Goal: Task Accomplishment & Management: Use online tool/utility

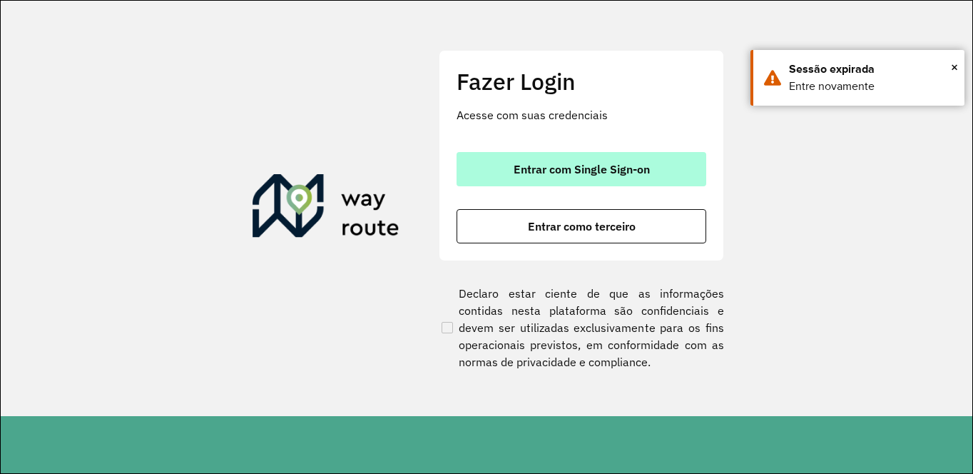
click at [575, 154] on button "Entrar com Single Sign-on" at bounding box center [582, 169] width 250 height 34
click at [587, 175] on span "Entrar com Single Sign-on" at bounding box center [582, 168] width 136 height 11
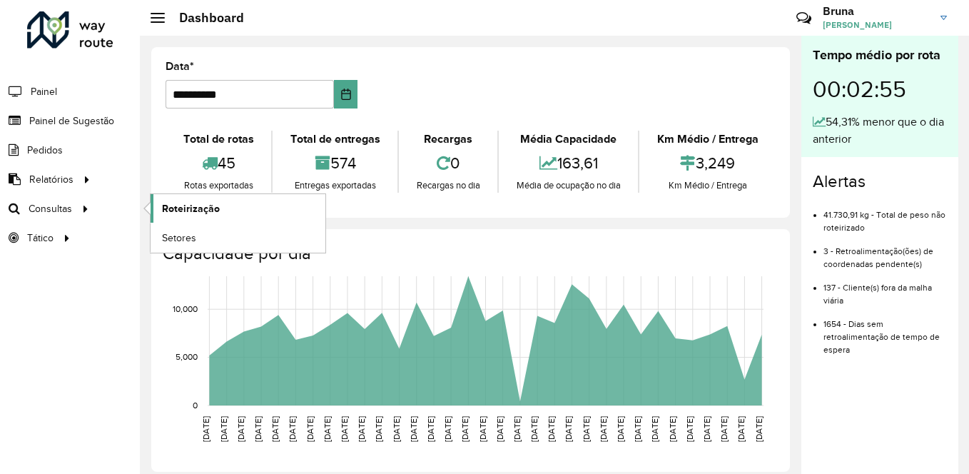
click at [193, 210] on span "Roteirização" at bounding box center [191, 208] width 58 height 15
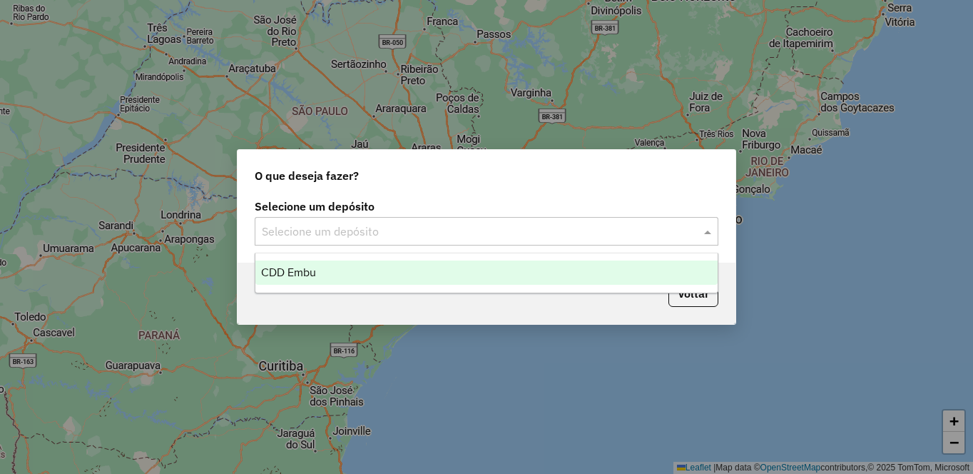
click at [549, 233] on input "text" at bounding box center [472, 231] width 421 height 17
click at [379, 275] on div "CDD Embu" at bounding box center [486, 272] width 462 height 24
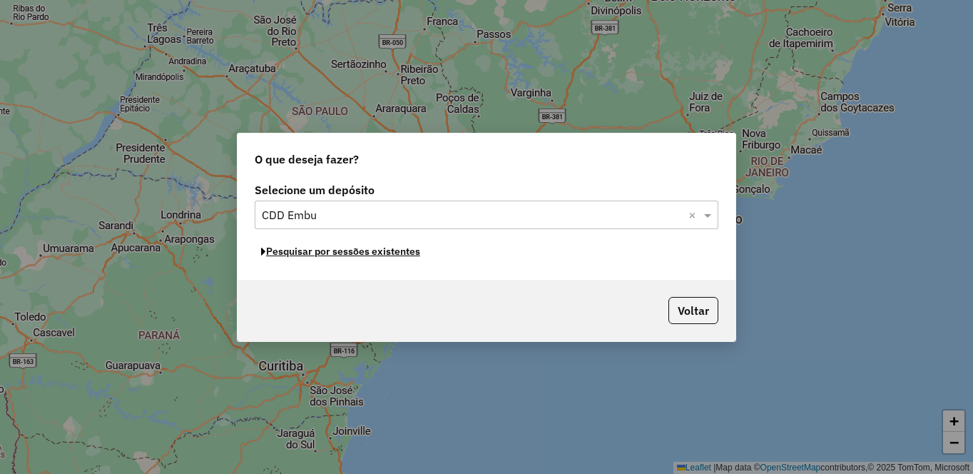
click at [325, 253] on button "Pesquisar por sessões existentes" at bounding box center [341, 251] width 172 height 22
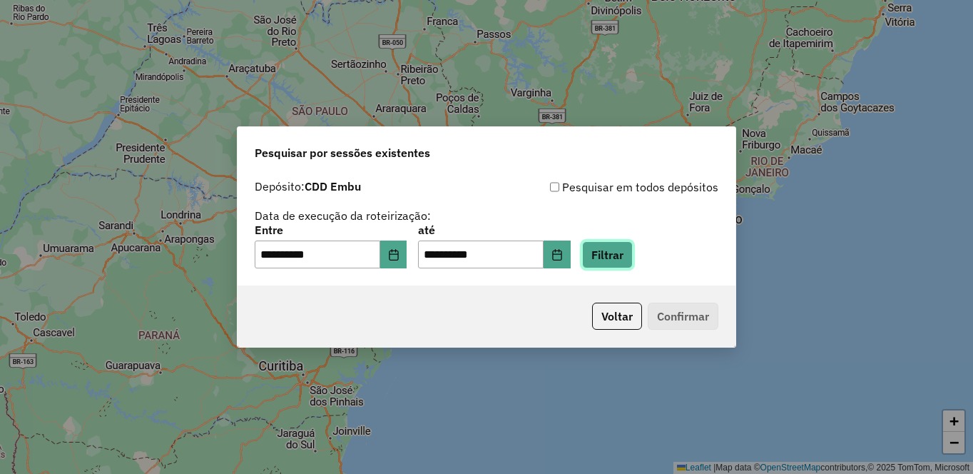
click at [633, 263] on button "Filtrar" at bounding box center [607, 254] width 51 height 27
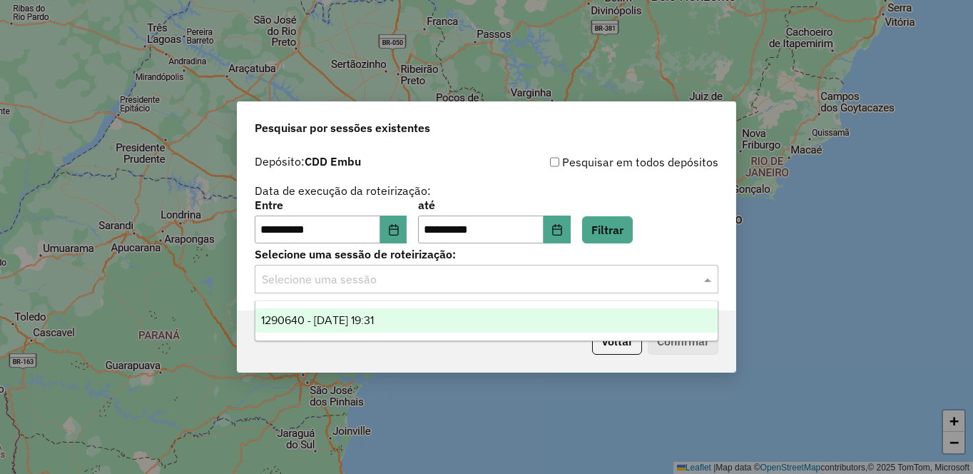
click at [598, 285] on input "text" at bounding box center [472, 279] width 421 height 17
click at [502, 327] on div "1290640 - 08/10/2025 19:31" at bounding box center [486, 320] width 462 height 24
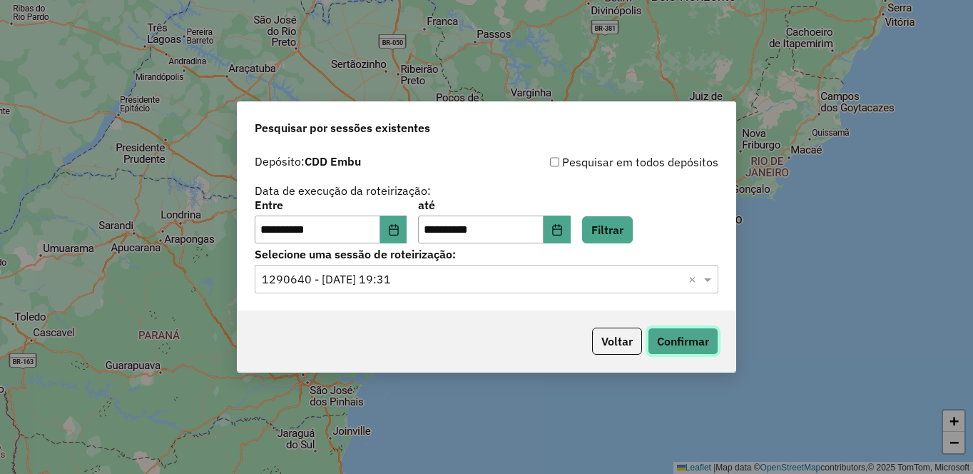
click at [678, 345] on button "Confirmar" at bounding box center [683, 340] width 71 height 27
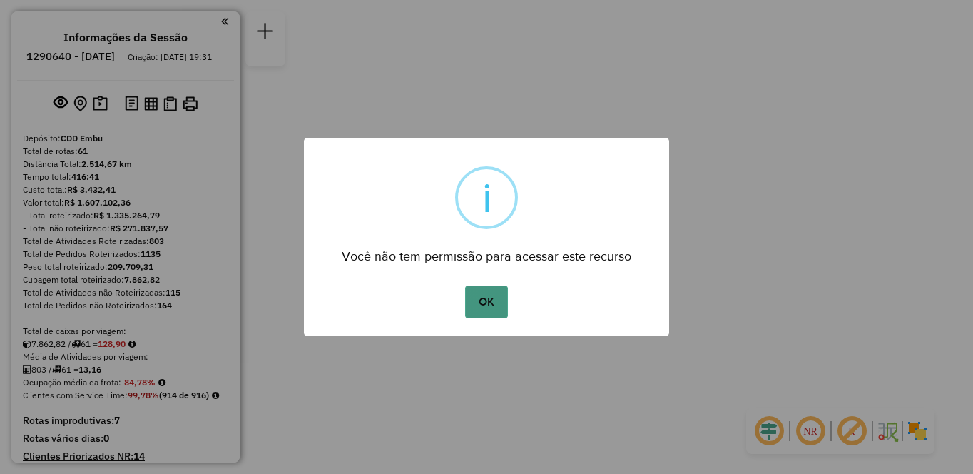
click at [479, 289] on button "OK" at bounding box center [486, 301] width 42 height 33
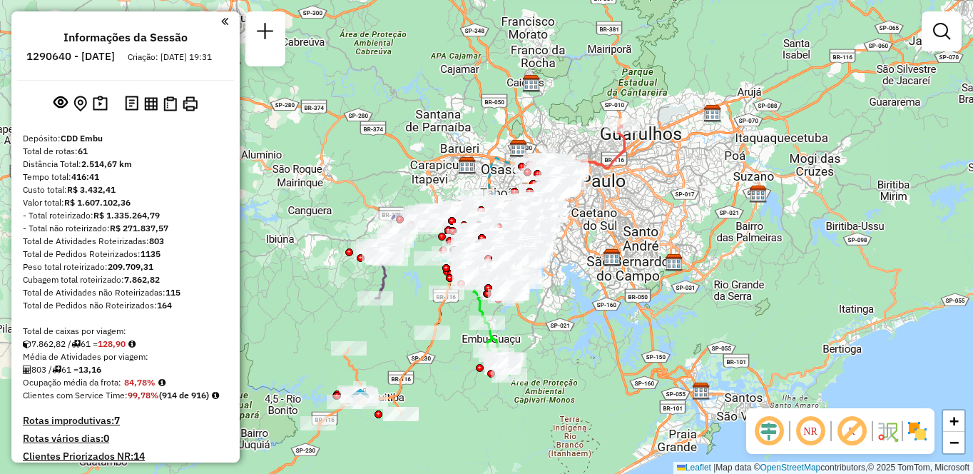
drag, startPoint x: 815, startPoint y: 434, endPoint x: 869, endPoint y: 434, distance: 53.5
click at [815, 434] on em at bounding box center [810, 431] width 34 height 34
click at [859, 434] on em at bounding box center [852, 431] width 34 height 34
click at [917, 433] on img at bounding box center [917, 430] width 23 height 23
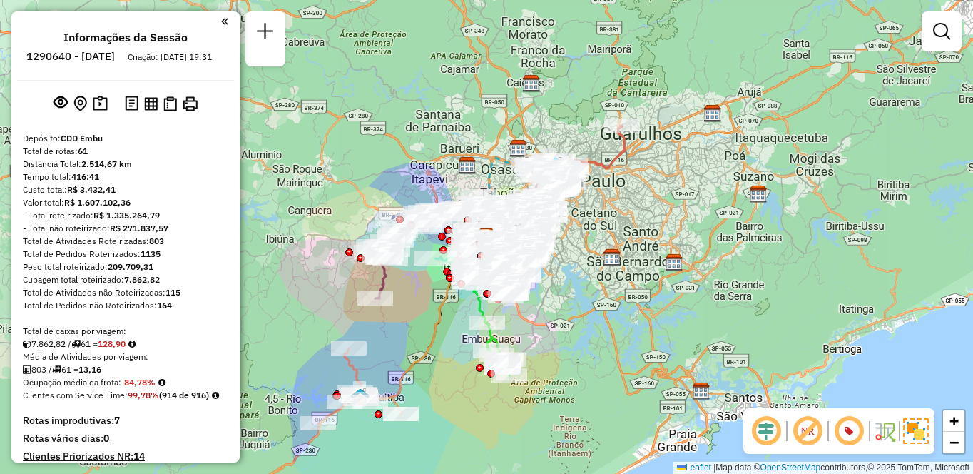
scroll to position [5210, 0]
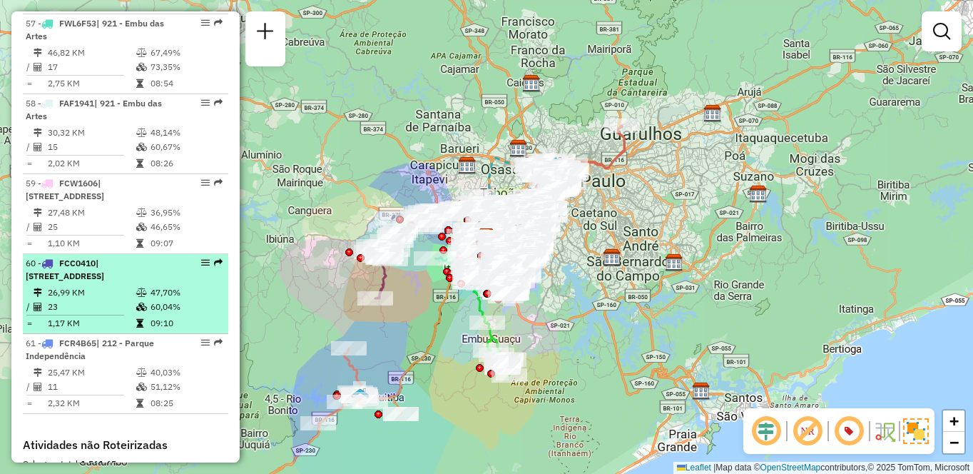
click at [139, 302] on icon at bounding box center [141, 306] width 11 height 9
select select "**********"
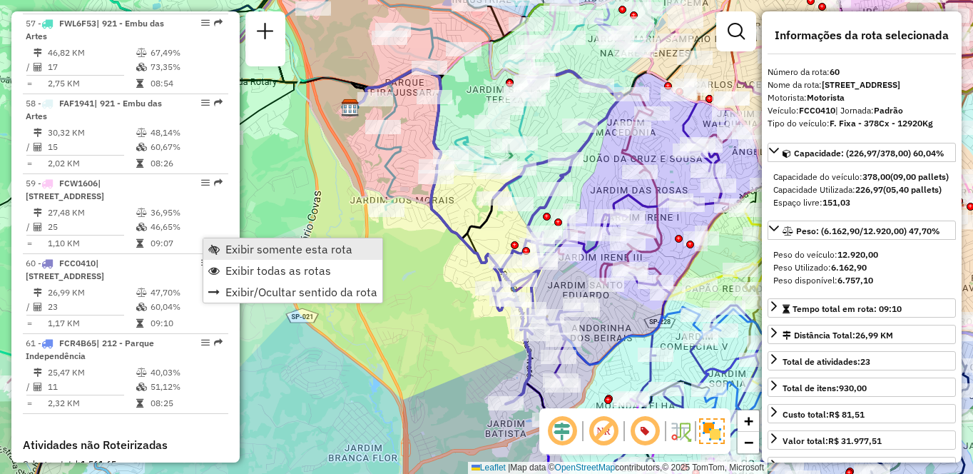
click at [272, 252] on span "Exibir somente esta rota" at bounding box center [288, 248] width 127 height 11
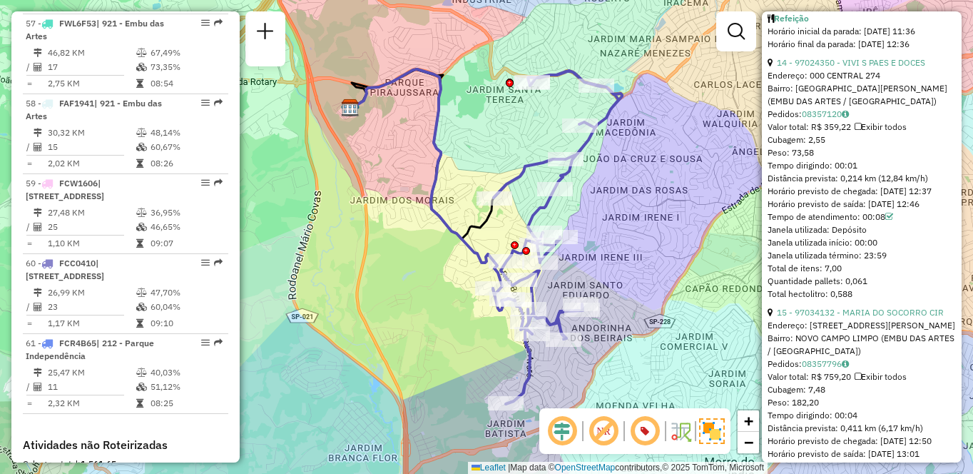
scroll to position [3813, 0]
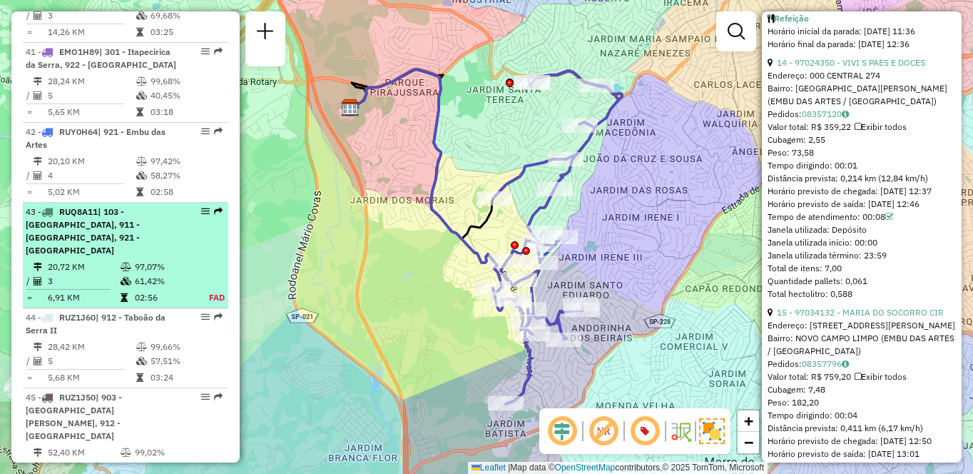
click at [116, 274] on td "20,72 KM" at bounding box center [83, 267] width 73 height 14
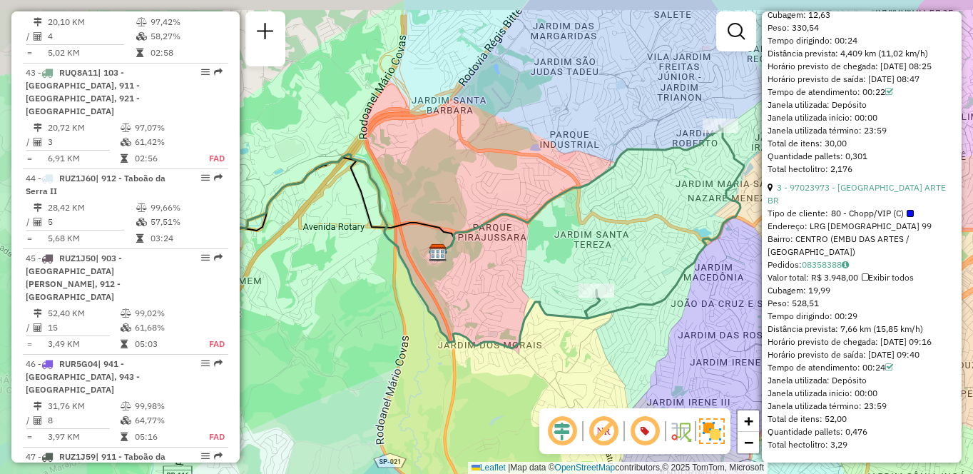
scroll to position [4030, 0]
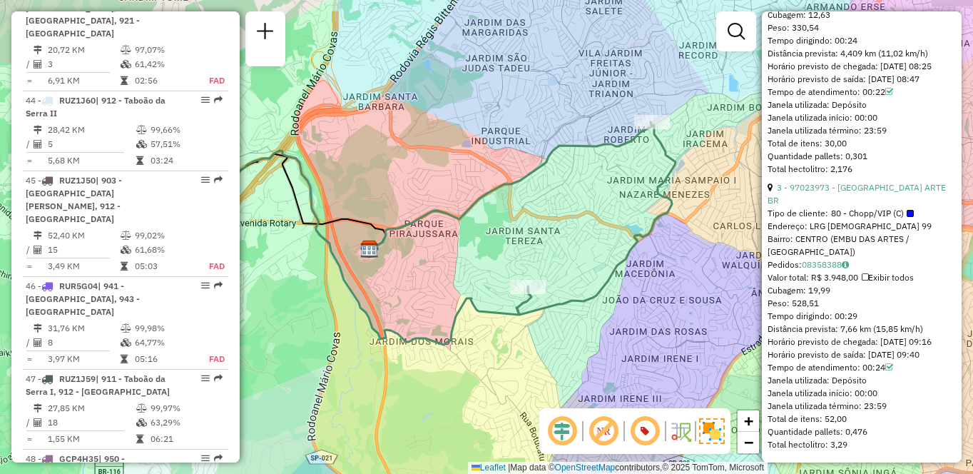
drag, startPoint x: 566, startPoint y: 247, endPoint x: 532, endPoint y: 247, distance: 33.5
click at [532, 247] on div "Janela de atendimento Grade de atendimento Capacidade Transportadoras Veículos …" at bounding box center [486, 237] width 973 height 474
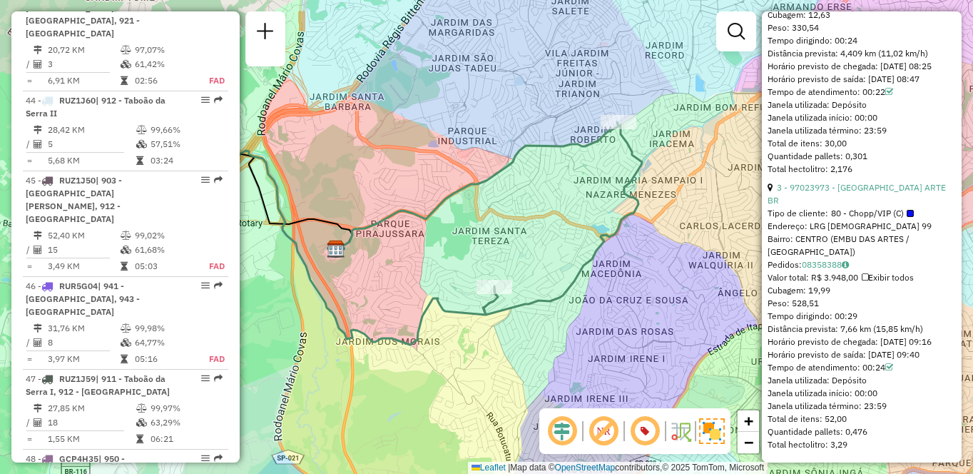
scroll to position [3733, 0]
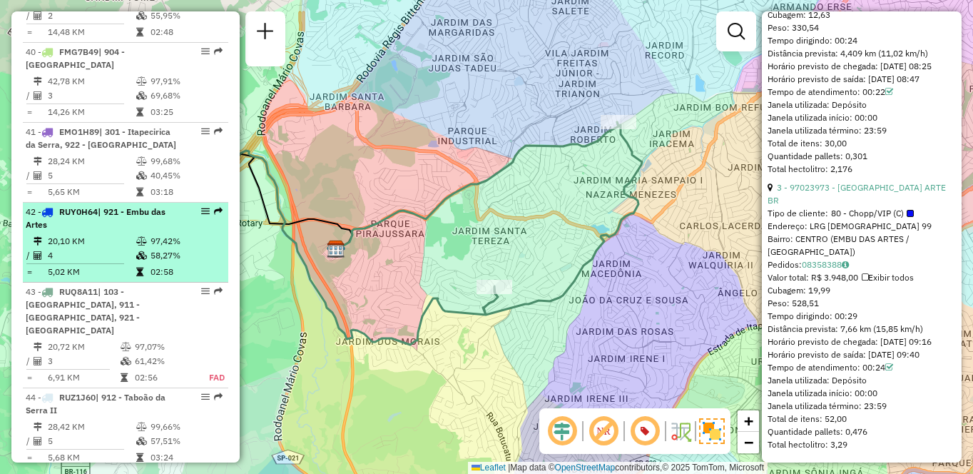
click at [96, 248] on td "20,10 KM" at bounding box center [91, 241] width 88 height 14
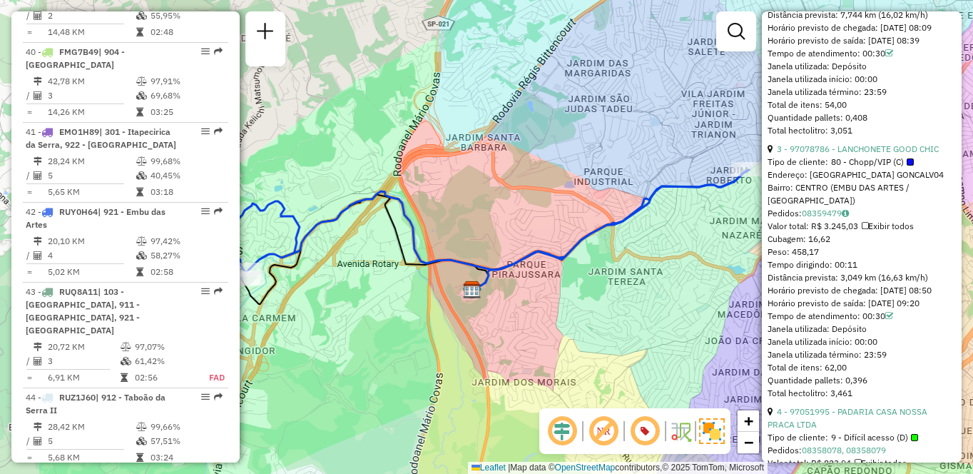
scroll to position [1207, 0]
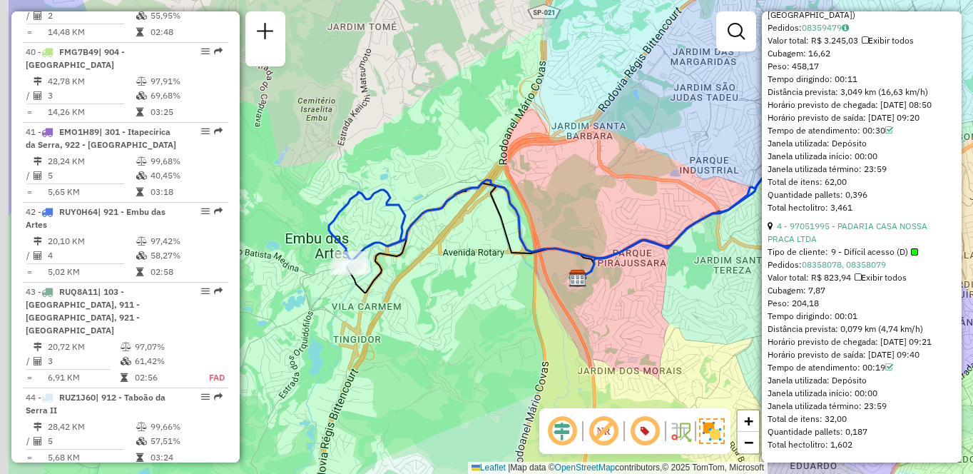
drag, startPoint x: 312, startPoint y: 288, endPoint x: 418, endPoint y: 277, distance: 106.9
click at [418, 277] on div "Janela de atendimento Grade de atendimento Capacidade Transportadoras Veículos …" at bounding box center [486, 237] width 973 height 474
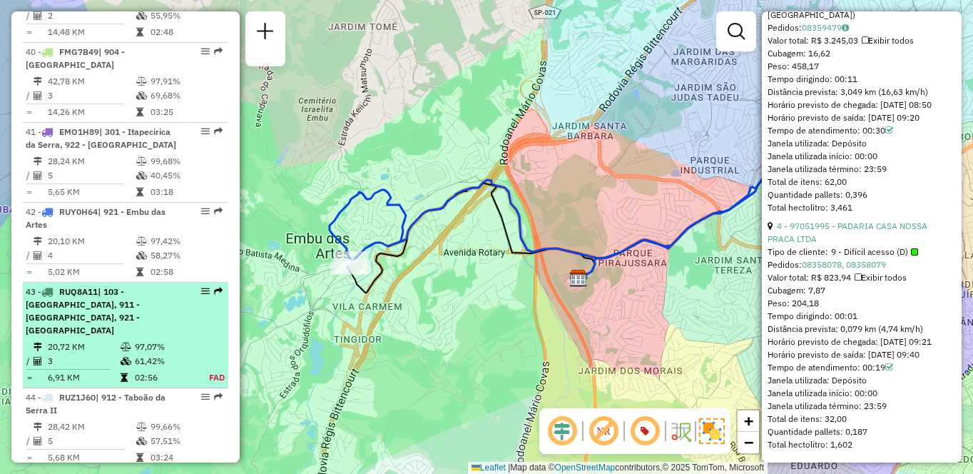
scroll to position [3805, 0]
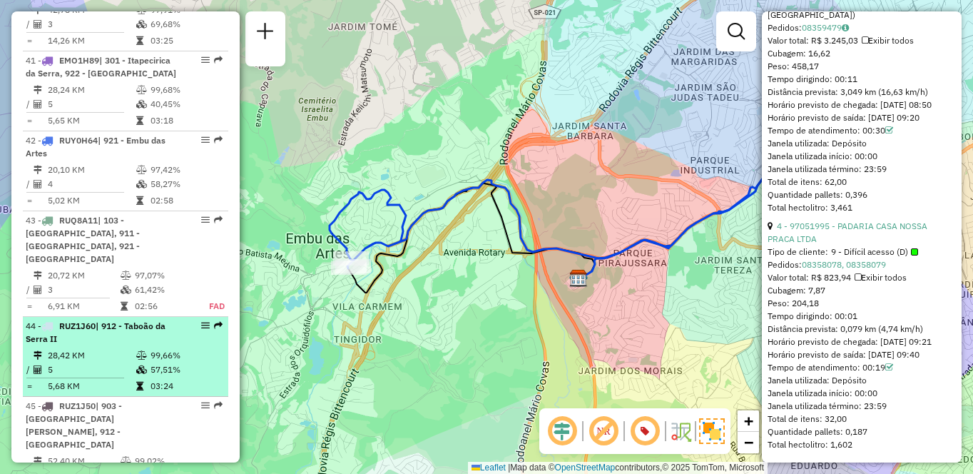
click at [124, 362] on td "28,42 KM" at bounding box center [91, 355] width 88 height 14
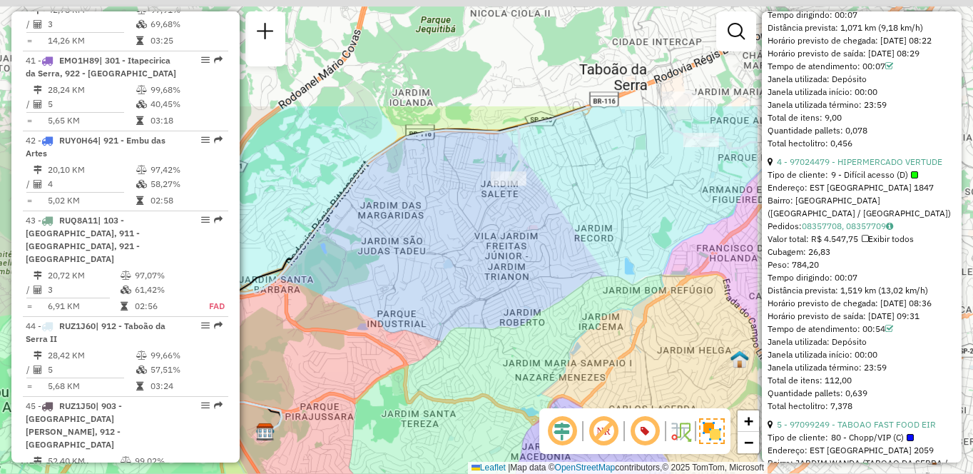
scroll to position [1495, 0]
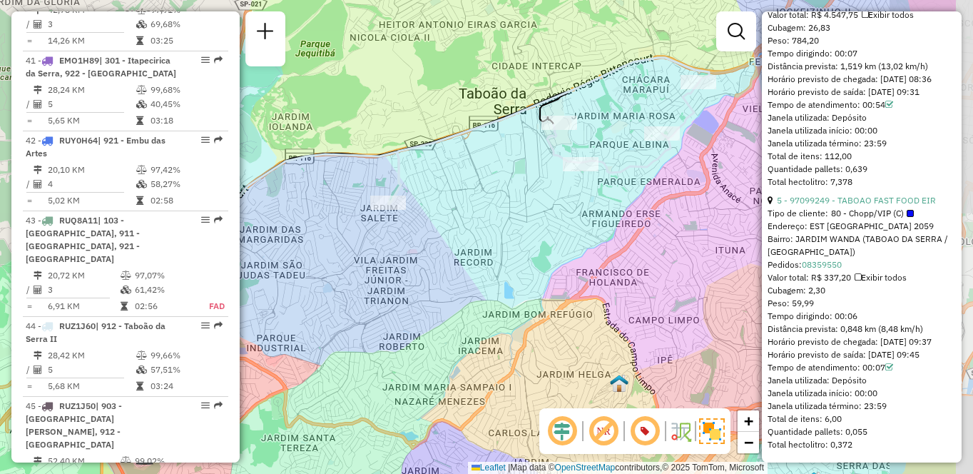
drag, startPoint x: 693, startPoint y: 225, endPoint x: 578, endPoint y: 246, distance: 116.8
click at [578, 246] on div "Janela de atendimento Grade de atendimento Capacidade Transportadoras Veículos …" at bounding box center [486, 237] width 973 height 474
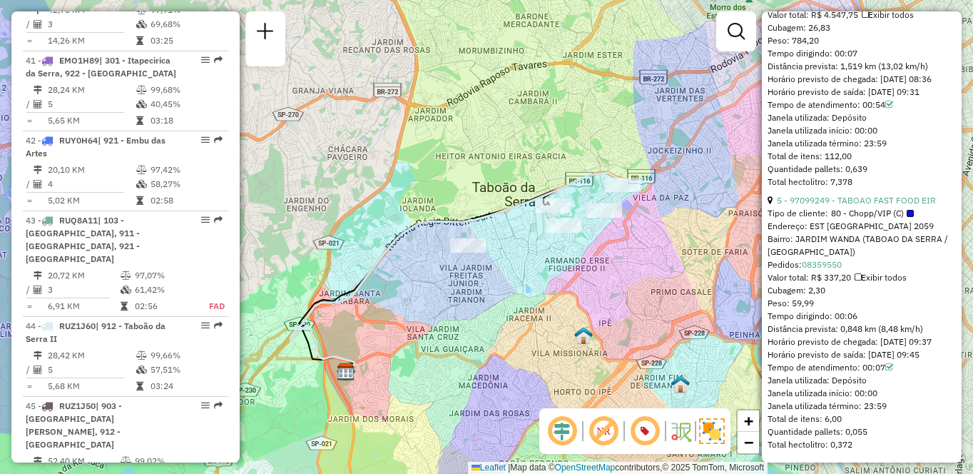
drag, startPoint x: 634, startPoint y: 249, endPoint x: 618, endPoint y: 253, distance: 16.1
click at [618, 253] on div "Janela de atendimento Grade de atendimento Capacidade Transportadoras Veículos …" at bounding box center [486, 237] width 973 height 474
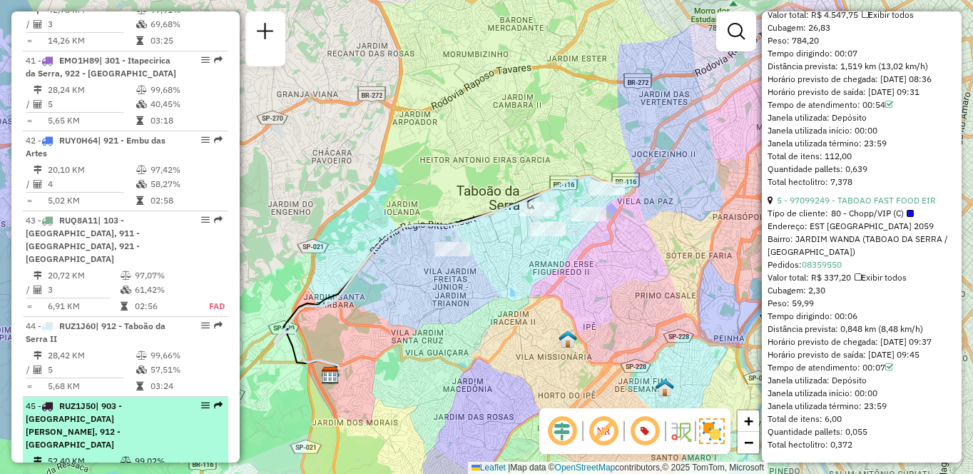
click at [153, 441] on div "45 - RUZ1J50 | 903 - [GEOGRAPHIC_DATA][PERSON_NAME], 912 - [GEOGRAPHIC_DATA]" at bounding box center [101, 424] width 151 height 51
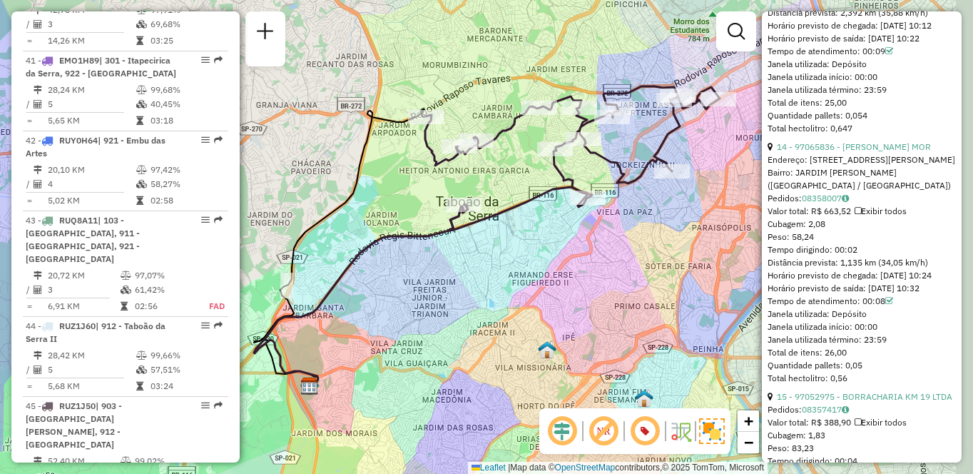
scroll to position [4203, 0]
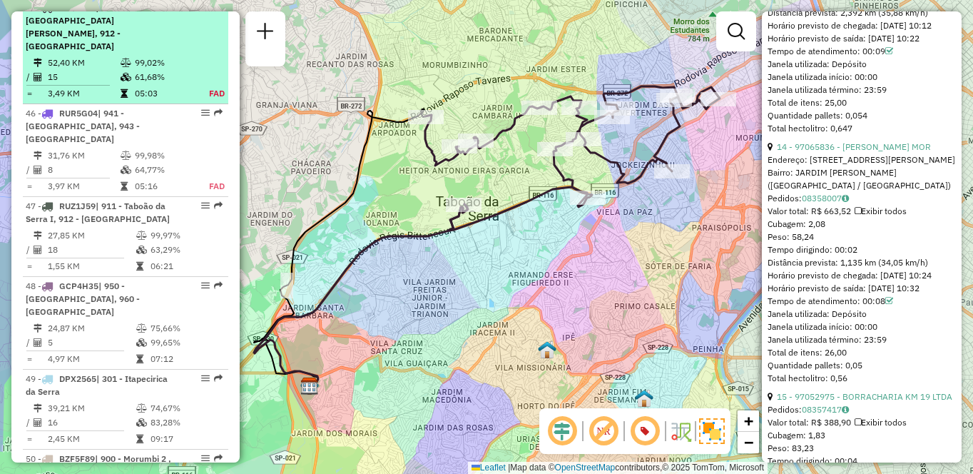
click at [122, 31] on span "| 903 - [GEOGRAPHIC_DATA][PERSON_NAME], 912 - [GEOGRAPHIC_DATA]" at bounding box center [74, 26] width 96 height 49
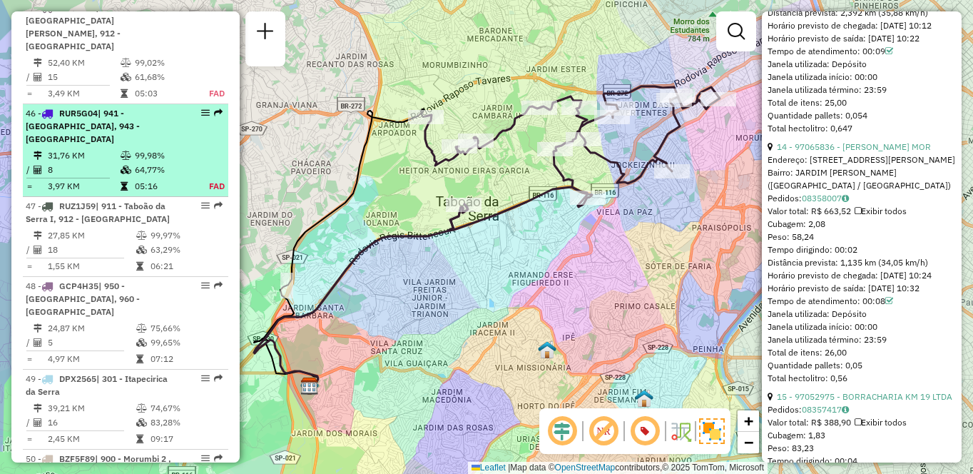
click at [49, 148] on td "31,76 KM" at bounding box center [83, 155] width 73 height 14
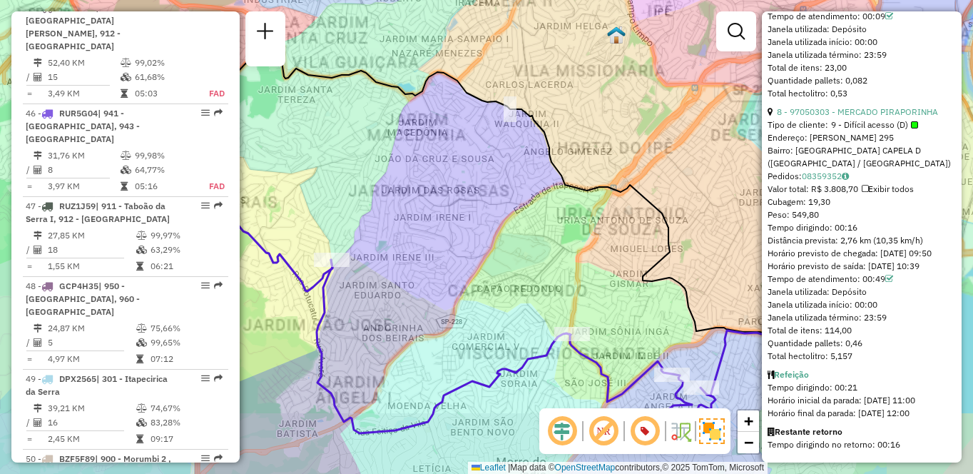
scroll to position [4295, 0]
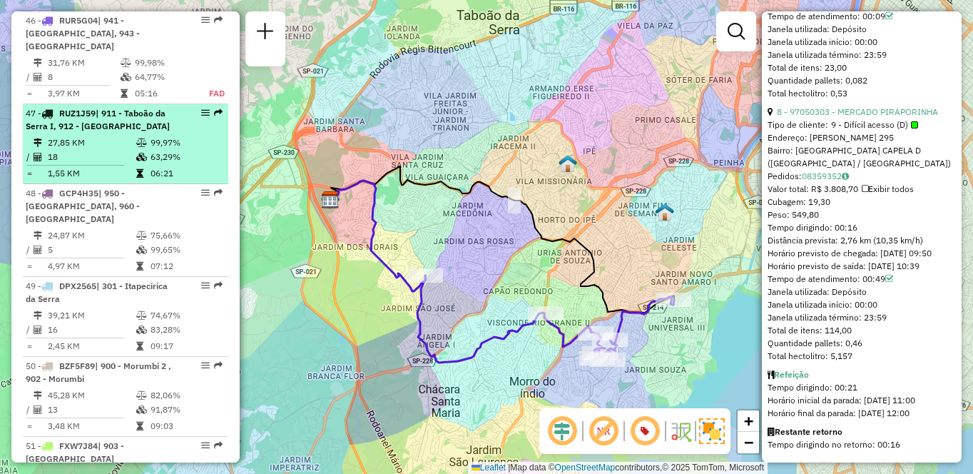
click at [166, 119] on div "47 - RUZ1J59 | 911 - [GEOGRAPHIC_DATA], 912 - [GEOGRAPHIC_DATA]" at bounding box center [101, 120] width 151 height 26
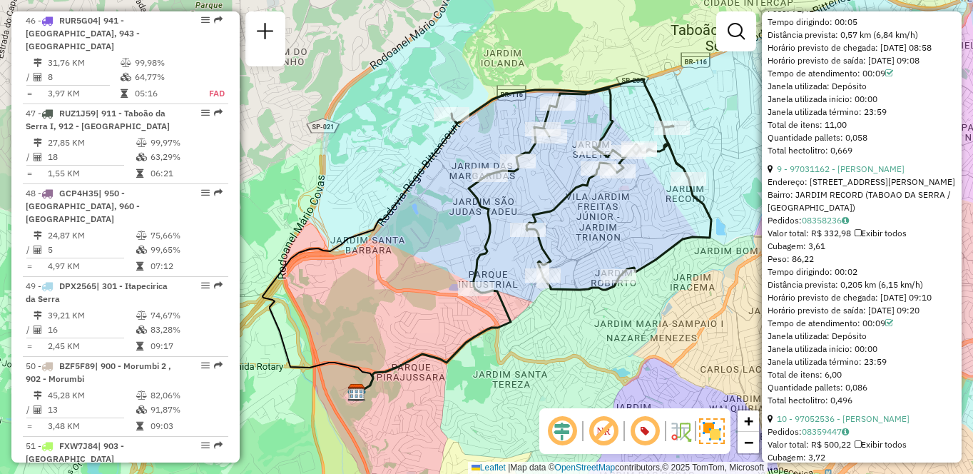
scroll to position [3795, 0]
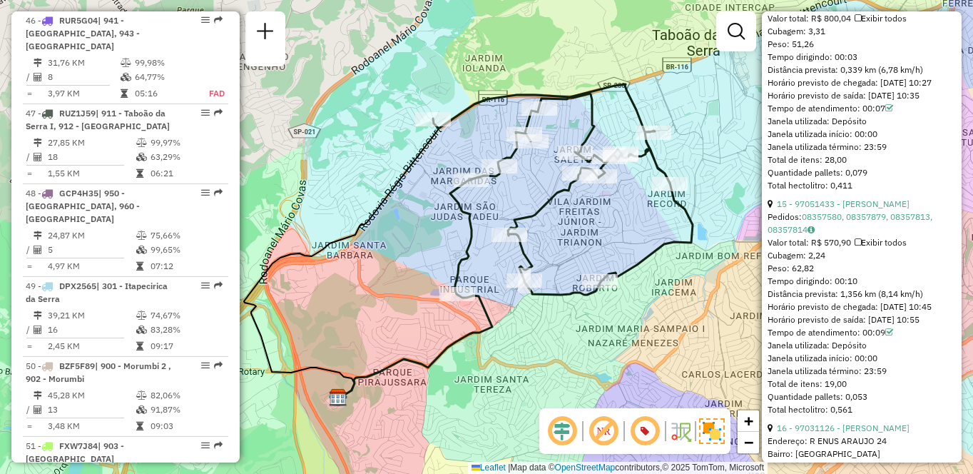
drag, startPoint x: 632, startPoint y: 330, endPoint x: 593, endPoint y: 342, distance: 40.2
click at [593, 342] on div "Janela de atendimento Grade de atendimento Capacidade Transportadoras Veículos …" at bounding box center [486, 237] width 973 height 474
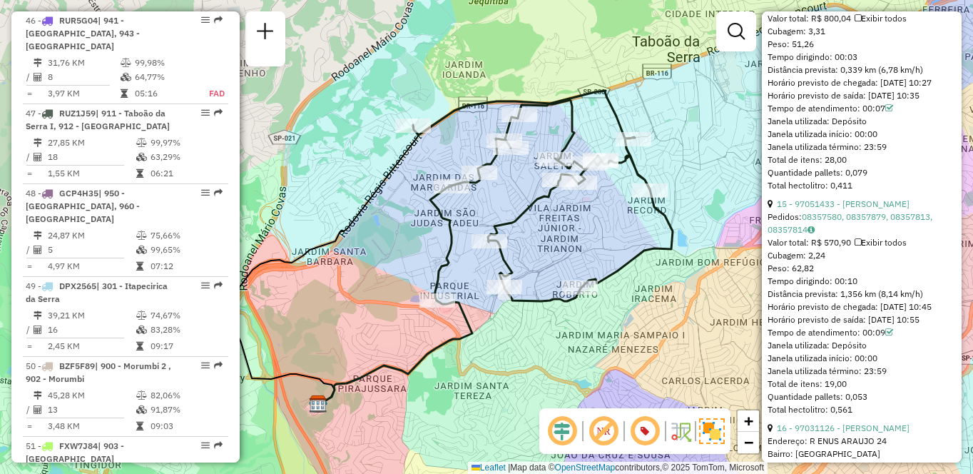
scroll to position [3986, 0]
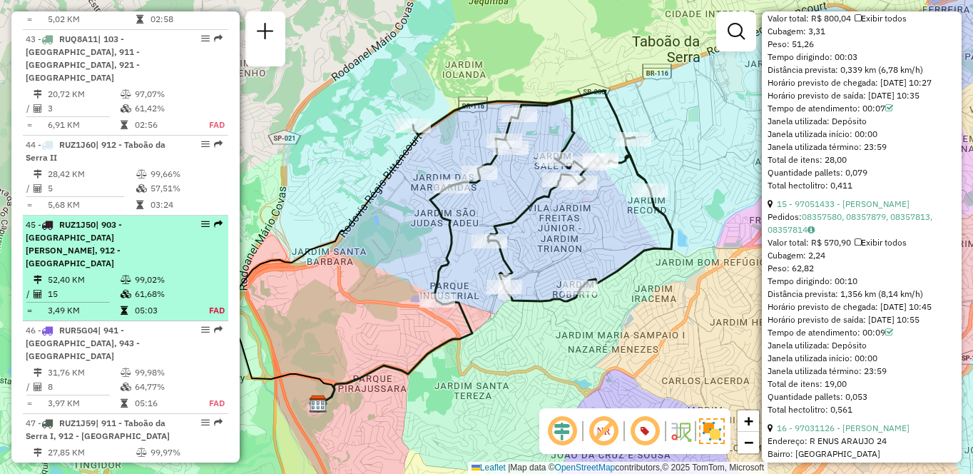
click at [150, 258] on div "45 - RUZ1J50 | 903 - [GEOGRAPHIC_DATA][PERSON_NAME], 912 - [GEOGRAPHIC_DATA]" at bounding box center [101, 243] width 151 height 51
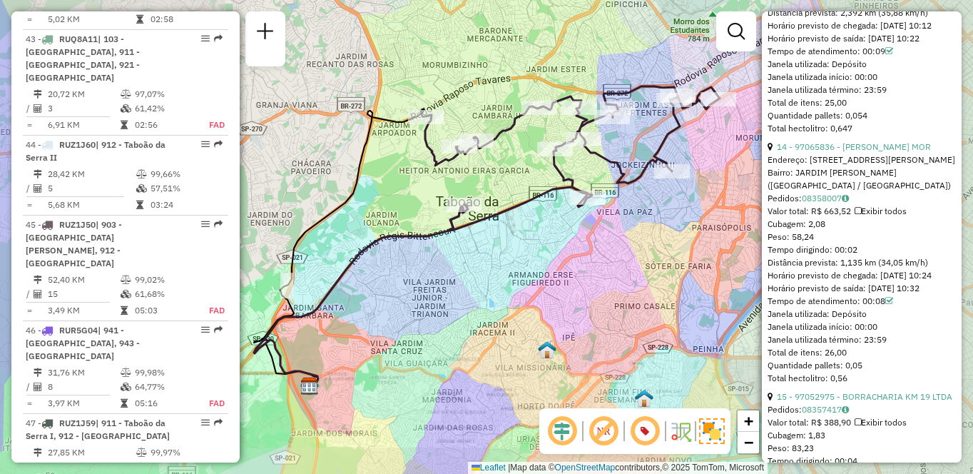
scroll to position [4203, 0]
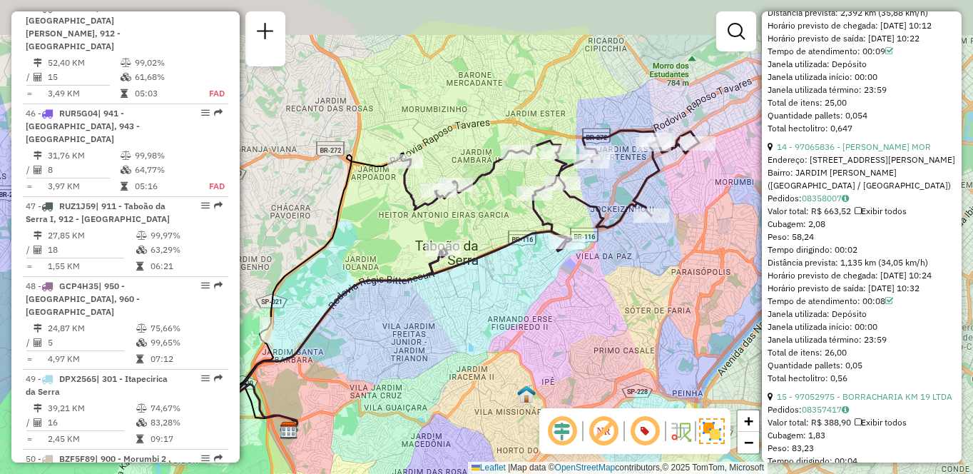
drag, startPoint x: 646, startPoint y: 227, endPoint x: 625, endPoint y: 272, distance: 50.1
click at [625, 272] on div "Janela de atendimento Grade de atendimento Capacidade Transportadoras Veículos …" at bounding box center [486, 237] width 973 height 474
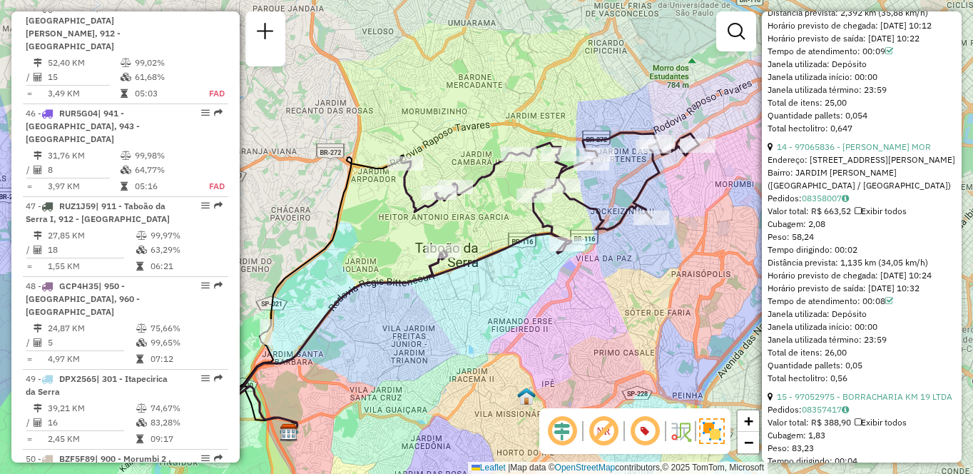
scroll to position [3813, 0]
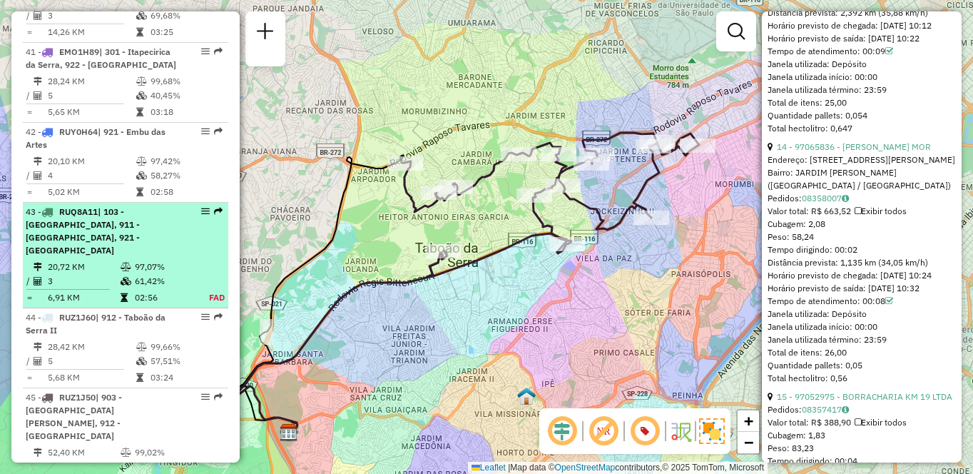
click at [93, 257] on div "43 - RUQ8A11 | 103 - [GEOGRAPHIC_DATA], 911 - [GEOGRAPHIC_DATA], 921 - [GEOGRAP…" at bounding box center [101, 230] width 151 height 51
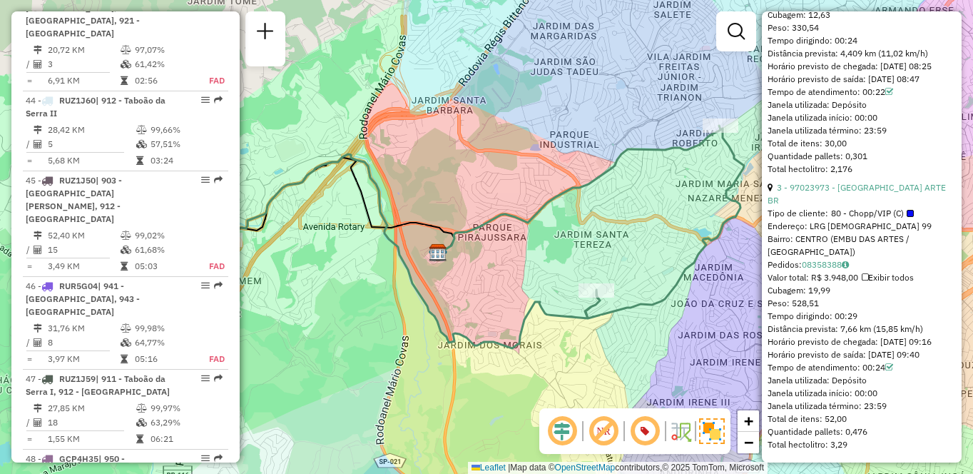
scroll to position [1007, 0]
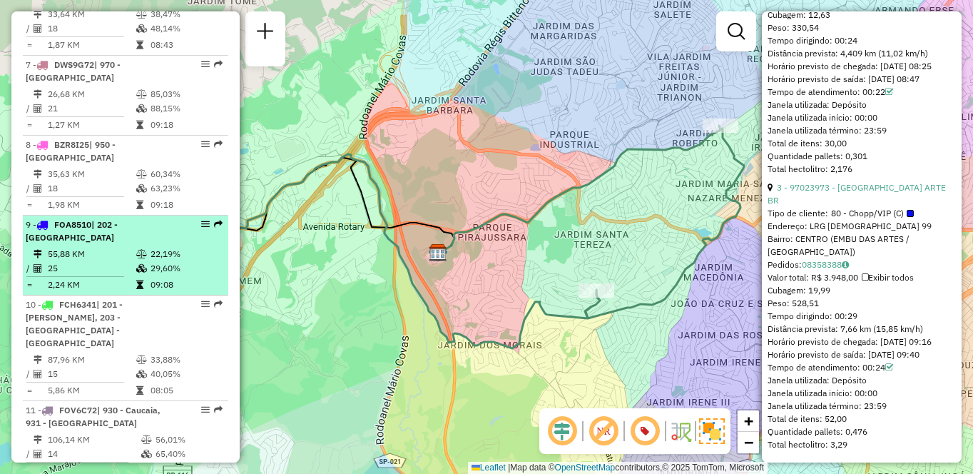
click at [68, 244] on div "9 - FOA8510 | 202 - [GEOGRAPHIC_DATA]" at bounding box center [101, 231] width 151 height 26
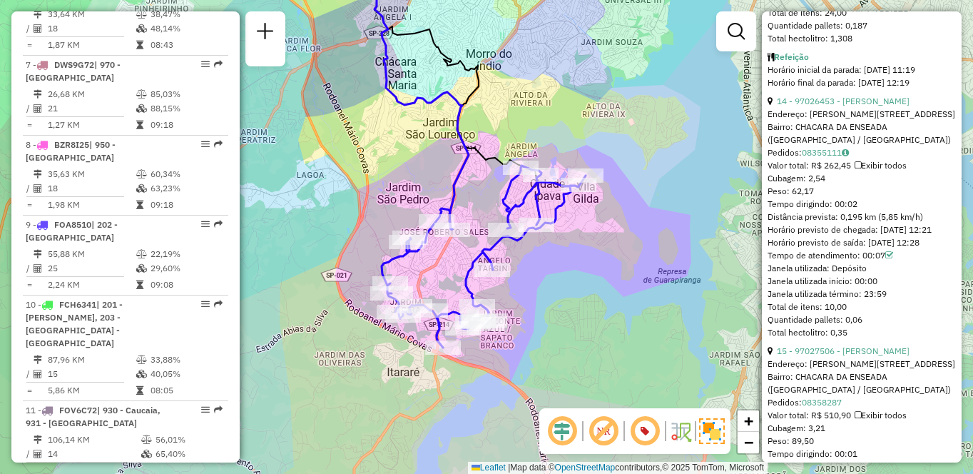
scroll to position [3733, 0]
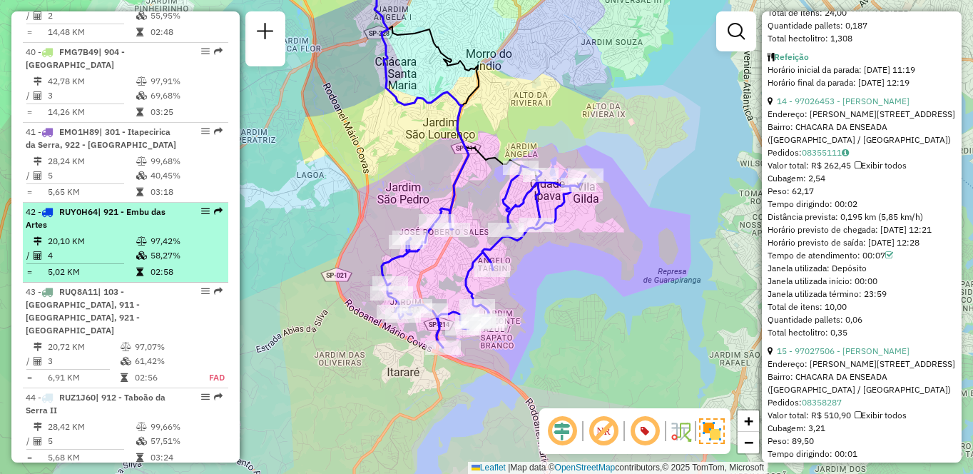
click at [154, 231] on div "42 - RUY0H64 | 921 - Embu das Artes" at bounding box center [101, 218] width 151 height 26
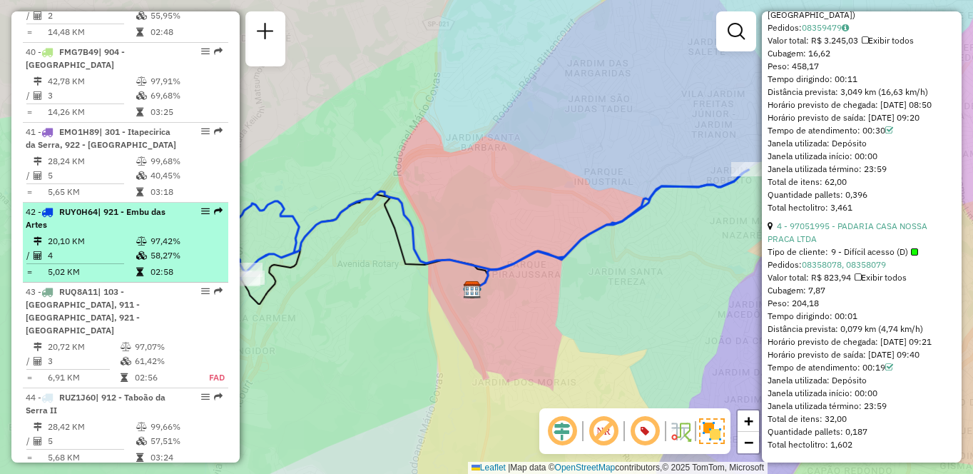
scroll to position [1207, 0]
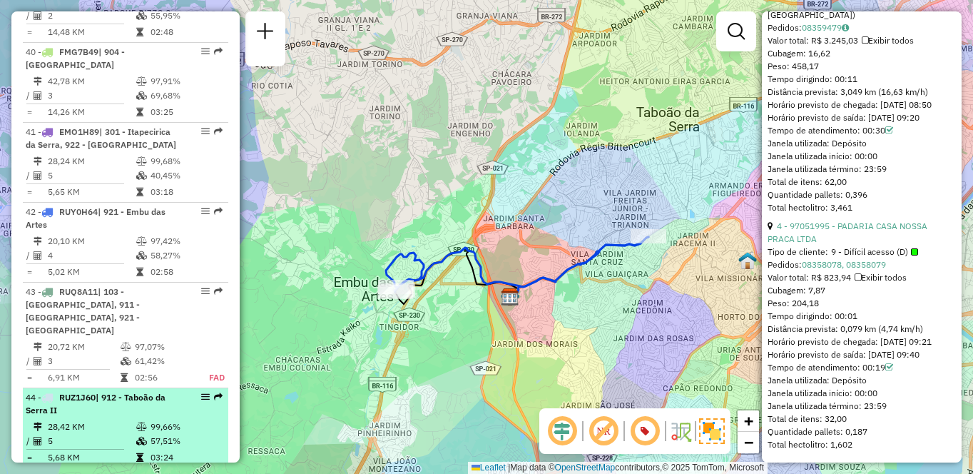
click at [88, 434] on td "28,42 KM" at bounding box center [91, 426] width 88 height 14
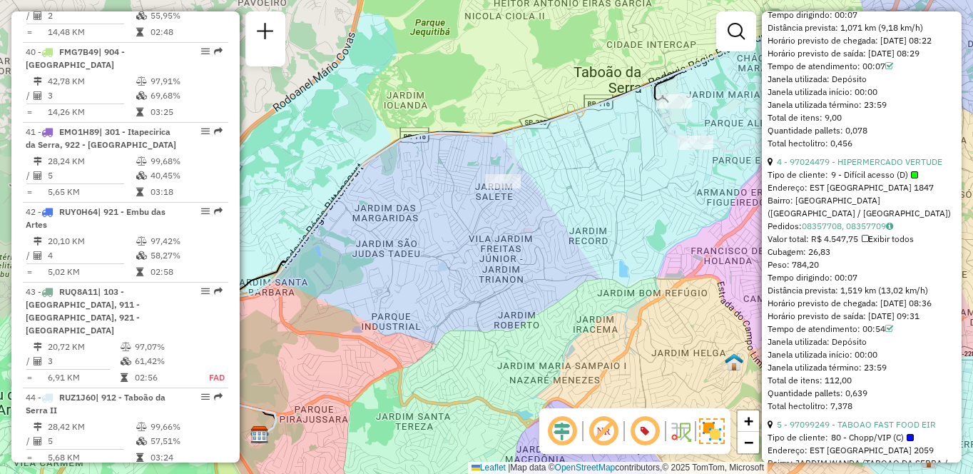
scroll to position [1495, 0]
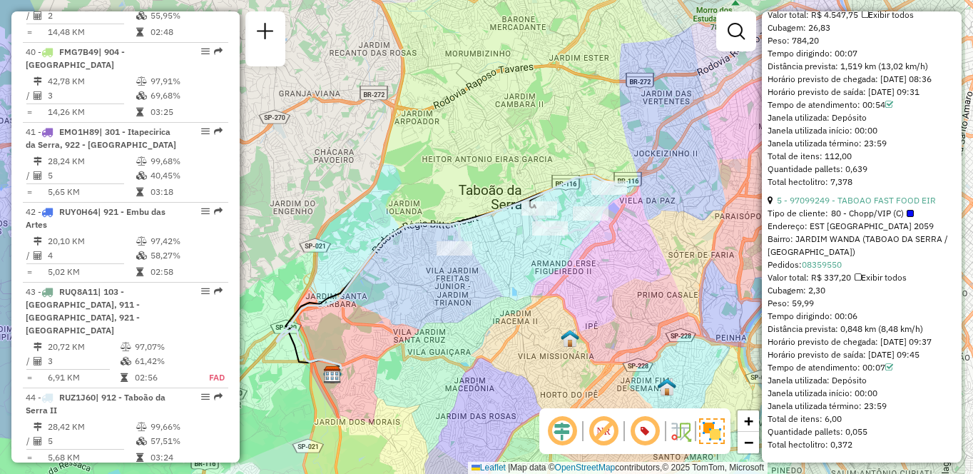
drag, startPoint x: 620, startPoint y: 313, endPoint x: 568, endPoint y: 313, distance: 52.1
click at [568, 313] on div "Janela de atendimento Grade de atendimento Capacidade Transportadoras Veículos …" at bounding box center [486, 237] width 973 height 474
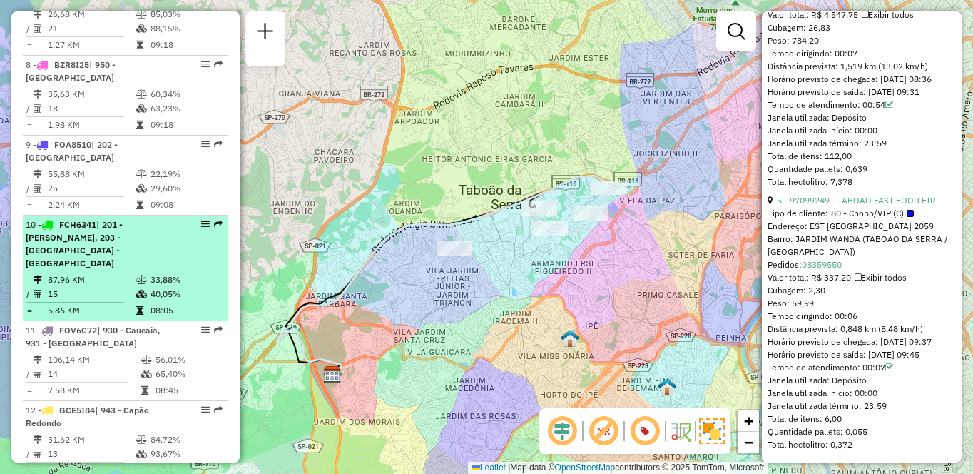
click at [93, 287] on td "15" at bounding box center [91, 294] width 88 height 14
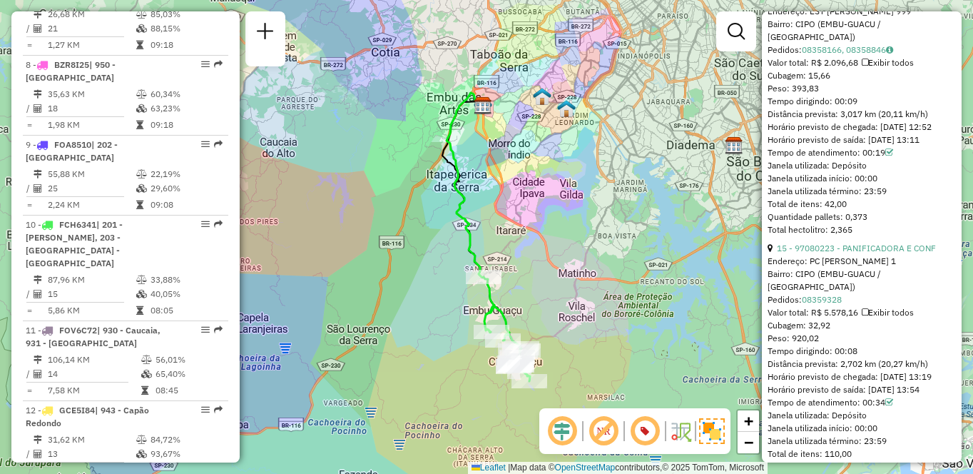
scroll to position [4238, 0]
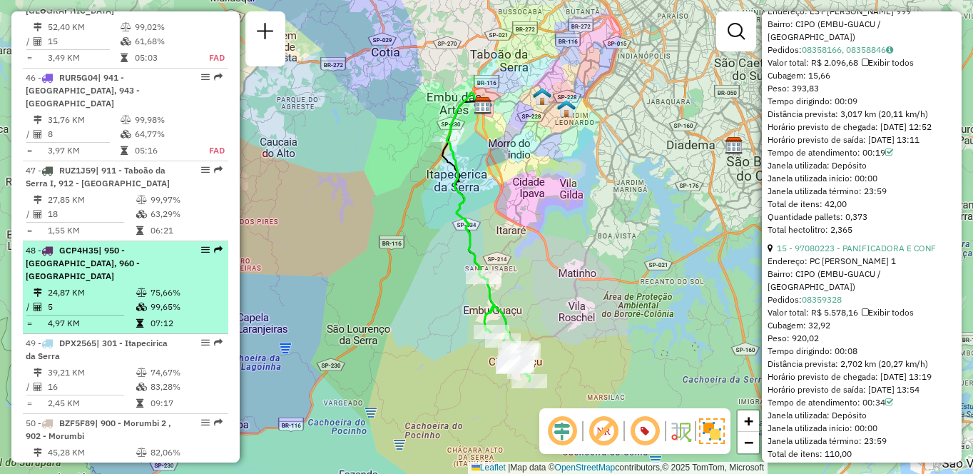
click at [143, 288] on icon at bounding box center [141, 292] width 11 height 9
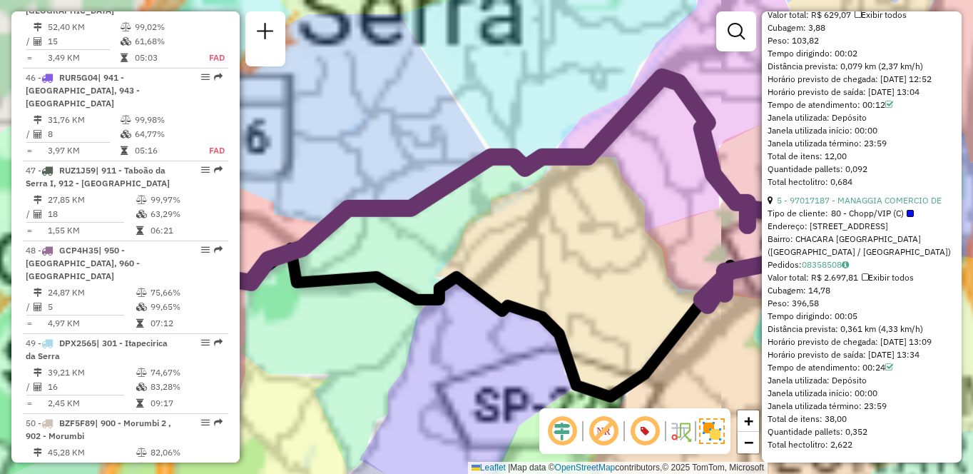
scroll to position [1604, 0]
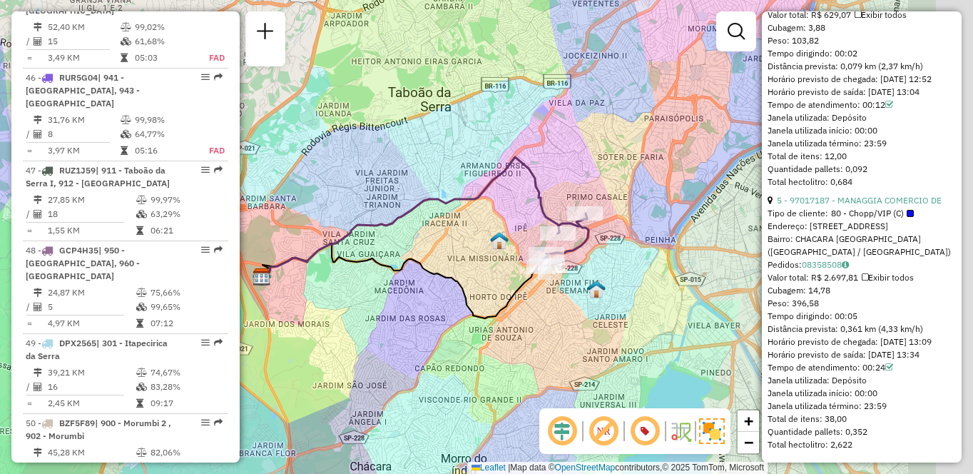
drag, startPoint x: 658, startPoint y: 352, endPoint x: 466, endPoint y: 332, distance: 192.3
click at [466, 332] on div "Janela de atendimento Grade de atendimento Capacidade Transportadoras Veículos …" at bounding box center [486, 237] width 973 height 474
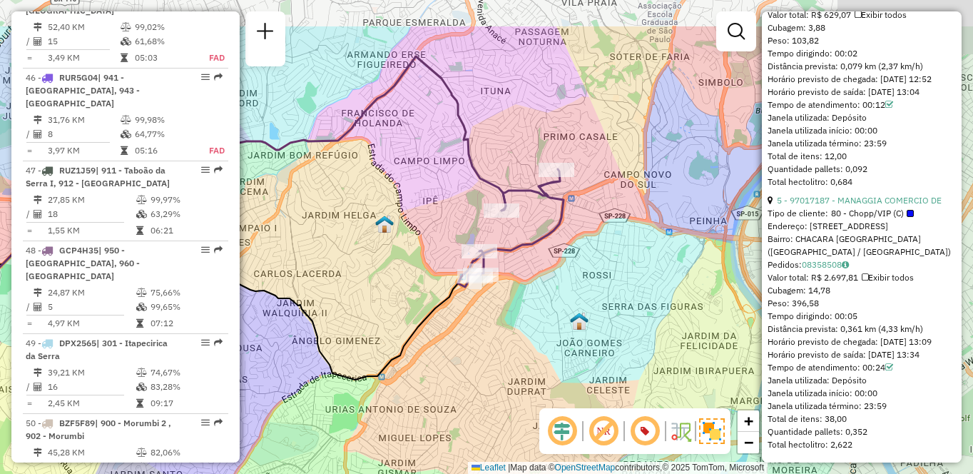
drag, startPoint x: 499, startPoint y: 214, endPoint x: 526, endPoint y: 273, distance: 65.1
click at [526, 273] on div "Janela de atendimento Grade de atendimento Capacidade Transportadoras Veículos …" at bounding box center [486, 237] width 973 height 474
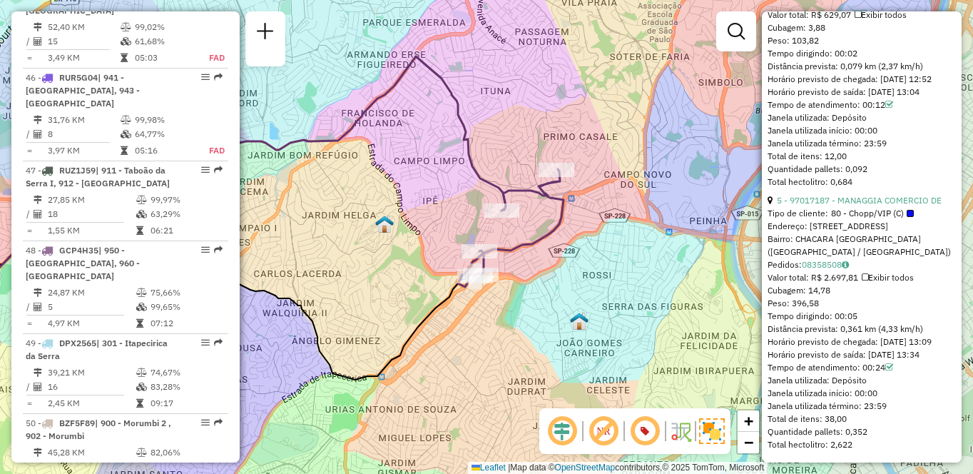
scroll to position [927, 0]
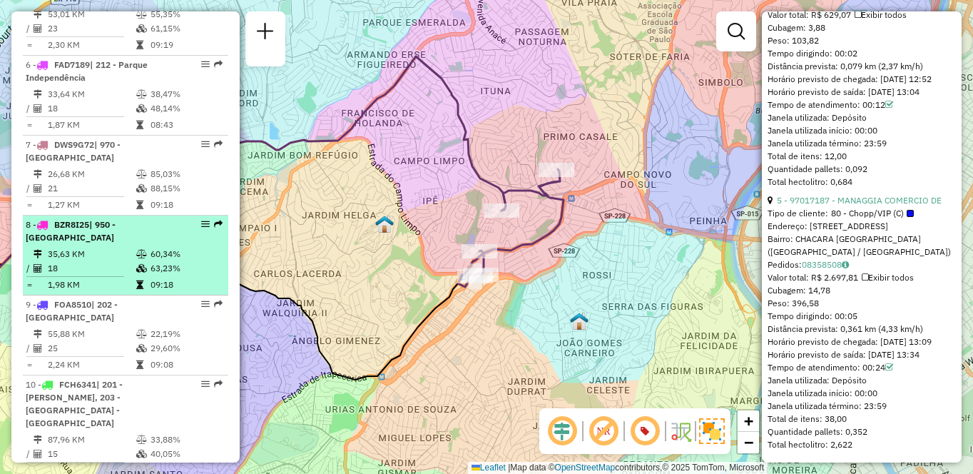
click at [97, 258] on li "8 - BZR8I25 | 950 - [GEOGRAPHIC_DATA] 35,63 KM 60,34% / 18 63,23% = 1,98 KM 09:…" at bounding box center [125, 255] width 205 height 80
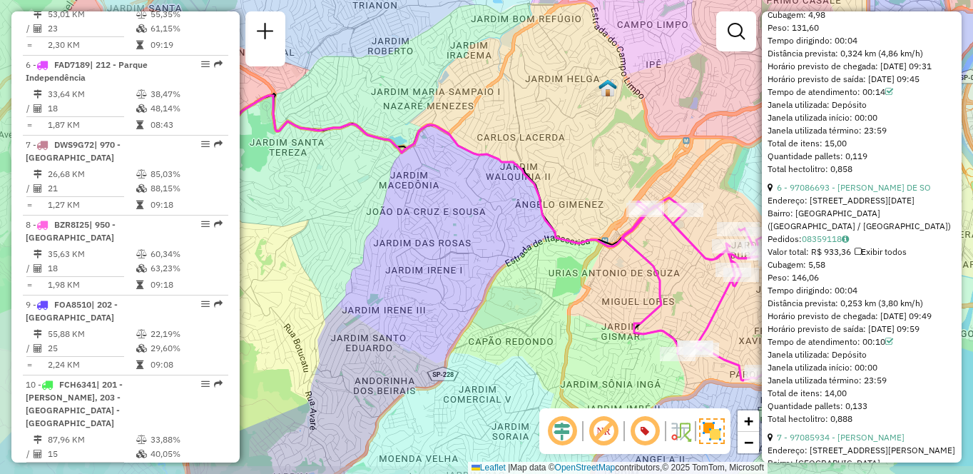
scroll to position [3809, 0]
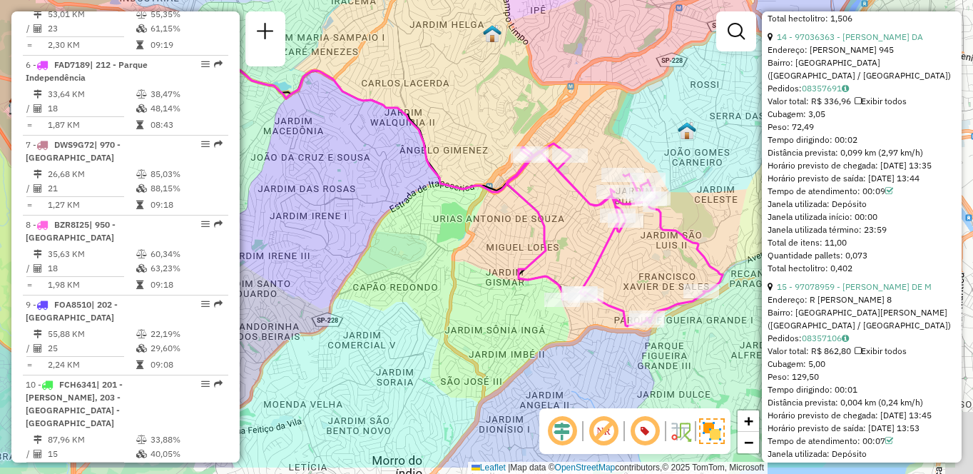
drag, startPoint x: 590, startPoint y: 357, endPoint x: 466, endPoint y: 290, distance: 141.1
click at [466, 300] on div "Janela de atendimento Grade de atendimento Capacidade Transportadoras Veículos …" at bounding box center [486, 237] width 973 height 474
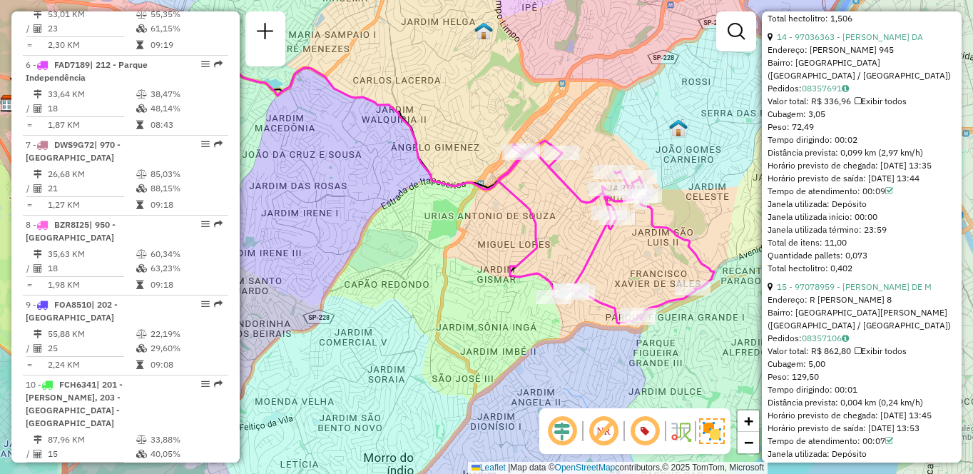
scroll to position [688, 0]
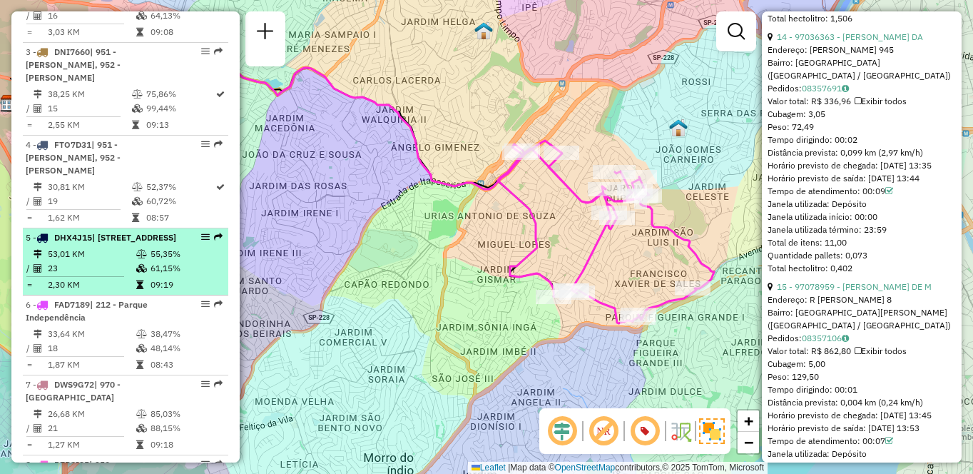
click at [78, 261] on td "53,01 KM" at bounding box center [91, 254] width 88 height 14
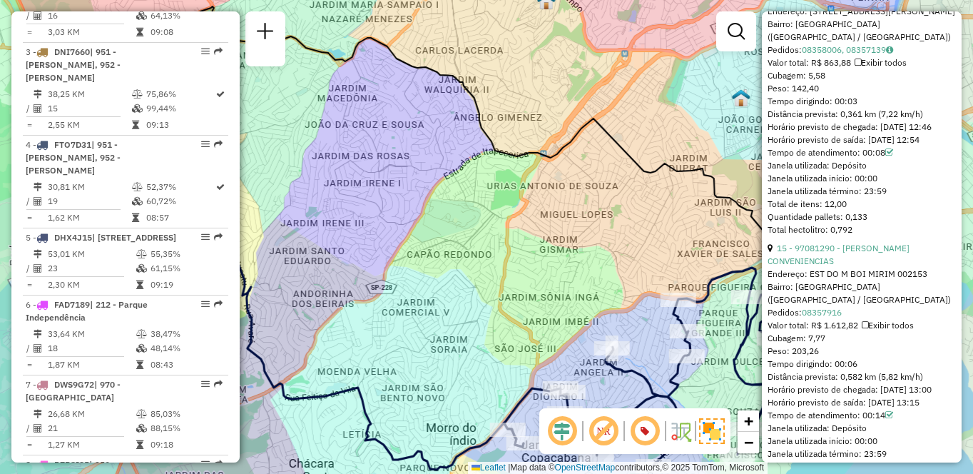
scroll to position [3822, 0]
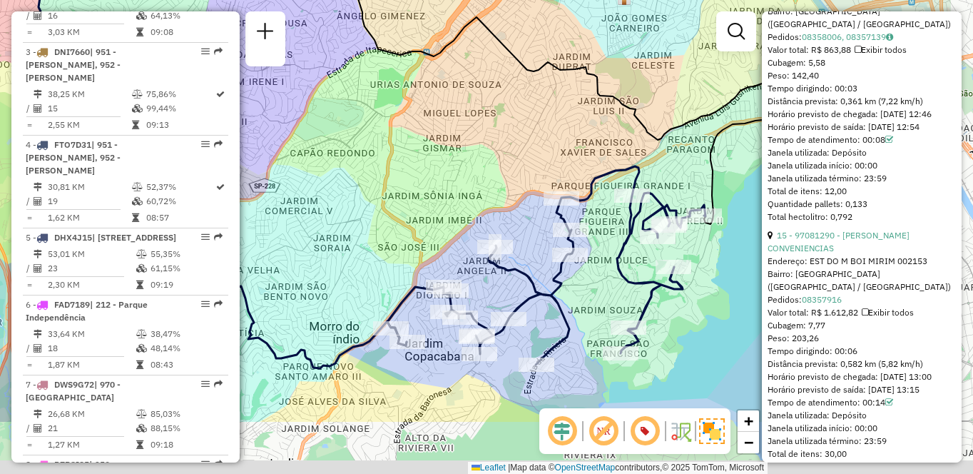
drag, startPoint x: 531, startPoint y: 275, endPoint x: 455, endPoint y: 209, distance: 101.1
click at [455, 209] on div "Janela de atendimento Grade de atendimento Capacidade Transportadoras Veículos …" at bounding box center [486, 237] width 973 height 474
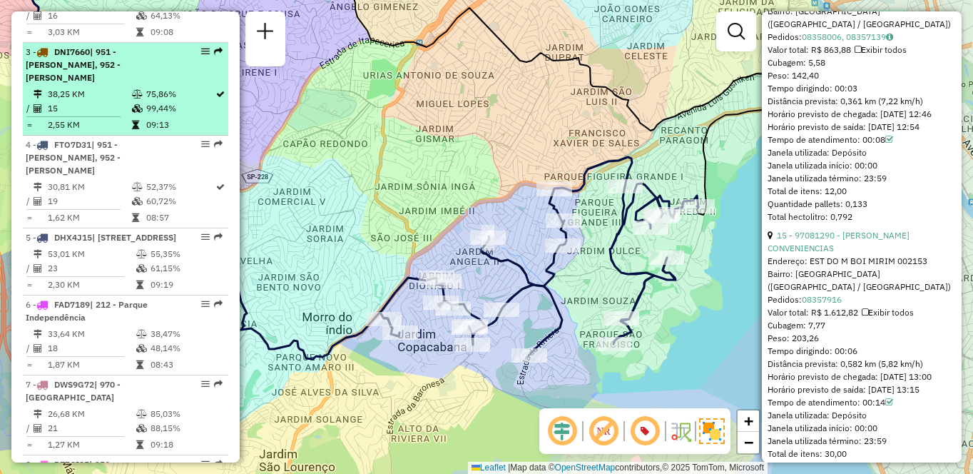
click at [82, 98] on li "3 - DNI7660 | 951 - [PERSON_NAME], 952 - Patio Guida Caio 38,25 KM 75,86% / 15 …" at bounding box center [125, 89] width 205 height 93
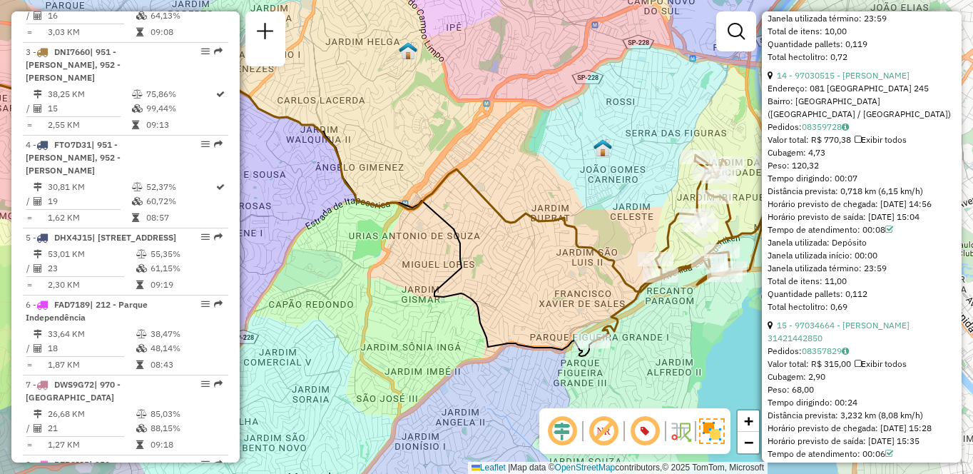
drag, startPoint x: 546, startPoint y: 294, endPoint x: 462, endPoint y: 270, distance: 87.6
click at [462, 270] on div "Janela de atendimento Grade de atendimento Capacidade Transportadoras Veículos …" at bounding box center [486, 237] width 973 height 474
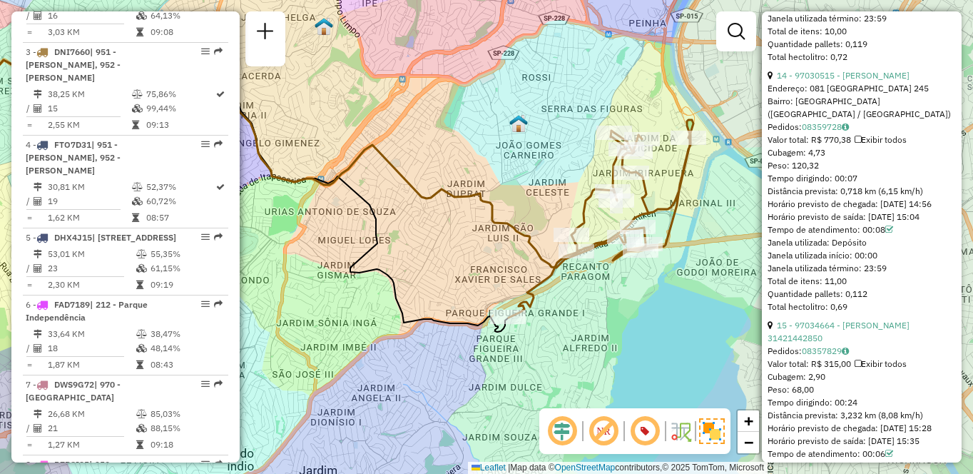
scroll to position [448, 0]
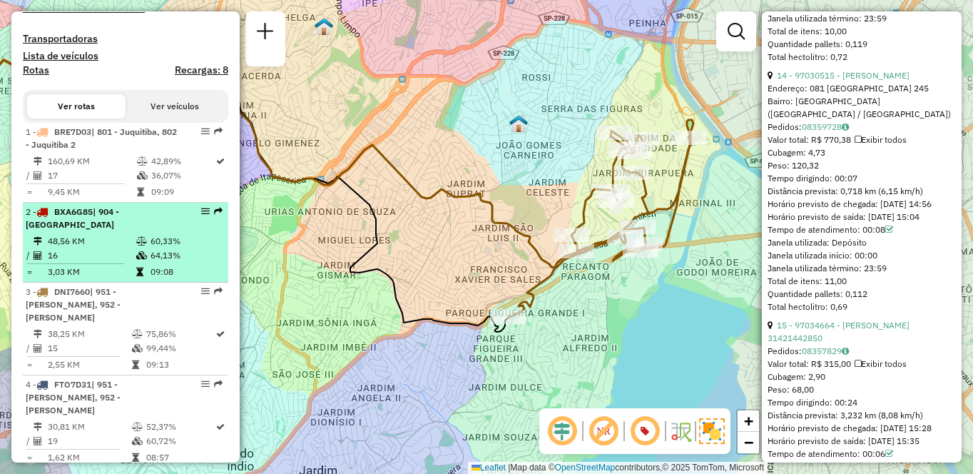
click at [106, 248] on td "48,56 KM" at bounding box center [91, 241] width 88 height 14
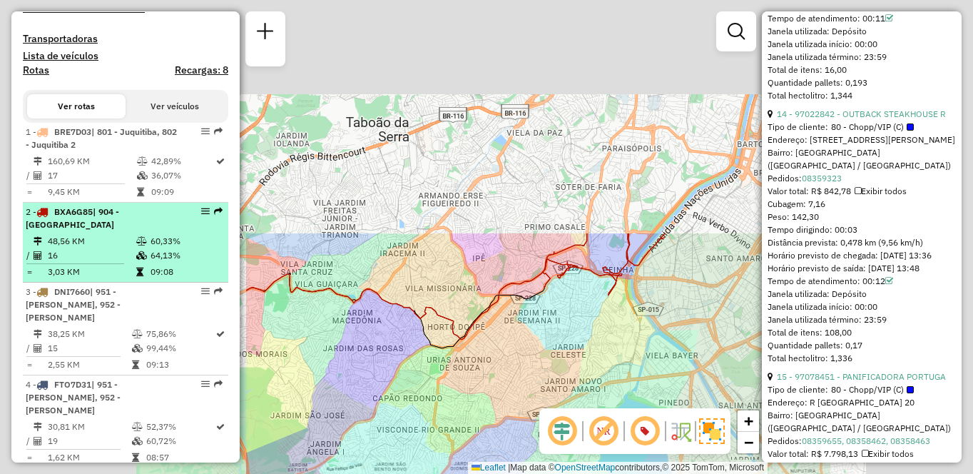
scroll to position [3809, 0]
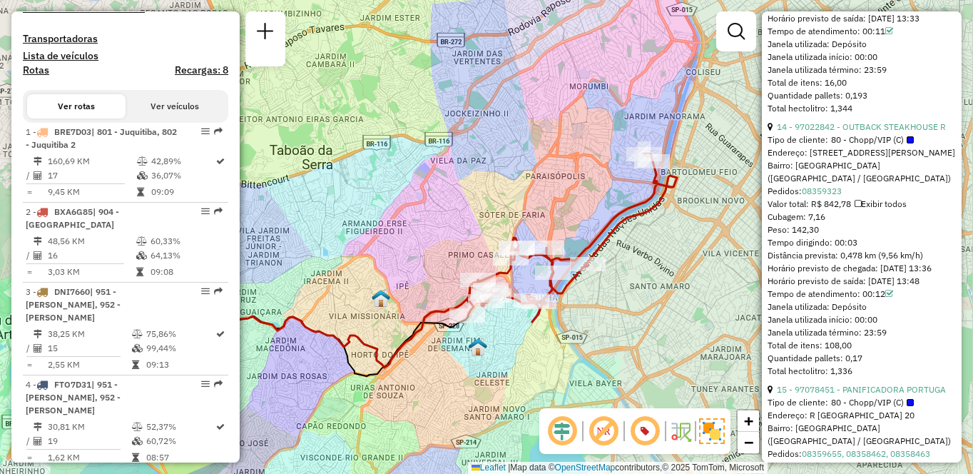
drag, startPoint x: 643, startPoint y: 331, endPoint x: 599, endPoint y: 347, distance: 46.3
click at [599, 347] on div "Janela de atendimento Grade de atendimento Capacidade Transportadoras Veículos …" at bounding box center [486, 237] width 973 height 474
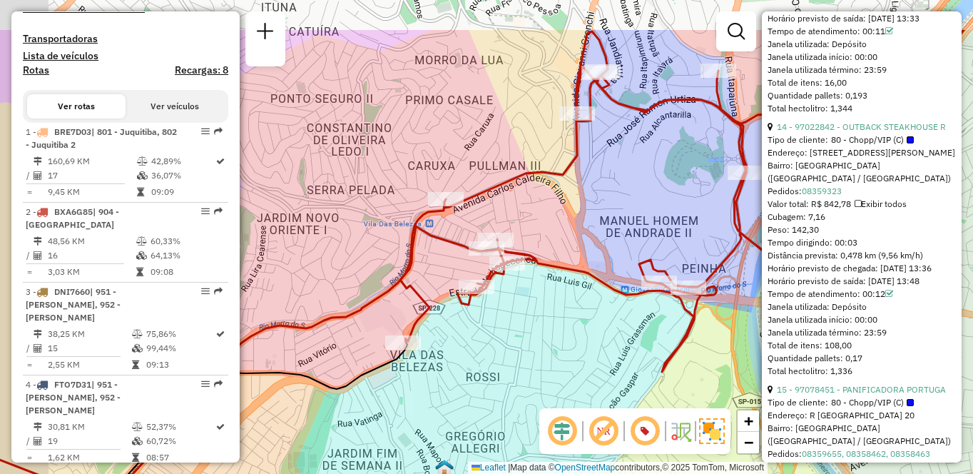
drag, startPoint x: 482, startPoint y: 279, endPoint x: 581, endPoint y: 363, distance: 129.5
click at [581, 363] on div "Janela de atendimento Grade de atendimento Capacidade Transportadoras Veículos …" at bounding box center [486, 237] width 973 height 474
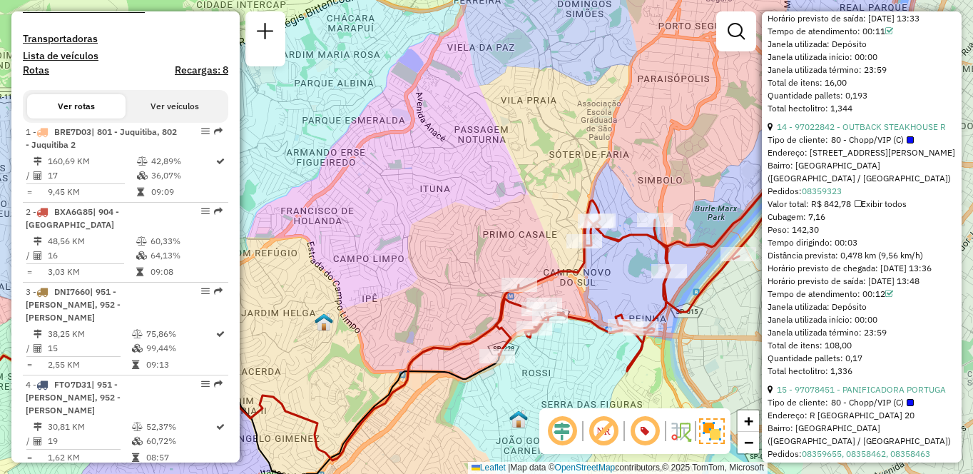
scroll to position [1007, 0]
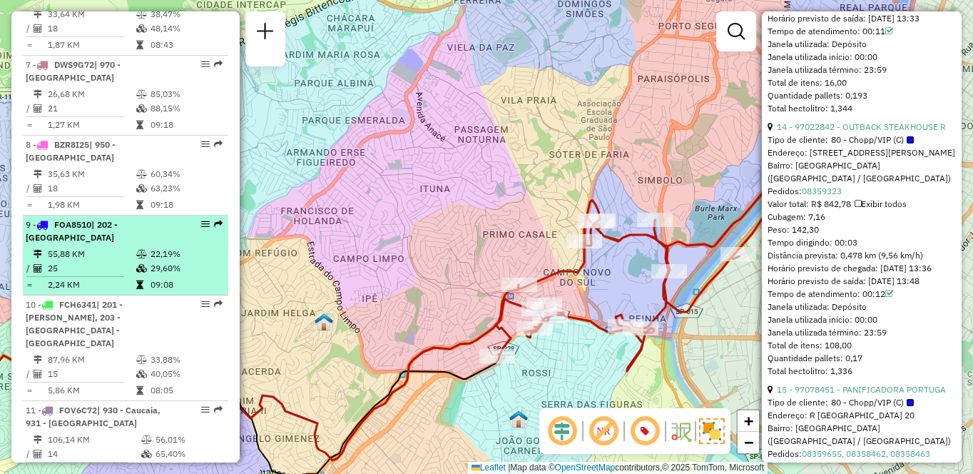
click at [72, 244] on div "9 - FOA8510 | 202 - [GEOGRAPHIC_DATA]" at bounding box center [101, 231] width 151 height 26
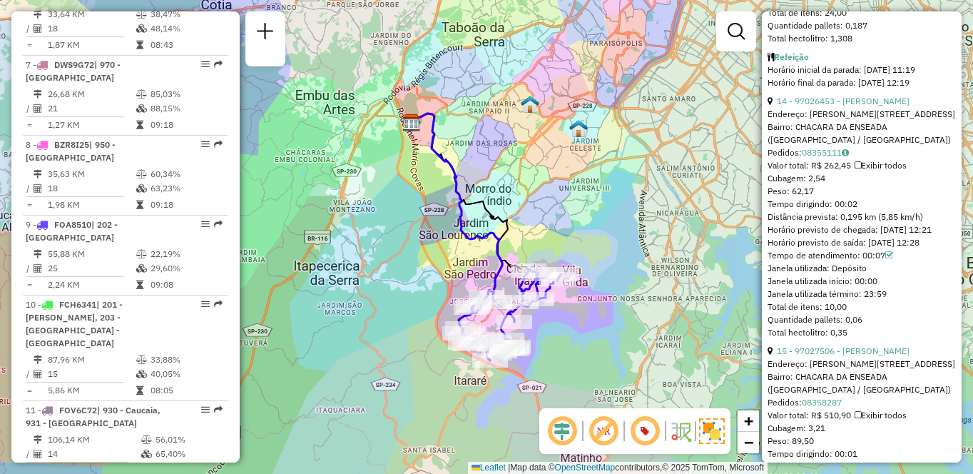
scroll to position [767, 0]
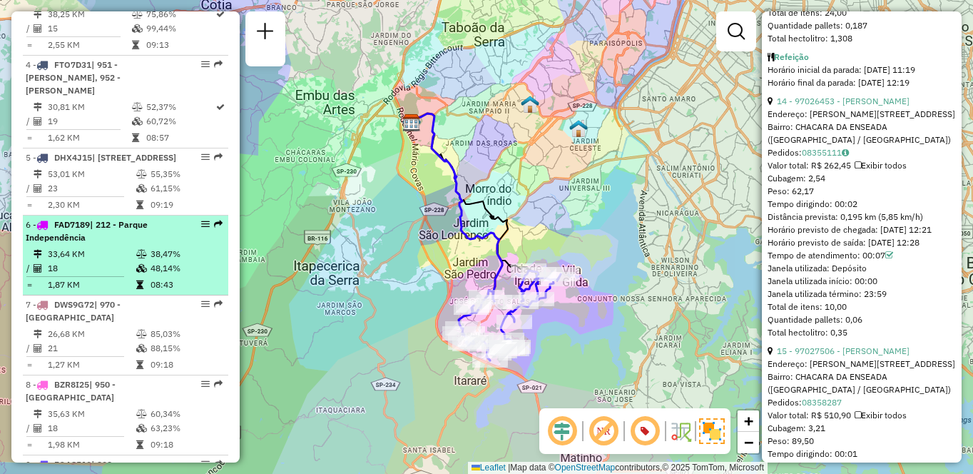
click at [76, 261] on td "33,64 KM" at bounding box center [91, 254] width 88 height 14
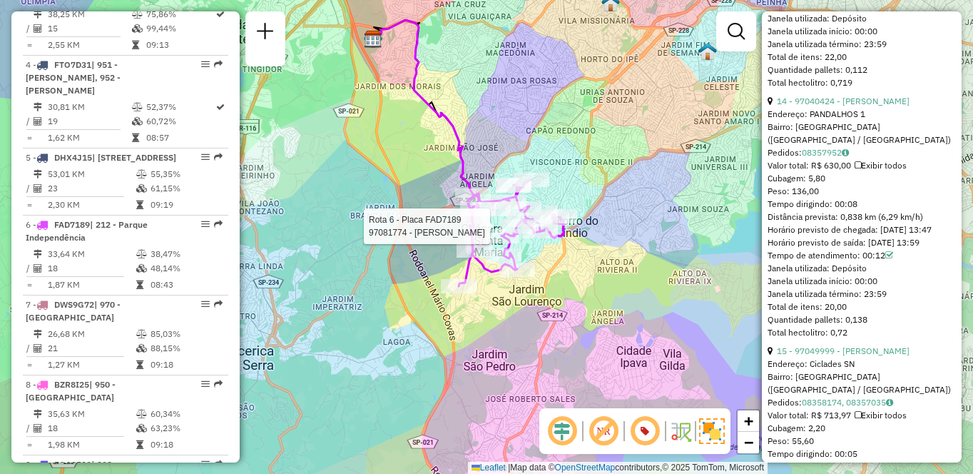
scroll to position [1247, 0]
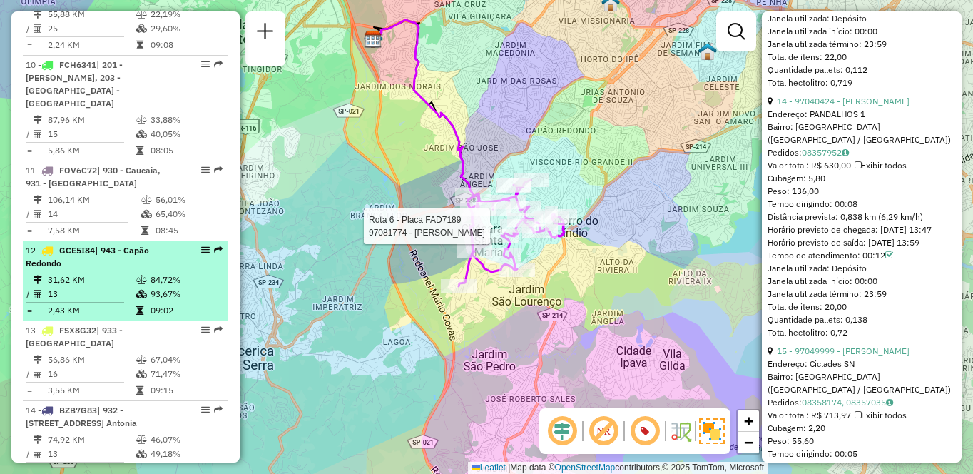
click at [98, 287] on td "13" at bounding box center [91, 294] width 88 height 14
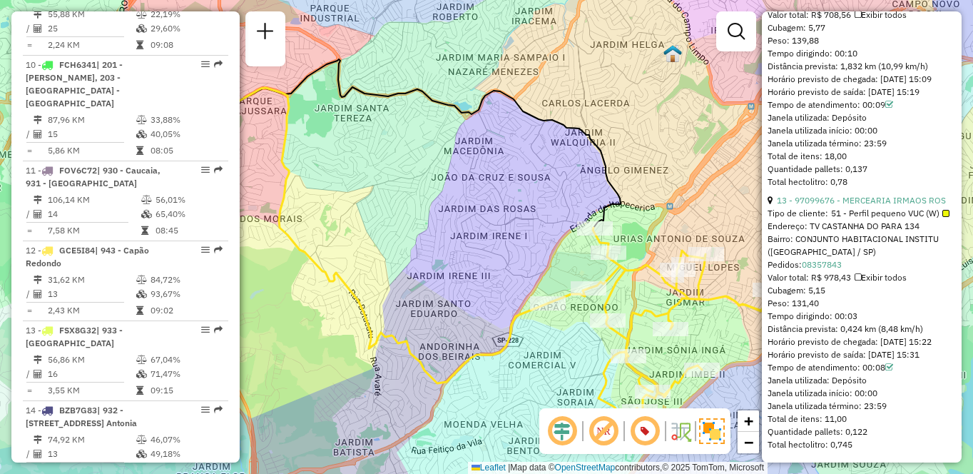
scroll to position [3627, 0]
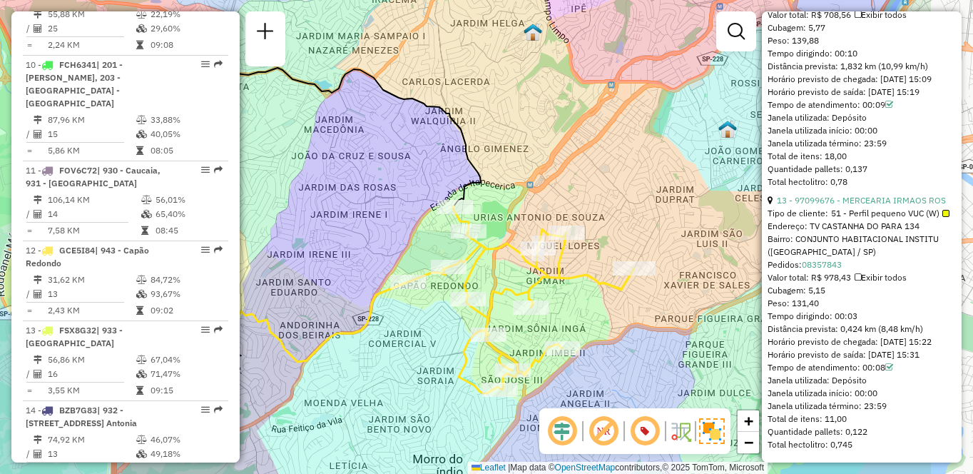
drag, startPoint x: 671, startPoint y: 316, endPoint x: 531, endPoint y: 295, distance: 141.4
click at [531, 295] on icon at bounding box center [521, 299] width 226 height 187
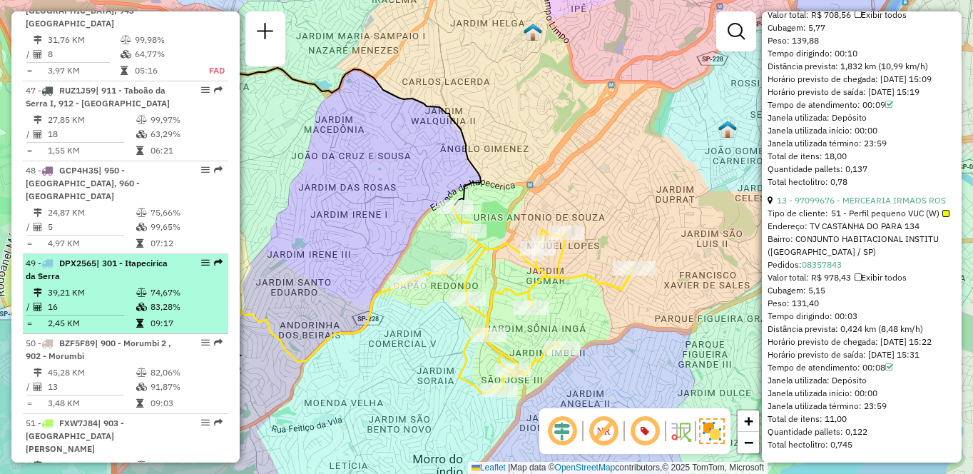
click at [75, 285] on td "39,21 KM" at bounding box center [91, 292] width 88 height 14
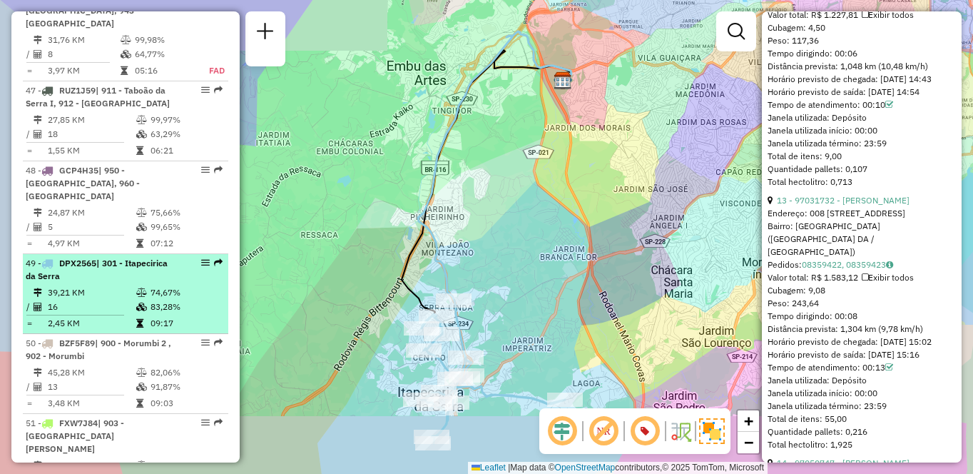
scroll to position [3809, 0]
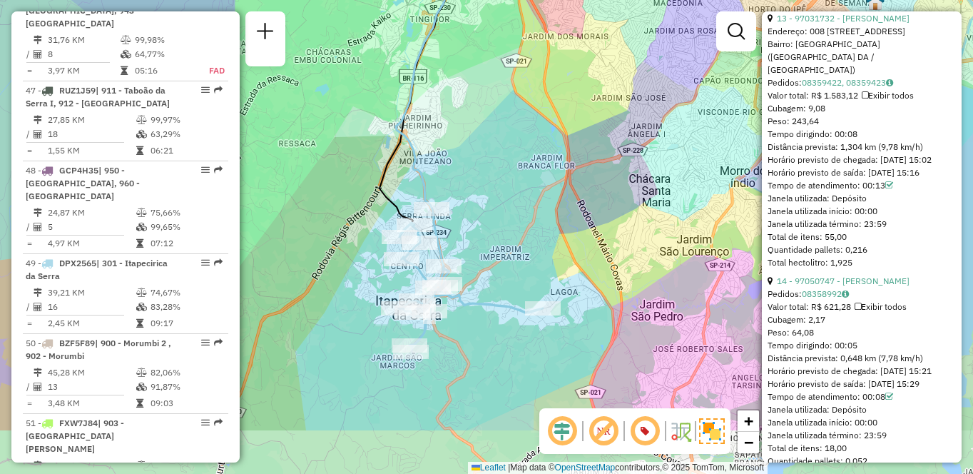
drag, startPoint x: 546, startPoint y: 375, endPoint x: 524, endPoint y: 284, distance: 93.9
click at [524, 284] on div "Janela de atendimento Grade de atendimento Capacidade Transportadoras Veículos …" at bounding box center [486, 237] width 973 height 474
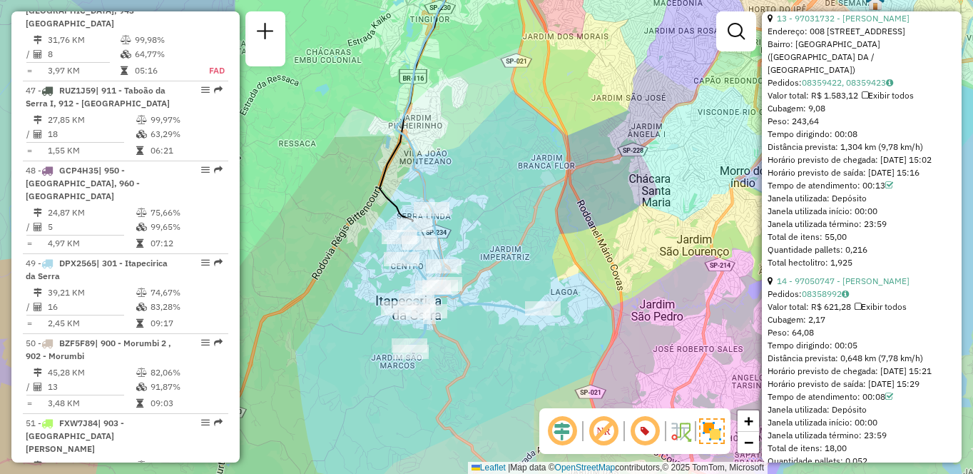
scroll to position [1407, 0]
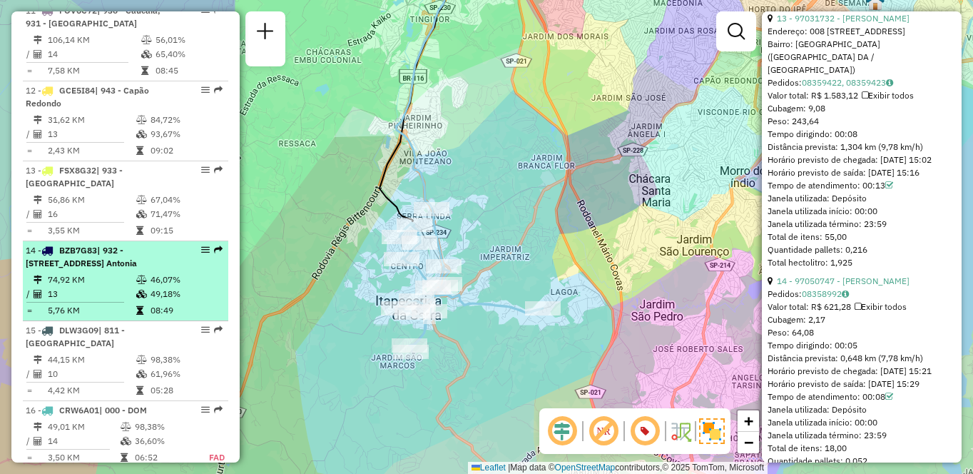
click at [90, 272] on td "74,92 KM" at bounding box center [91, 279] width 88 height 14
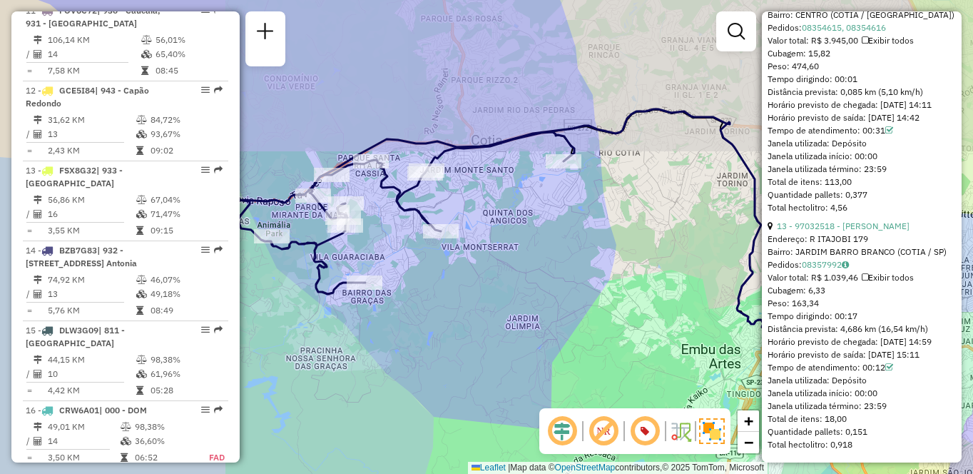
scroll to position [3576, 0]
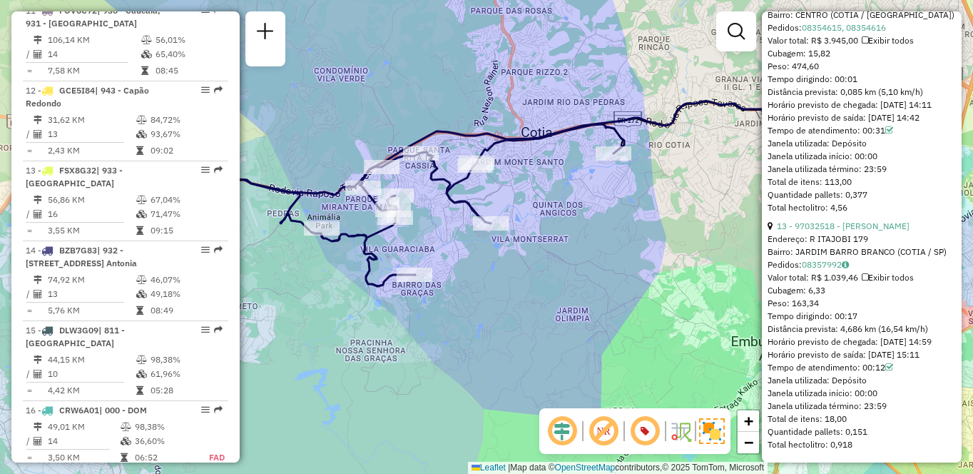
drag, startPoint x: 476, startPoint y: 285, endPoint x: 546, endPoint y: 277, distance: 70.4
click at [546, 277] on div "Janela de atendimento Grade de atendimento Capacidade Transportadoras Veículos …" at bounding box center [486, 237] width 973 height 474
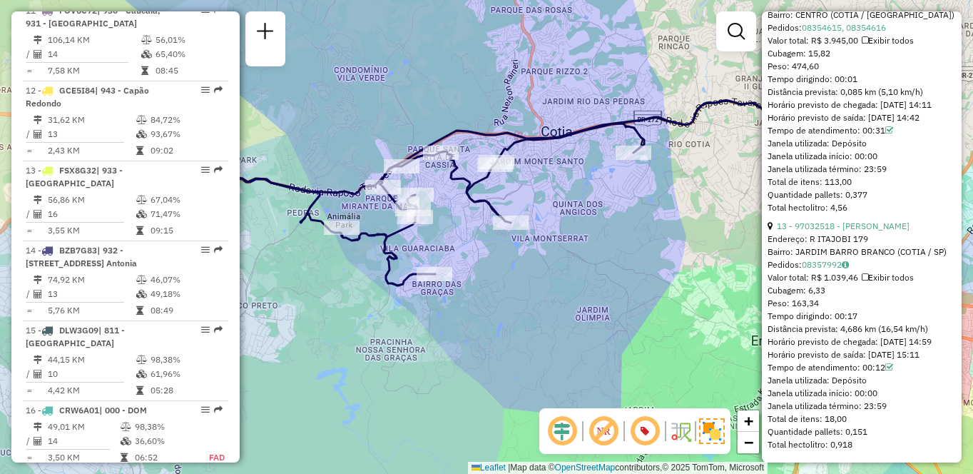
scroll to position [1167, 0]
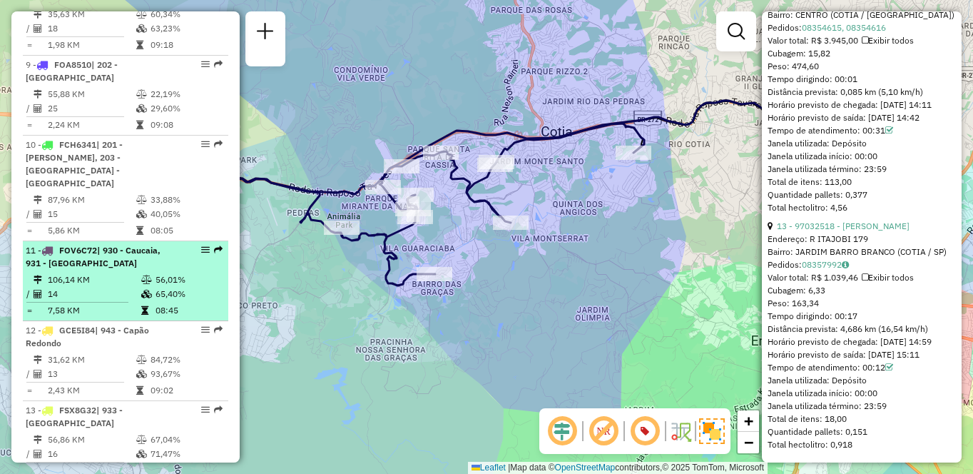
click at [119, 287] on td "14" at bounding box center [93, 294] width 93 height 14
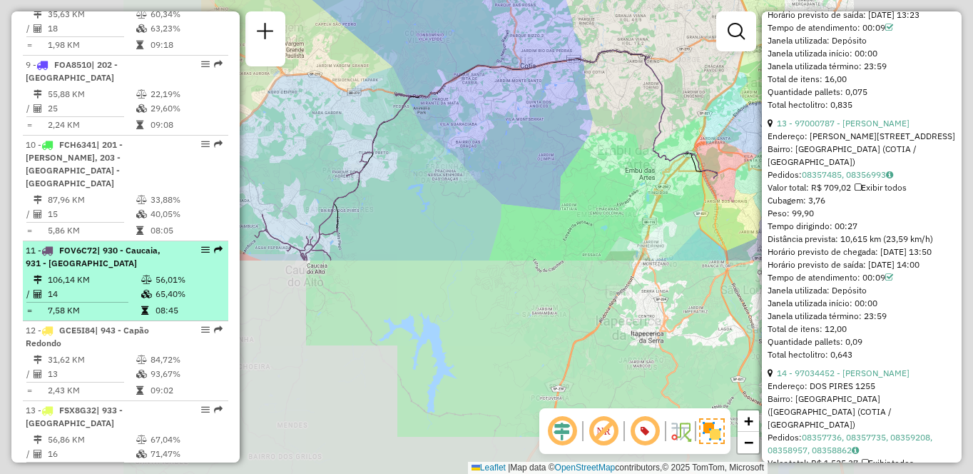
scroll to position [3822, 0]
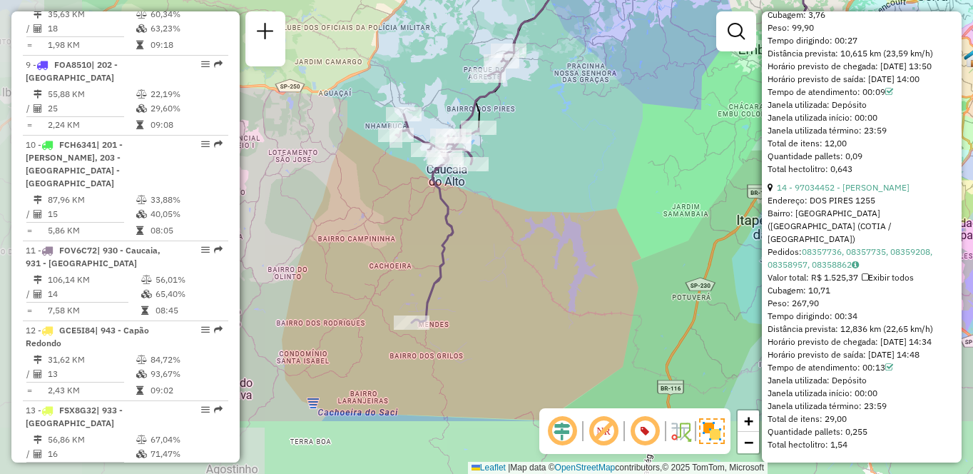
drag, startPoint x: 384, startPoint y: 287, endPoint x: 541, endPoint y: 180, distance: 189.9
click at [541, 180] on div "Janela de atendimento Grade de atendimento Capacidade Transportadoras Veículos …" at bounding box center [486, 237] width 973 height 474
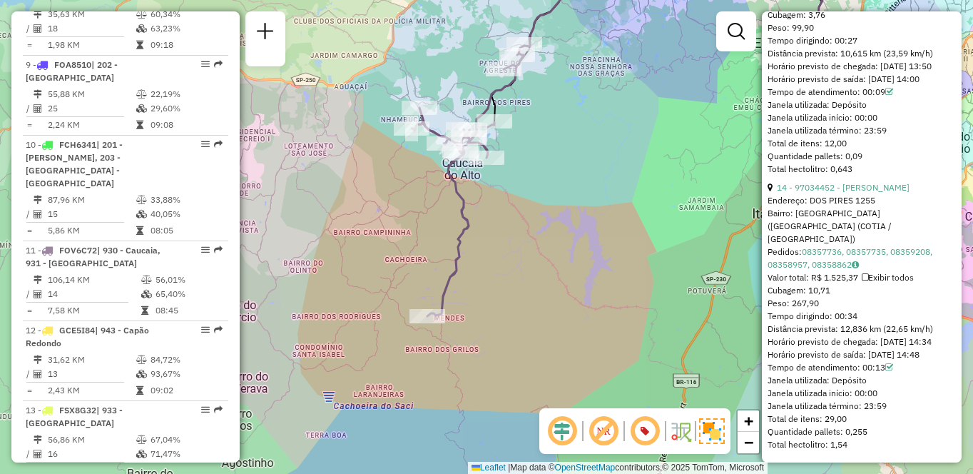
scroll to position [847, 0]
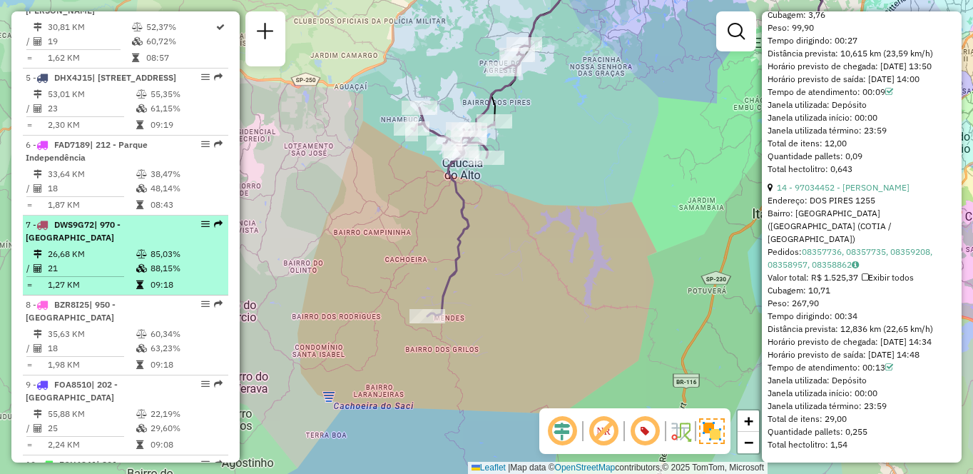
click at [136, 258] on icon at bounding box center [141, 254] width 11 height 9
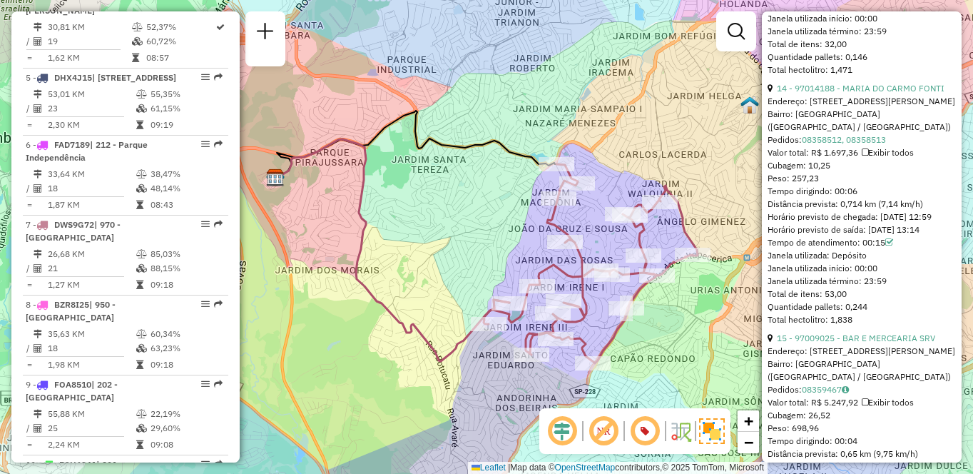
scroll to position [4718, 0]
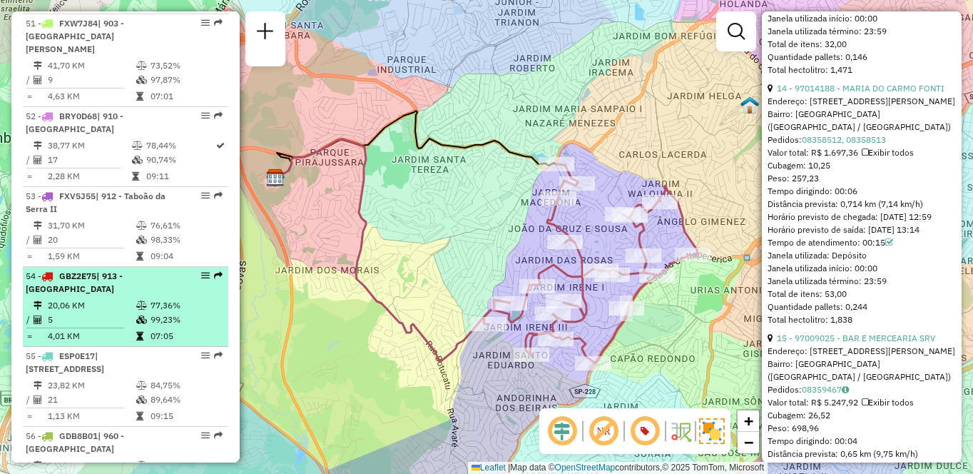
click at [150, 298] on td "77,36%" at bounding box center [186, 305] width 72 height 14
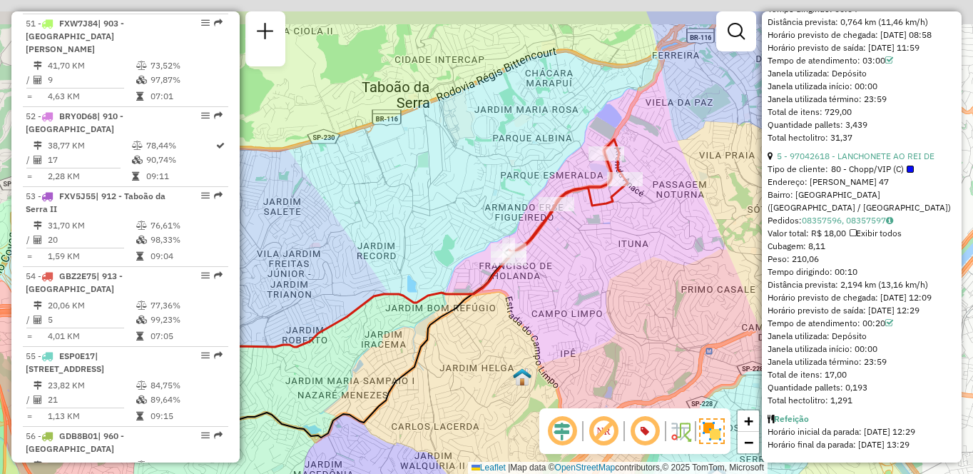
drag, startPoint x: 711, startPoint y: 241, endPoint x: 543, endPoint y: 310, distance: 181.7
click at [543, 310] on div "Janela de atendimento Grade de atendimento Capacidade Transportadoras Veículos …" at bounding box center [486, 237] width 973 height 474
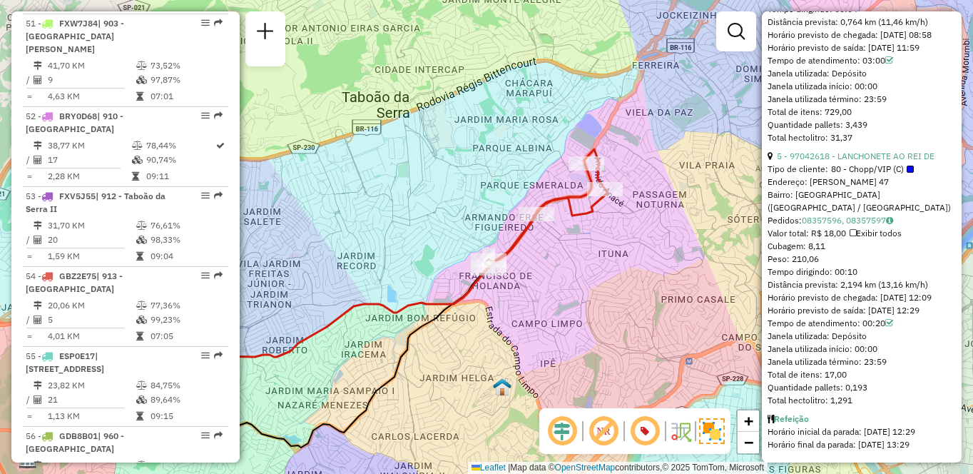
scroll to position [4478, 0]
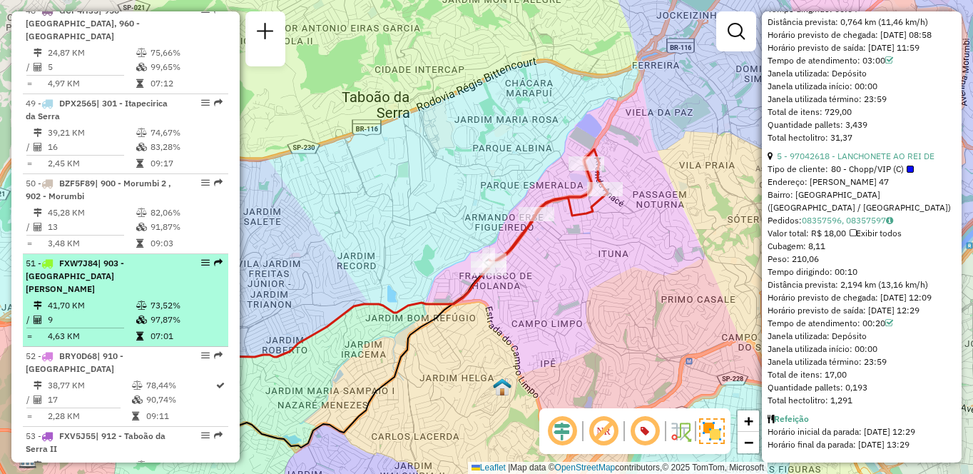
click at [118, 312] on td "9" at bounding box center [91, 319] width 88 height 14
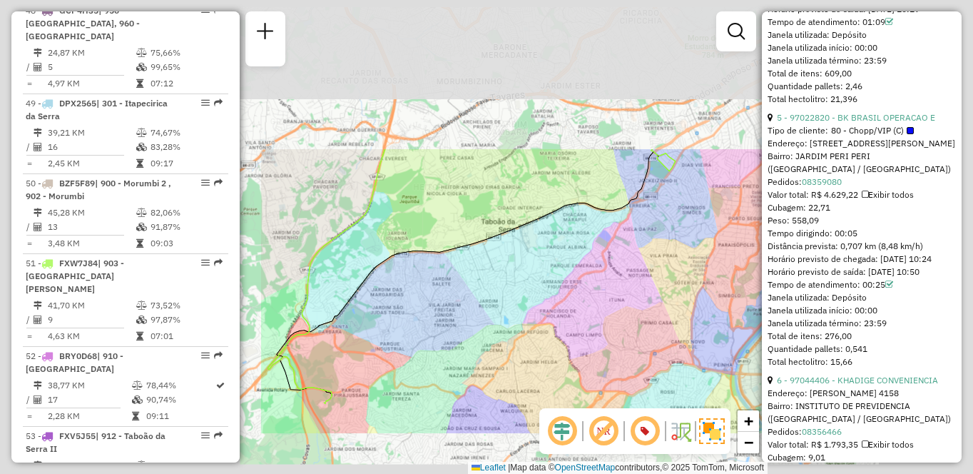
scroll to position [2616, 0]
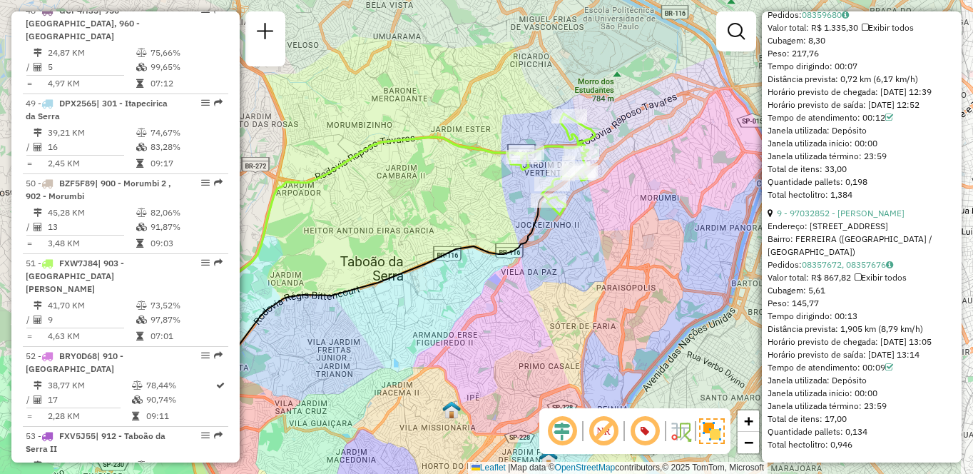
drag, startPoint x: 592, startPoint y: 275, endPoint x: 510, endPoint y: 315, distance: 91.2
click at [510, 315] on div "Janela de atendimento Grade de atendimento Capacidade Transportadoras Veículos …" at bounding box center [486, 237] width 973 height 474
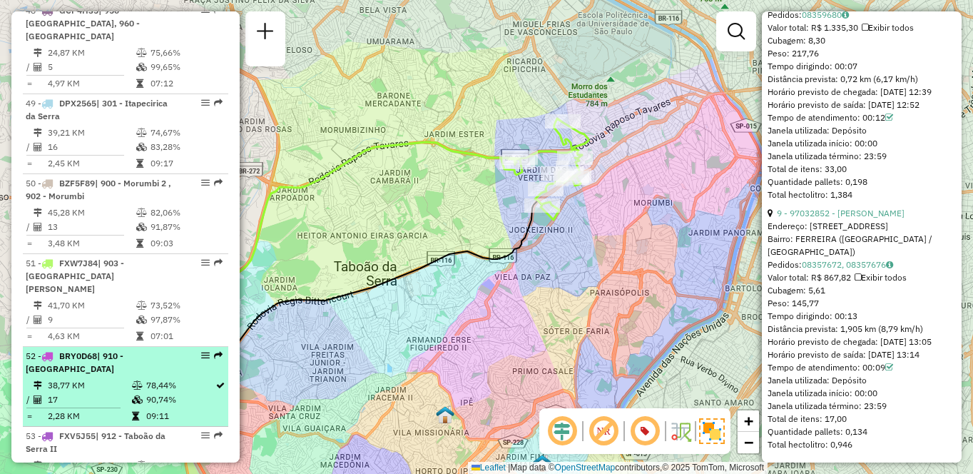
click at [91, 378] on td "38,77 KM" at bounding box center [89, 385] width 84 height 14
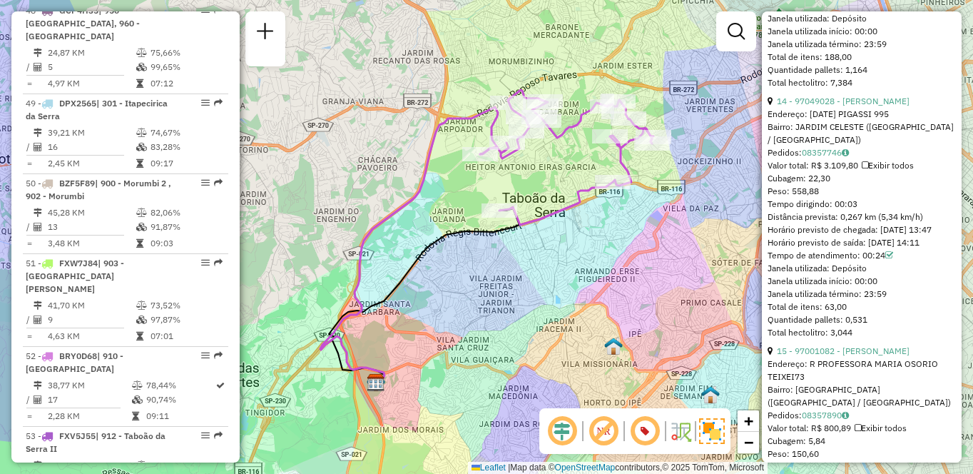
scroll to position [4890, 0]
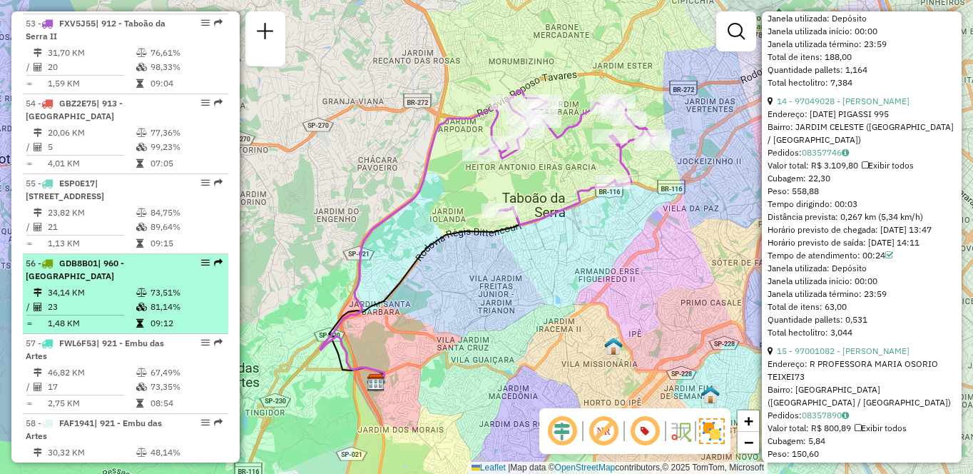
click at [86, 300] on td "23" at bounding box center [91, 307] width 88 height 14
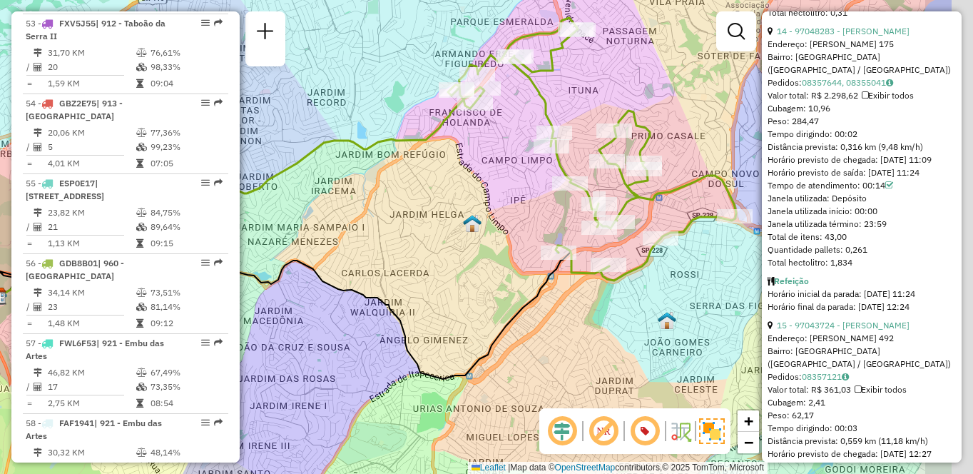
drag, startPoint x: 629, startPoint y: 311, endPoint x: 506, endPoint y: 279, distance: 127.5
click at [506, 279] on div "Janela de atendimento Grade de atendimento Capacidade Transportadoras Veículos …" at bounding box center [486, 237] width 973 height 474
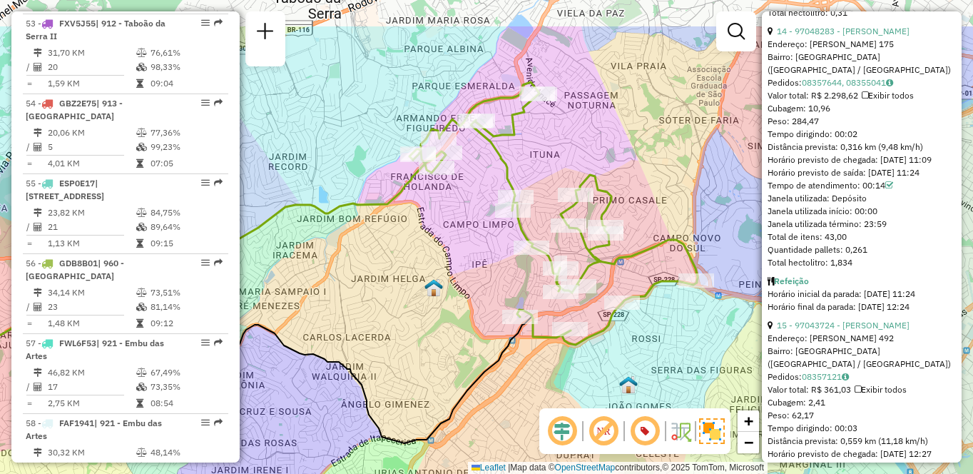
drag, startPoint x: 447, startPoint y: 155, endPoint x: 461, endPoint y: 233, distance: 79.9
click at [461, 233] on div "Janela de atendimento Grade de atendimento Capacidade Transportadoras Veículos …" at bounding box center [486, 237] width 973 height 474
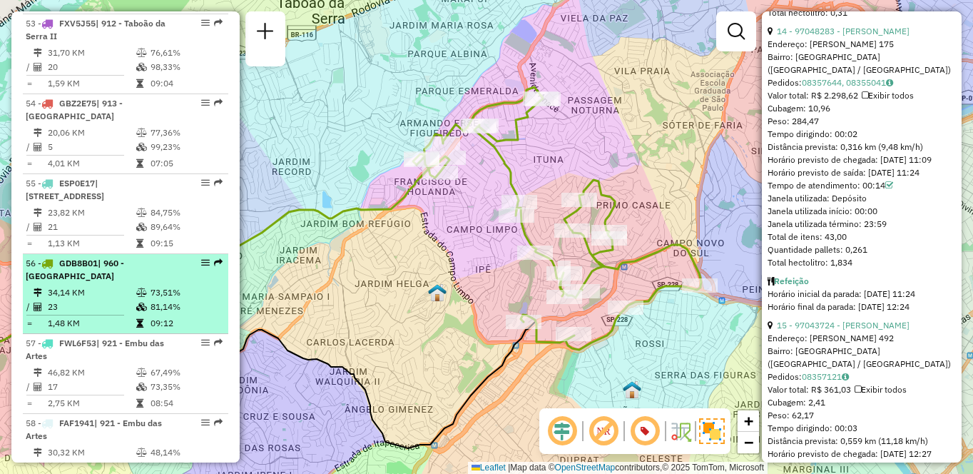
click at [94, 285] on td "34,14 KM" at bounding box center [91, 292] width 88 height 14
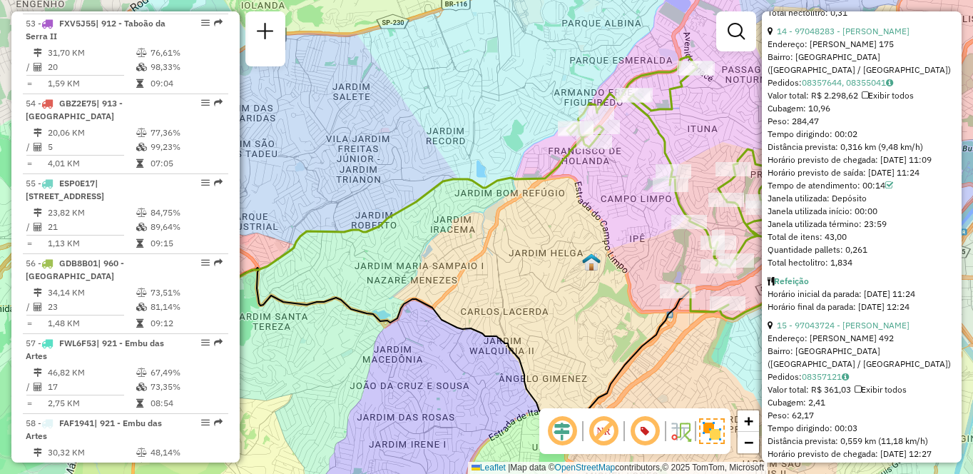
scroll to position [1327, 0]
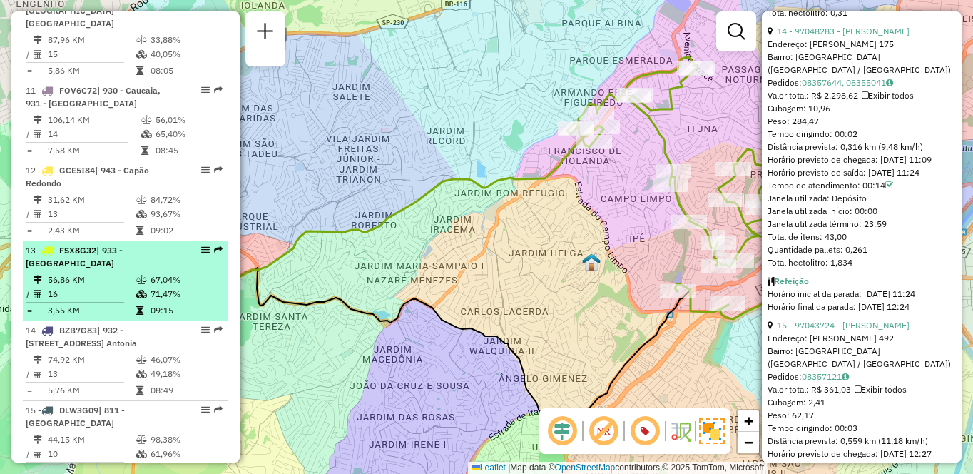
click at [136, 249] on div "13 - FSX8G32 | 933 - [GEOGRAPHIC_DATA]" at bounding box center [101, 257] width 151 height 26
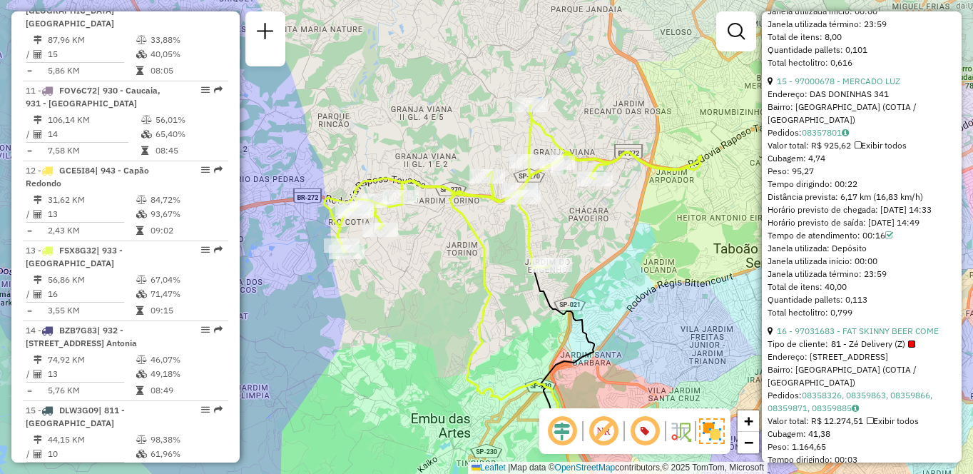
drag, startPoint x: 459, startPoint y: 294, endPoint x: 489, endPoint y: 333, distance: 49.4
click at [489, 333] on icon at bounding box center [460, 306] width 272 height 256
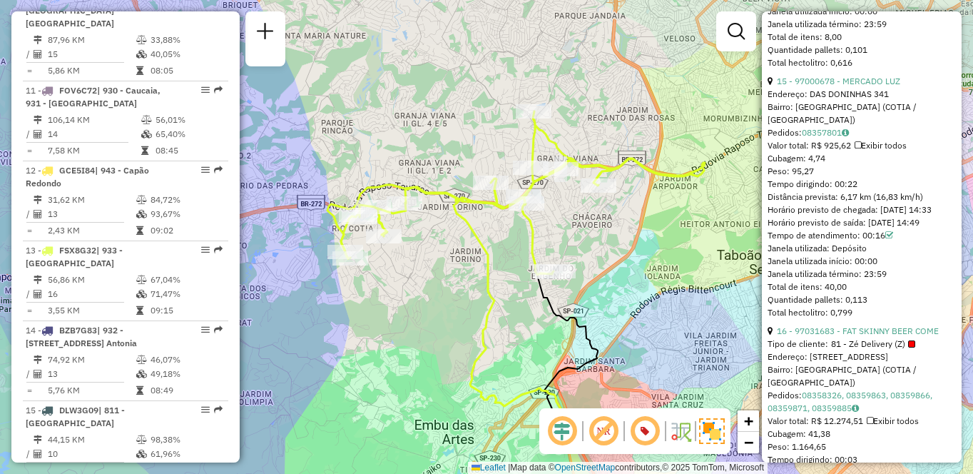
scroll to position [5050, 0]
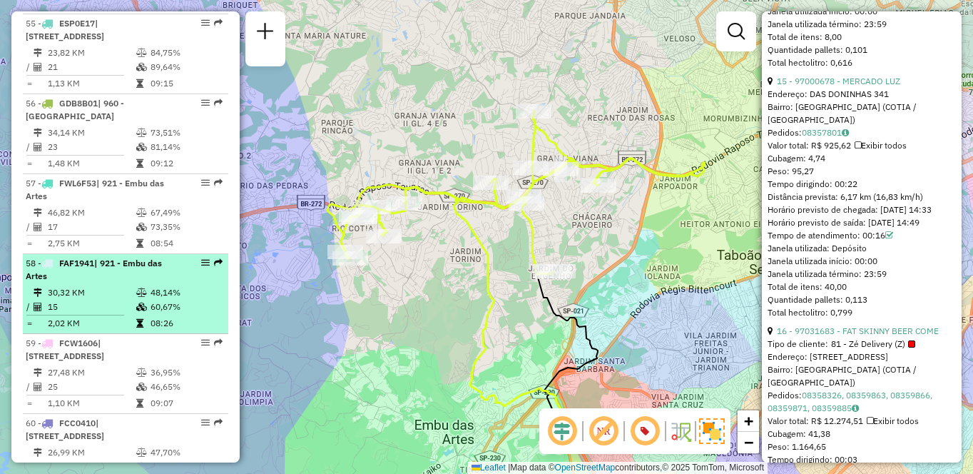
click at [94, 257] on div "58 - FAF1941 | 921 - Embu das Artes" at bounding box center [101, 270] width 151 height 26
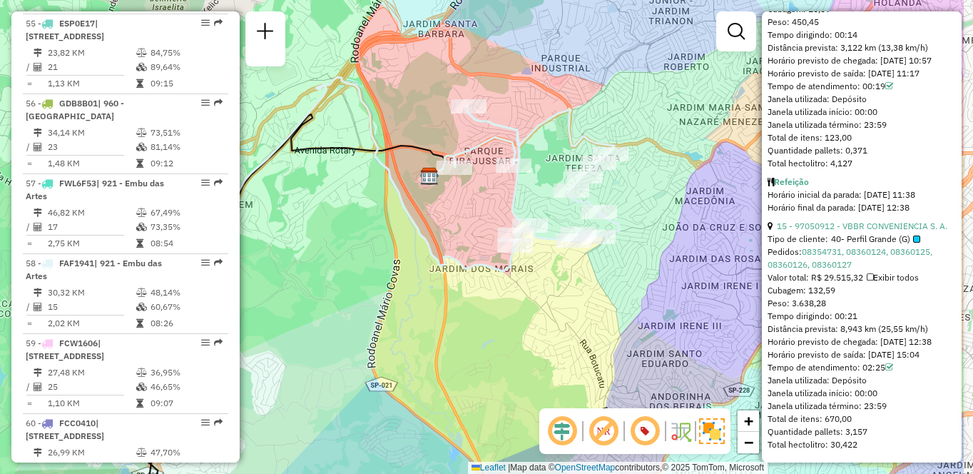
drag, startPoint x: 556, startPoint y: 270, endPoint x: 506, endPoint y: 290, distance: 54.0
click at [509, 290] on div "Janela de atendimento Grade de atendimento Capacidade Transportadoras Veículos …" at bounding box center [486, 237] width 973 height 474
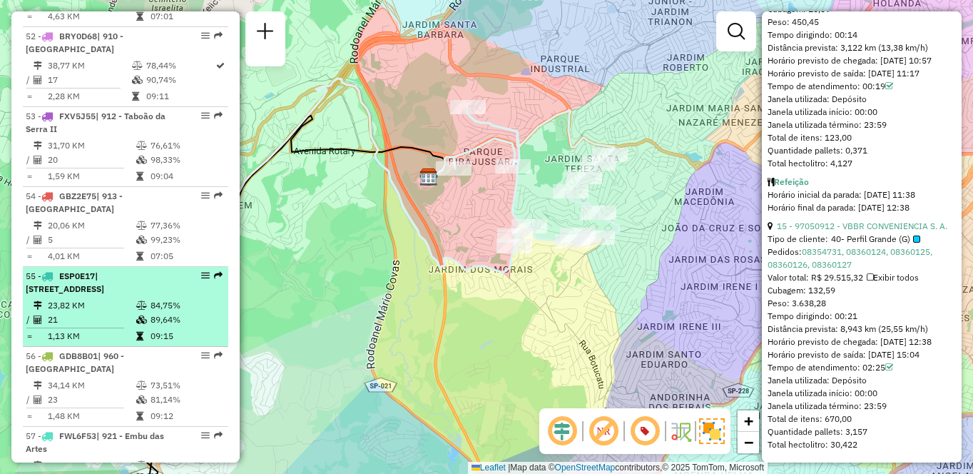
click at [123, 270] on div "55 - ESP0E17 | 102 - [GEOGRAPHIC_DATA], 911 - [GEOGRAPHIC_DATA], 920 - [GEOGRAP…" at bounding box center [101, 283] width 151 height 26
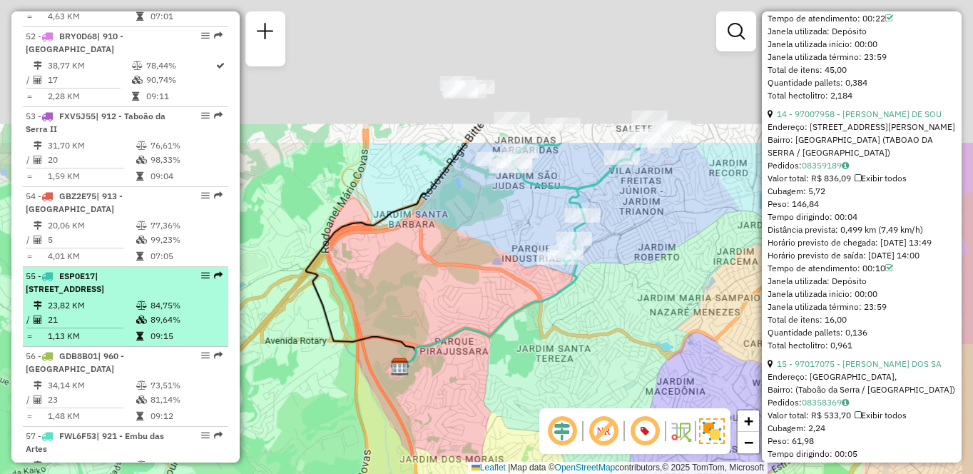
scroll to position [3822, 0]
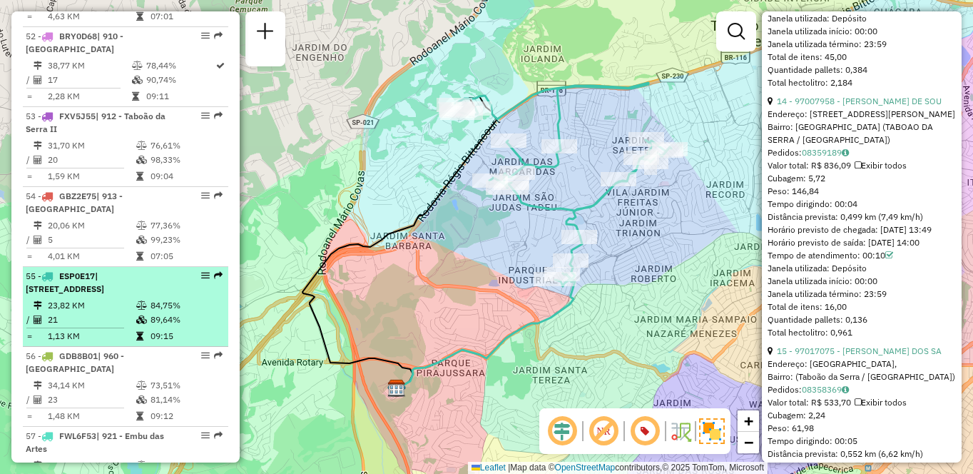
click at [60, 270] on span "| [STREET_ADDRESS]" at bounding box center [65, 282] width 78 height 24
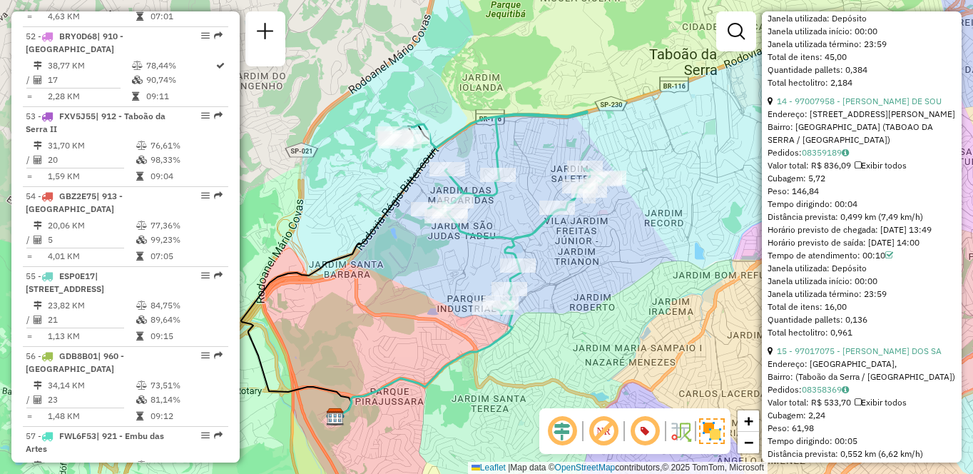
drag, startPoint x: 685, startPoint y: 230, endPoint x: 621, endPoint y: 260, distance: 70.2
click at [621, 260] on div "Janela de atendimento Grade de atendimento Capacidade Transportadoras Veículos …" at bounding box center [486, 237] width 973 height 474
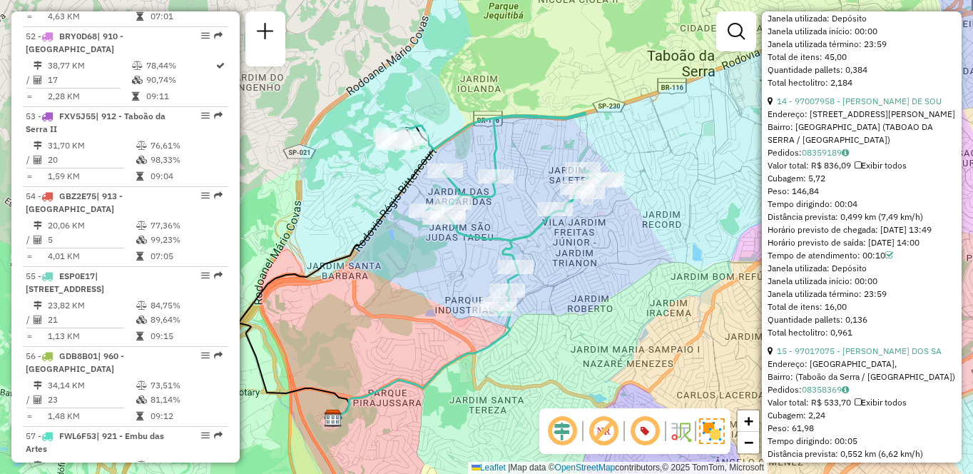
scroll to position [5303, 0]
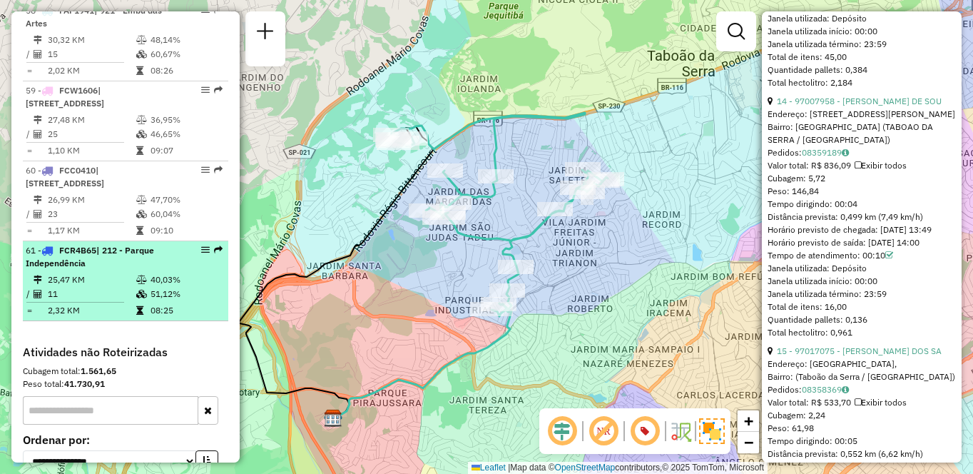
click at [119, 287] on td "11" at bounding box center [91, 294] width 88 height 14
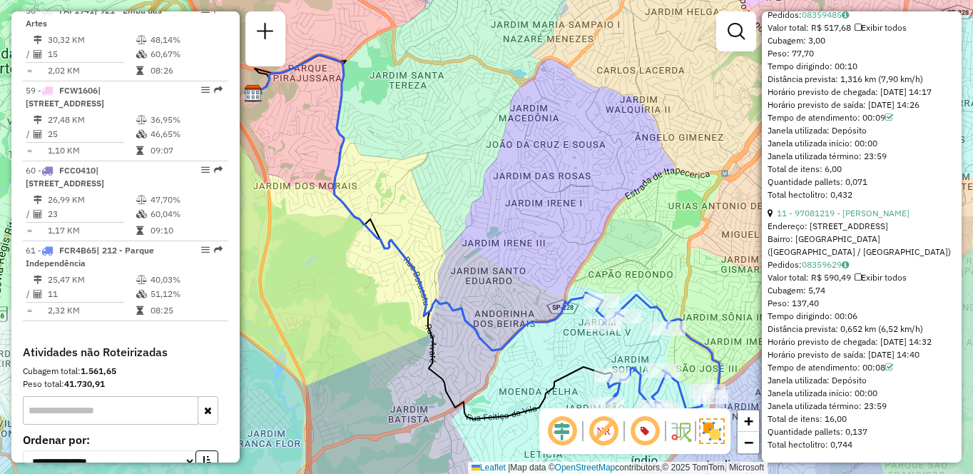
scroll to position [3076, 0]
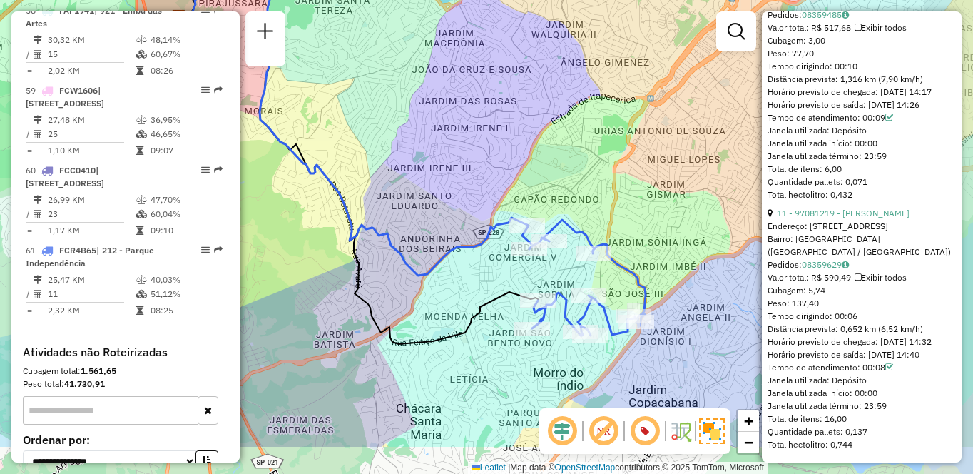
drag, startPoint x: 691, startPoint y: 287, endPoint x: 591, endPoint y: 175, distance: 150.6
click at [591, 175] on div "Janela de atendimento Grade de atendimento Capacidade Transportadoras Veículos …" at bounding box center [486, 237] width 973 height 474
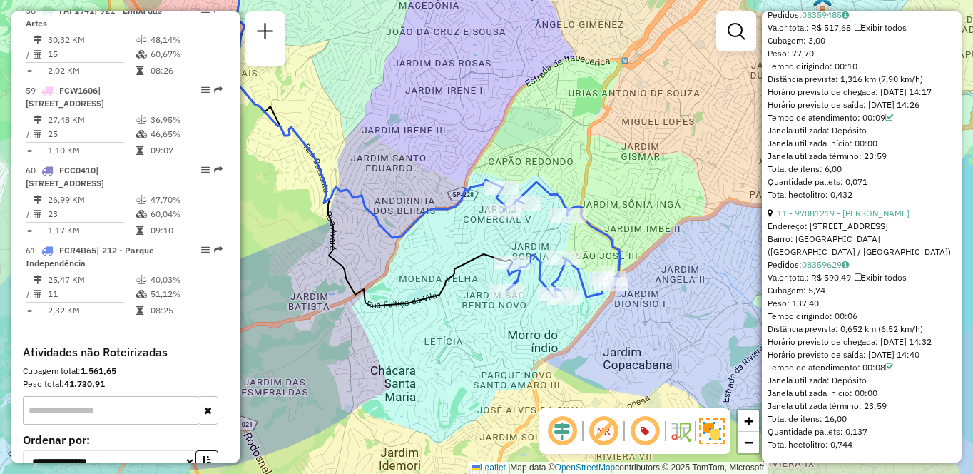
scroll to position [4398, 0]
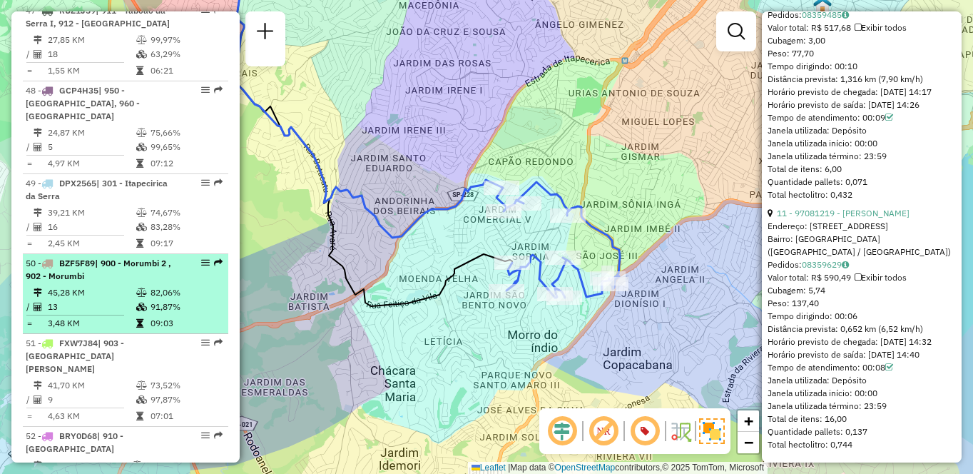
drag, startPoint x: 61, startPoint y: 253, endPoint x: 190, endPoint y: 262, distance: 129.4
click at [63, 257] on span "| 900 - Morumbi 2 , 902 - Morumbi" at bounding box center [99, 269] width 146 height 24
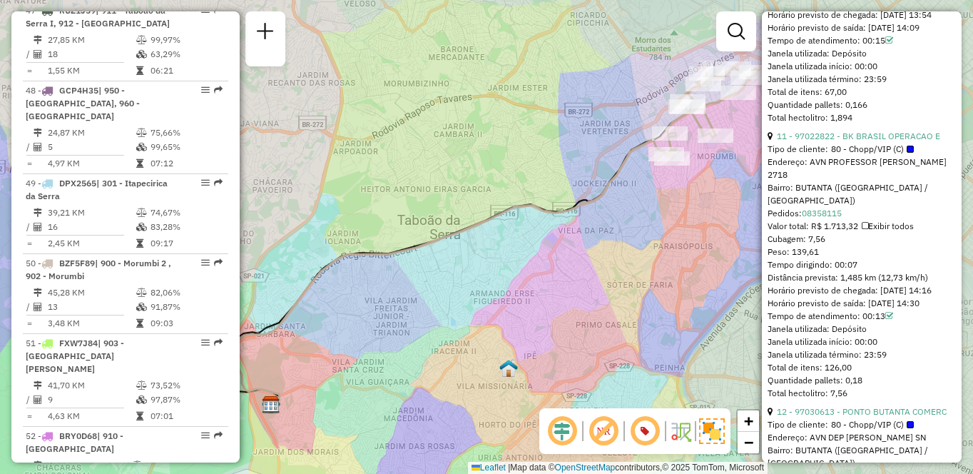
scroll to position [3678, 0]
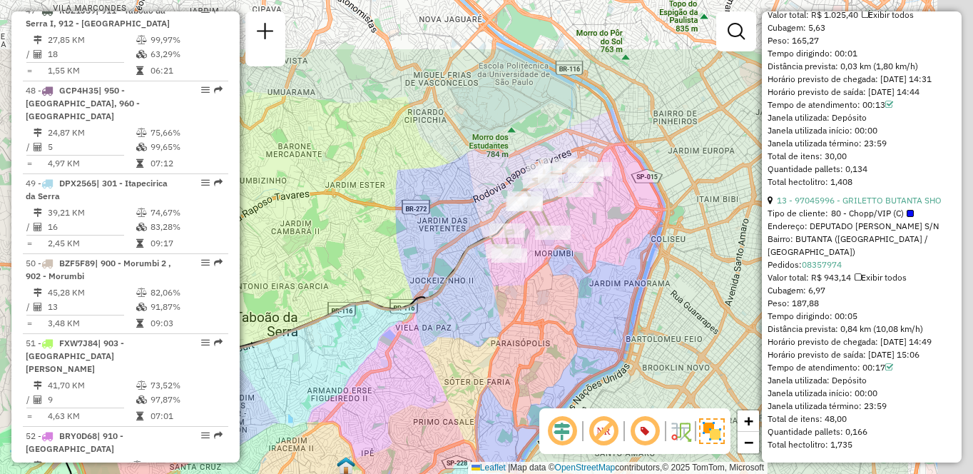
drag, startPoint x: 671, startPoint y: 198, endPoint x: 462, endPoint y: 334, distance: 249.5
click at [462, 334] on div "Janela de atendimento Grade de atendimento Capacidade Transportadoras Veículos …" at bounding box center [486, 237] width 973 height 474
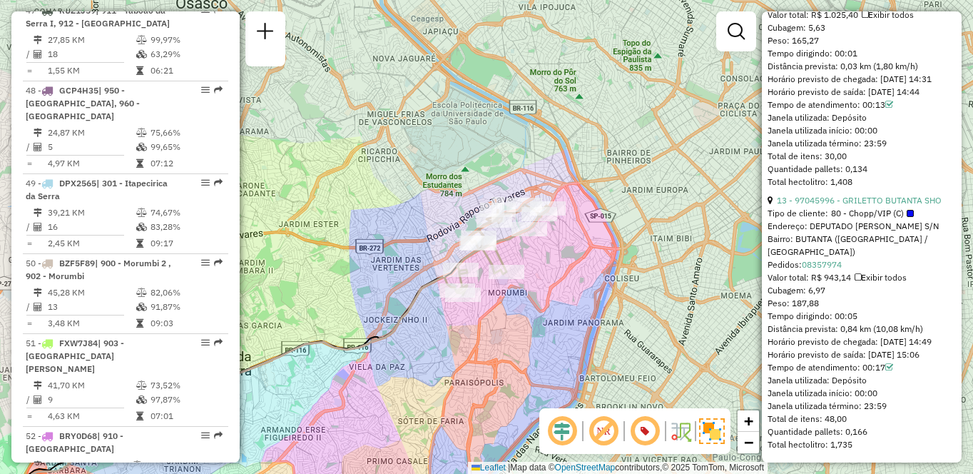
scroll to position [4970, 0]
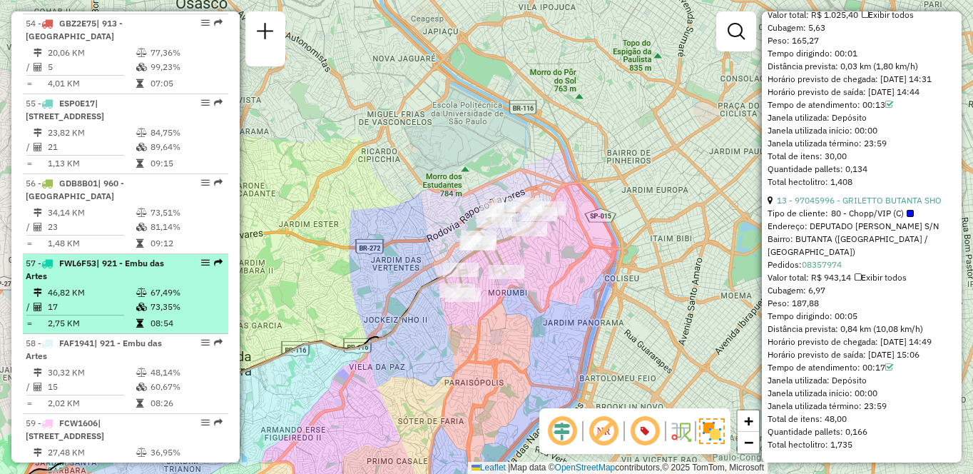
click at [122, 300] on td "17" at bounding box center [91, 307] width 88 height 14
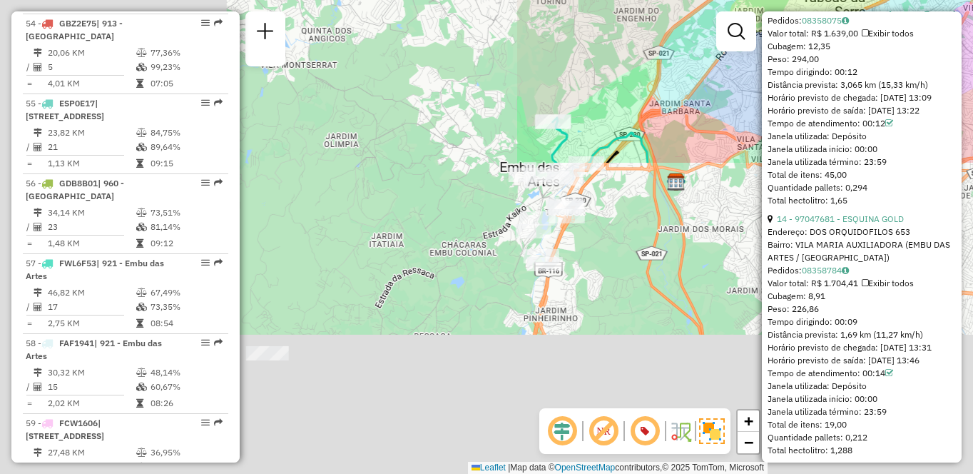
scroll to position [3809, 0]
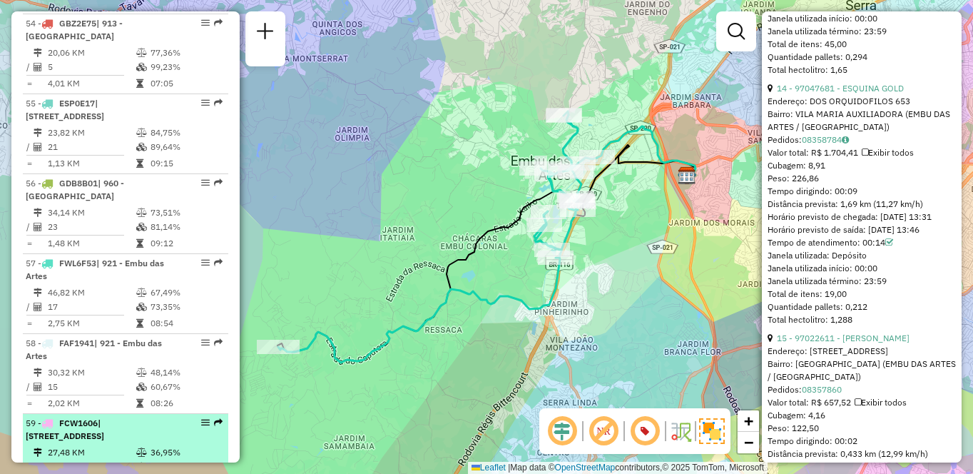
click at [112, 445] on td "27,48 KM" at bounding box center [91, 452] width 88 height 14
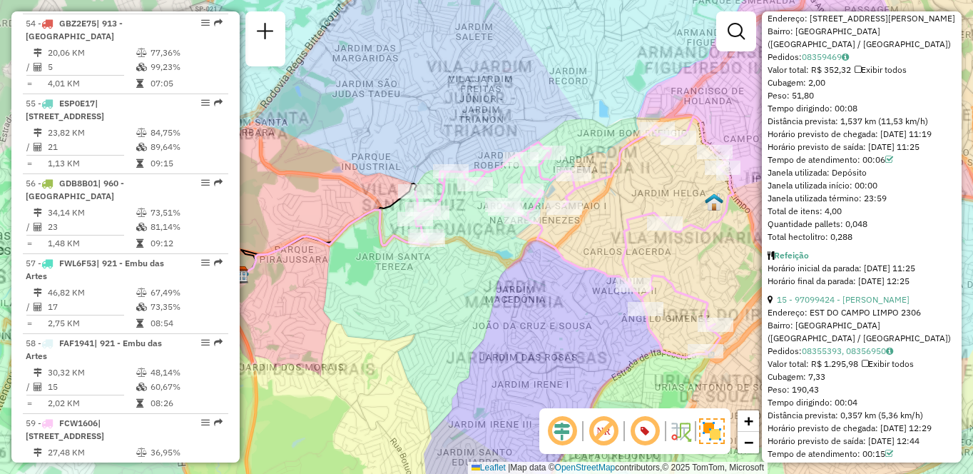
scroll to position [3822, 0]
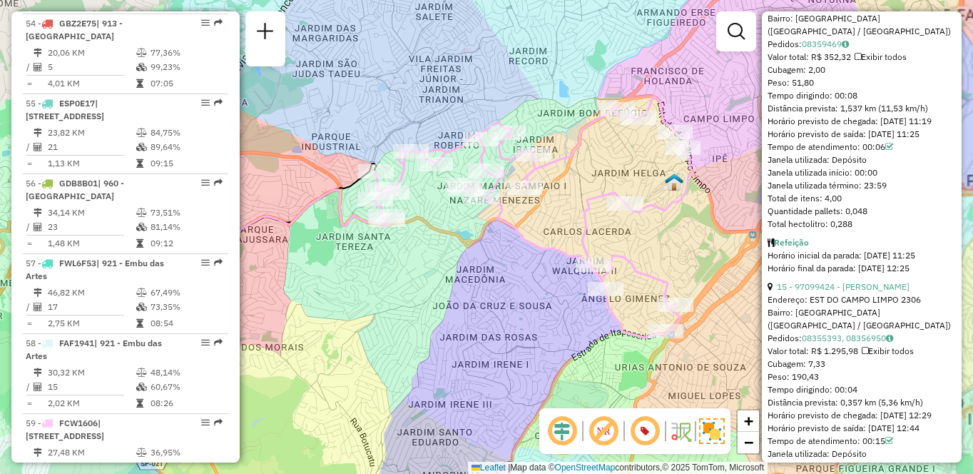
drag, startPoint x: 551, startPoint y: 349, endPoint x: 502, endPoint y: 327, distance: 53.3
click at [502, 327] on div "Janela de atendimento Grade de atendimento Capacidade Transportadoras Veículos …" at bounding box center [486, 237] width 973 height 474
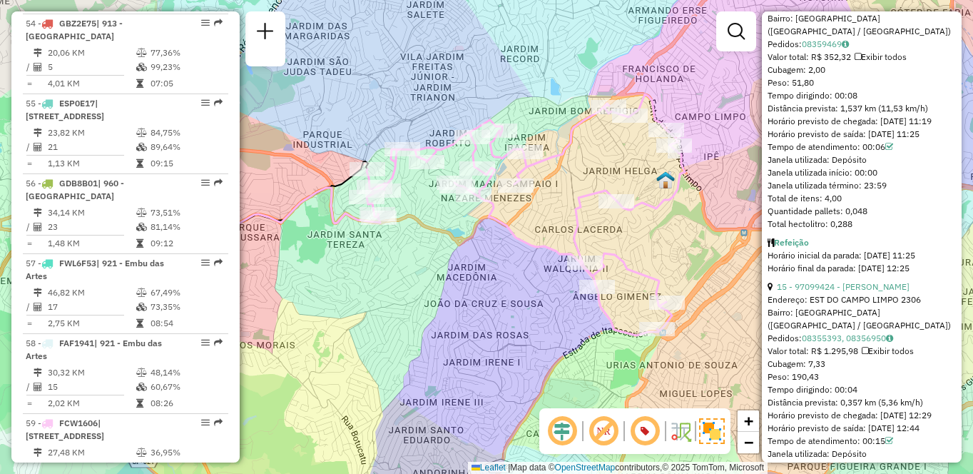
scroll to position [4638, 0]
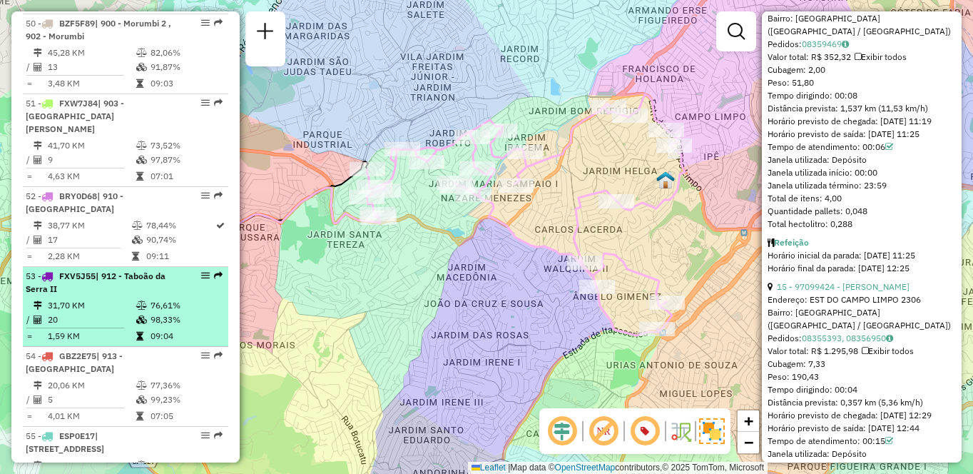
drag, startPoint x: 140, startPoint y: 240, endPoint x: 175, endPoint y: 239, distance: 35.7
click at [138, 270] on span "| 912 - Taboão da Serra II" at bounding box center [96, 282] width 140 height 24
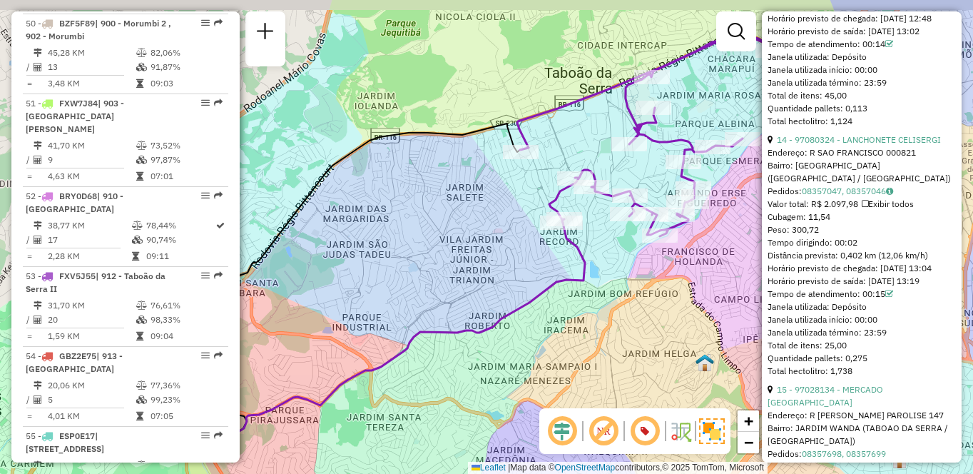
scroll to position [3809, 0]
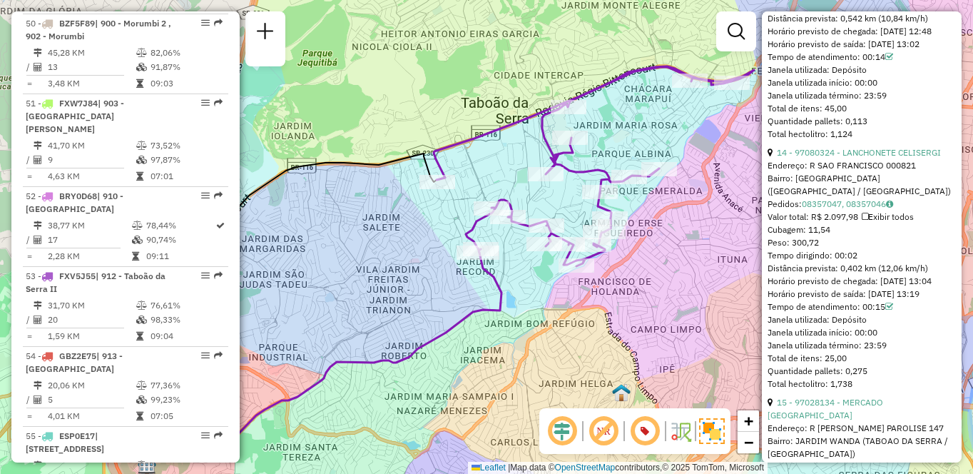
drag, startPoint x: 607, startPoint y: 307, endPoint x: 562, endPoint y: 320, distance: 46.9
click at [562, 320] on div "Janela de atendimento Grade de atendimento Capacidade Transportadoras Veículos …" at bounding box center [486, 237] width 973 height 474
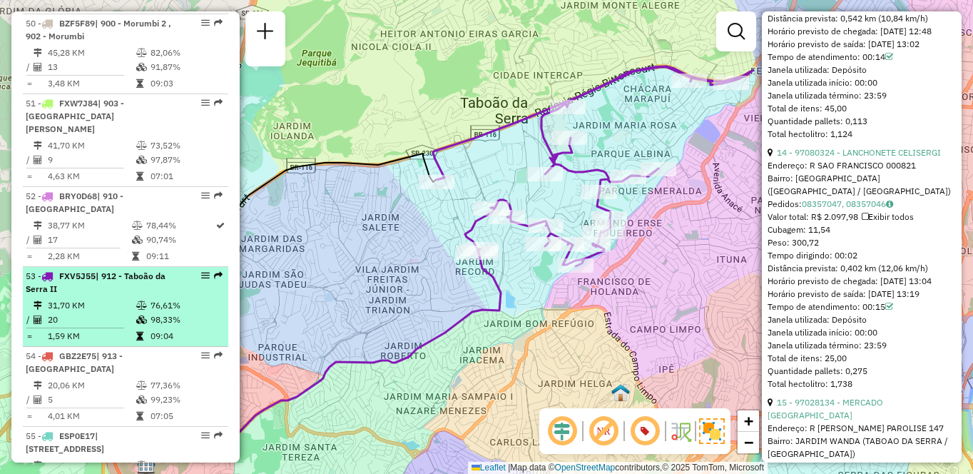
click at [165, 312] on td "98,33%" at bounding box center [186, 319] width 72 height 14
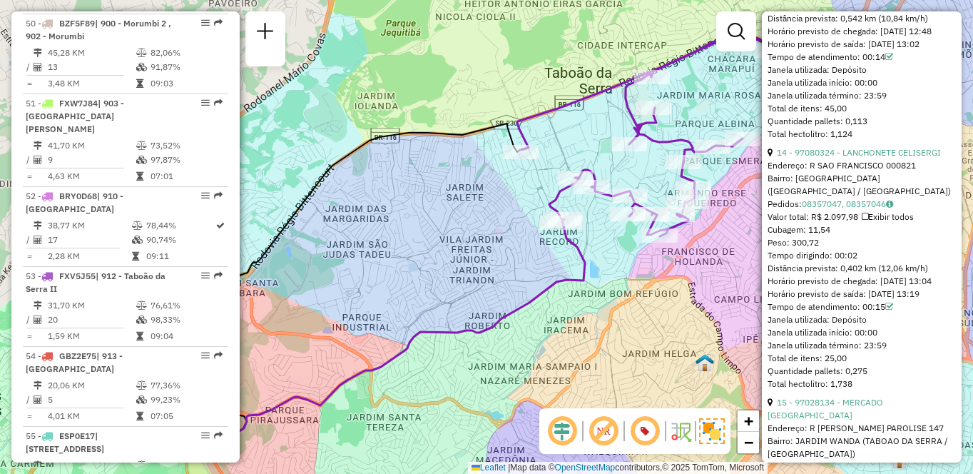
scroll to position [5210, 0]
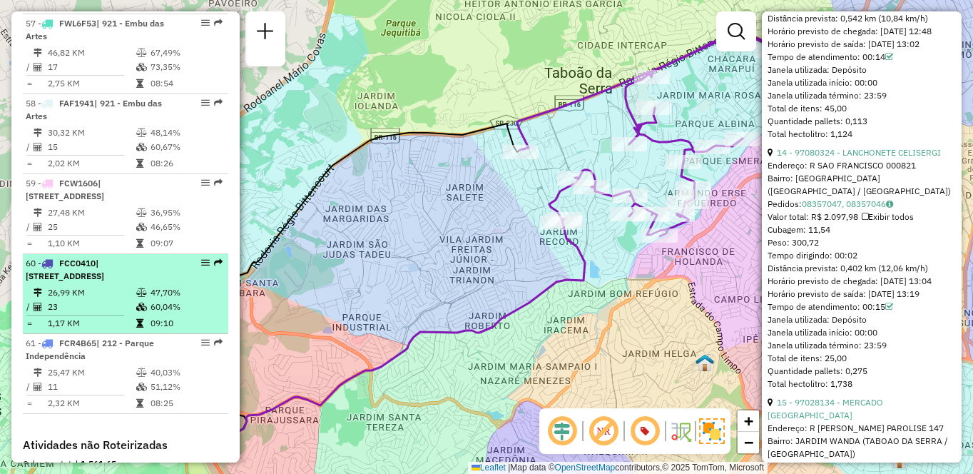
click at [74, 257] on span "| [STREET_ADDRESS]" at bounding box center [65, 269] width 78 height 24
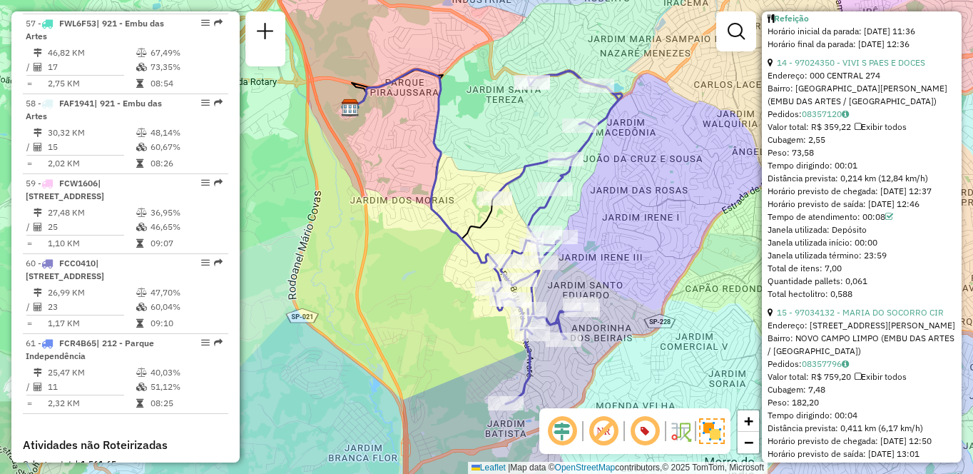
scroll to position [608, 0]
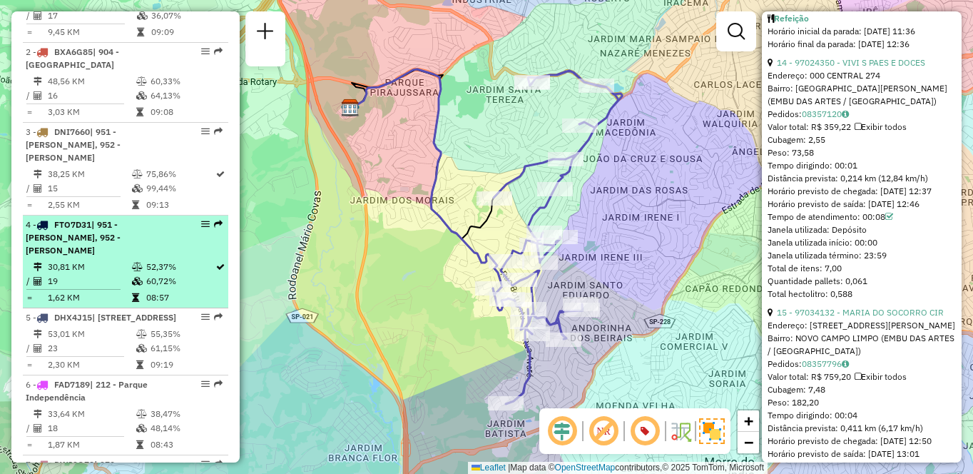
click at [111, 257] on li "4 - FTO7D31 | 951 - [PERSON_NAME], 952 - Patio Guida Caio 30,81 KM 52,37% / 19 …" at bounding box center [125, 261] width 205 height 93
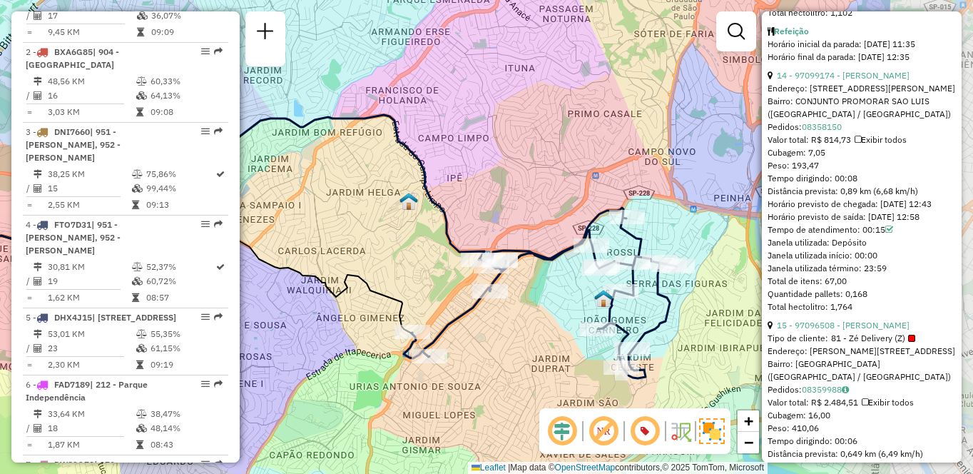
drag, startPoint x: 719, startPoint y: 299, endPoint x: 526, endPoint y: 308, distance: 192.8
click at [526, 308] on div "Janela de atendimento Grade de atendimento Capacidade Transportadoras Veículos …" at bounding box center [486, 237] width 973 height 474
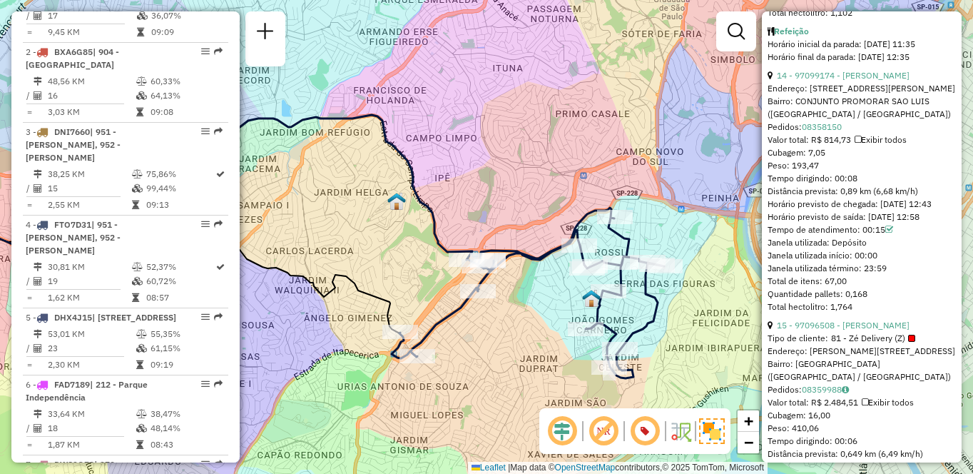
scroll to position [4718, 0]
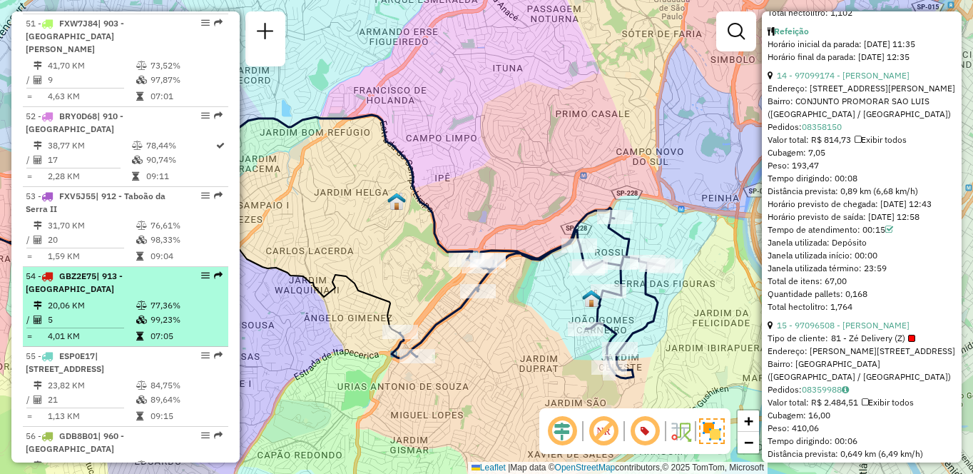
click at [77, 312] on td "5" at bounding box center [91, 319] width 88 height 14
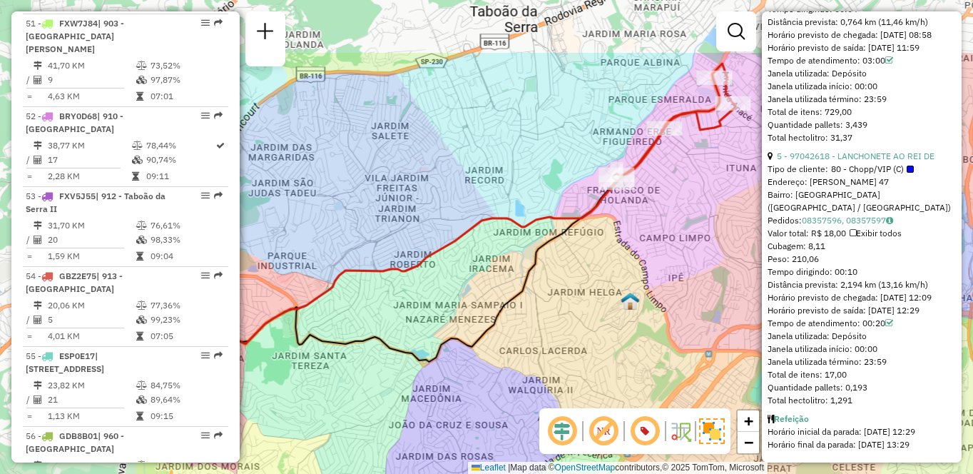
scroll to position [1553, 0]
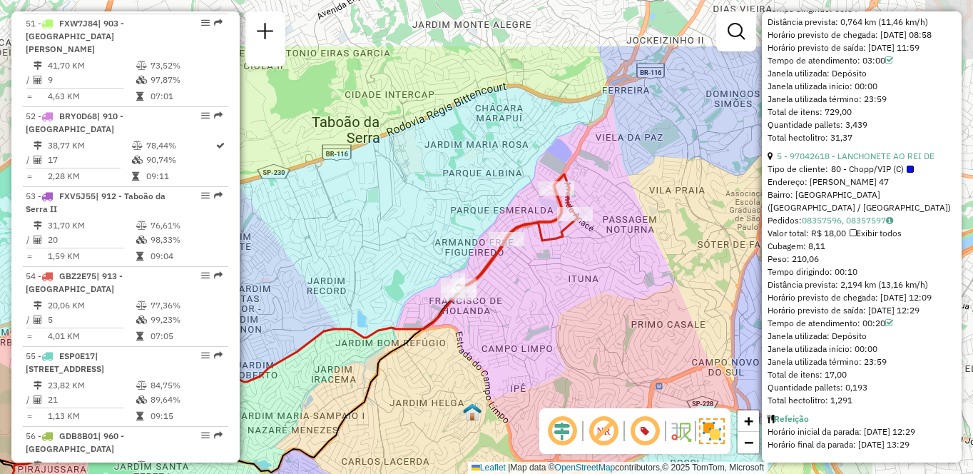
drag, startPoint x: 596, startPoint y: 201, endPoint x: 396, endPoint y: 295, distance: 220.8
click at [396, 295] on div "Janela de atendimento Grade de atendimento Capacidade Transportadoras Veículos …" at bounding box center [486, 237] width 973 height 474
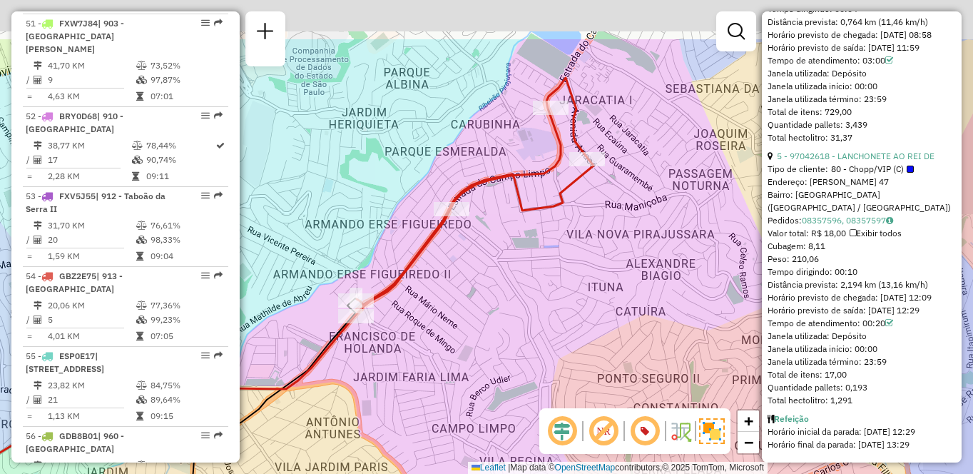
drag, startPoint x: 677, startPoint y: 202, endPoint x: 609, endPoint y: 300, distance: 118.9
click at [609, 300] on div "Janela de atendimento Grade de atendimento Capacidade Transportadoras Veículos …" at bounding box center [486, 237] width 973 height 474
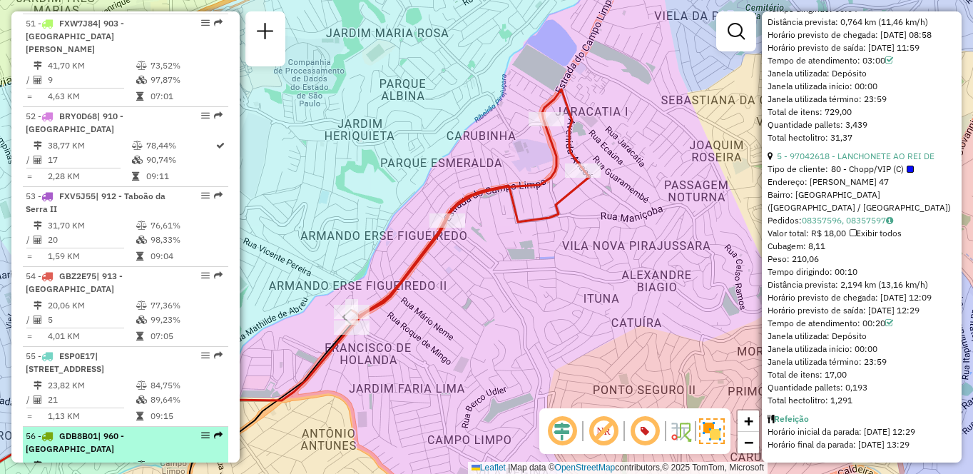
click at [163, 429] on div "56 - GDB8B01 | 960 - [GEOGRAPHIC_DATA]" at bounding box center [101, 442] width 151 height 26
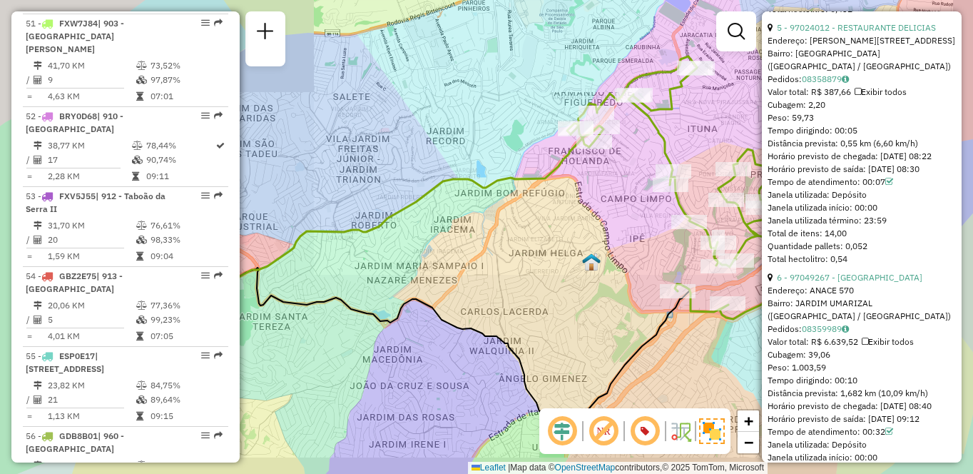
scroll to position [3809, 0]
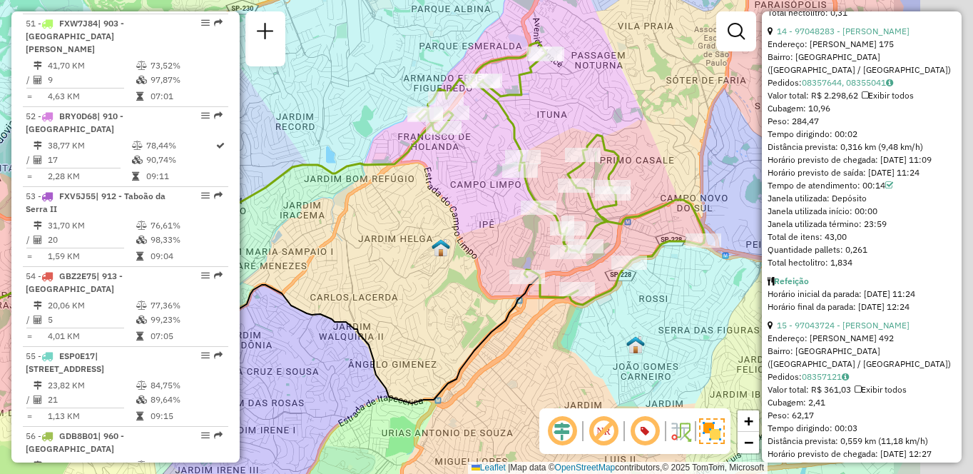
drag, startPoint x: 640, startPoint y: 244, endPoint x: 481, endPoint y: 230, distance: 159.7
click at [481, 230] on div "Janela de atendimento Grade de atendimento Capacidade Transportadoras Veículos …" at bounding box center [486, 237] width 973 height 474
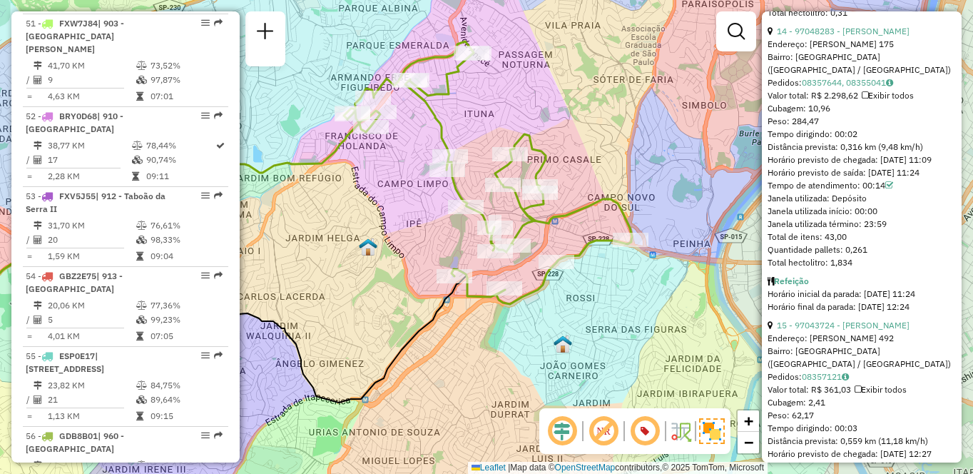
drag, startPoint x: 590, startPoint y: 350, endPoint x: 526, endPoint y: 349, distance: 64.2
click at [526, 349] on div "Janela de atendimento Grade de atendimento Capacidade Transportadoras Veículos …" at bounding box center [486, 237] width 973 height 474
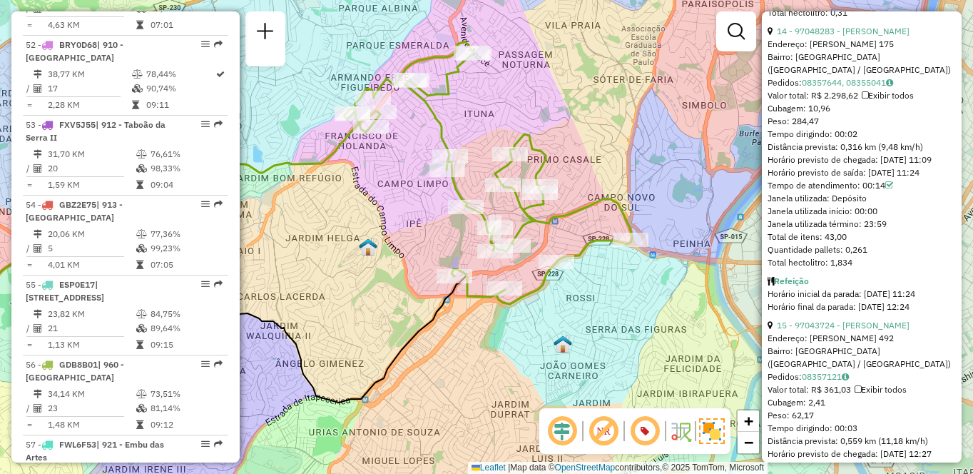
scroll to position [448, 0]
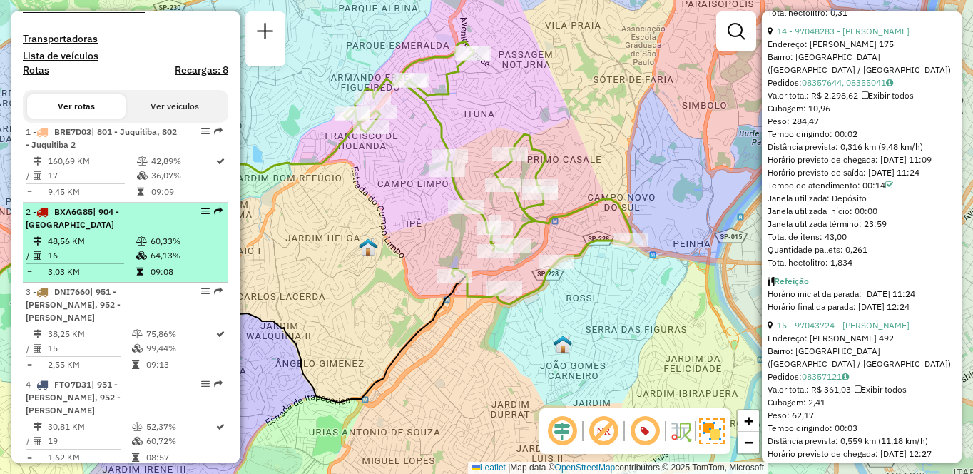
click at [108, 248] on td "48,56 KM" at bounding box center [91, 241] width 88 height 14
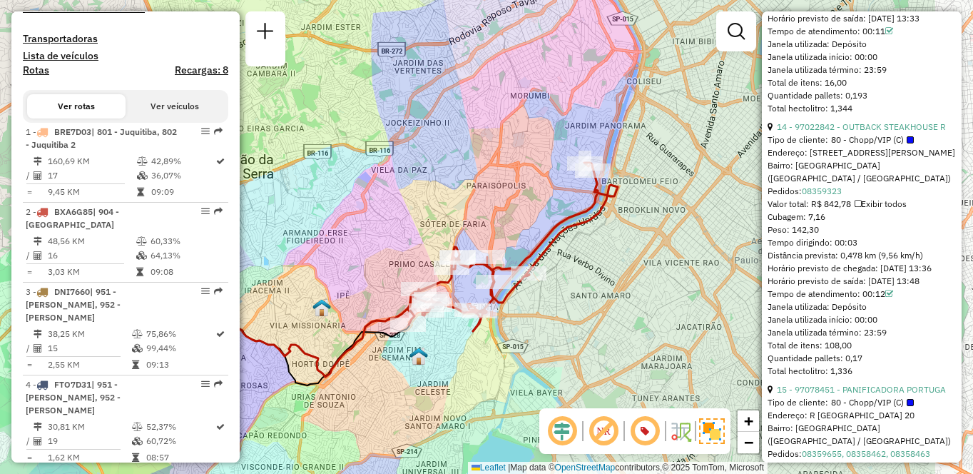
drag, startPoint x: 704, startPoint y: 289, endPoint x: 568, endPoint y: 326, distance: 140.5
click at [568, 326] on div "Janela de atendimento Grade de atendimento Capacidade Transportadoras Veículos …" at bounding box center [486, 237] width 973 height 474
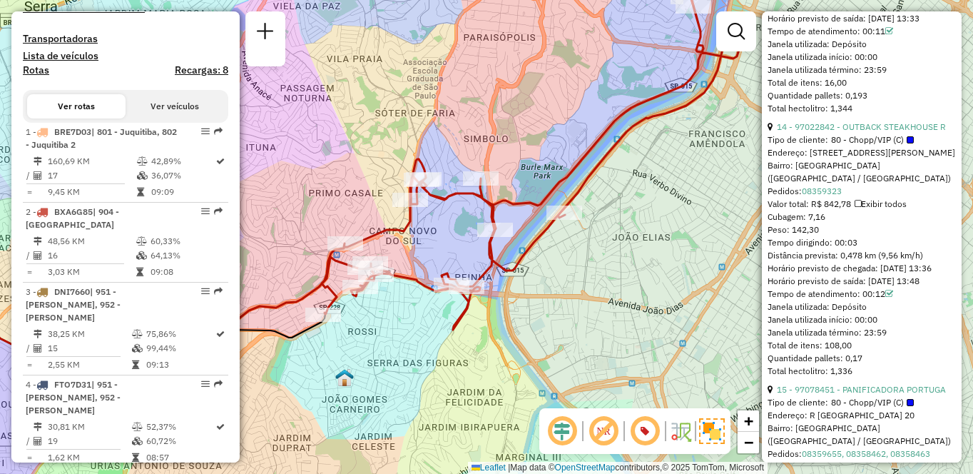
drag, startPoint x: 407, startPoint y: 275, endPoint x: 457, endPoint y: 362, distance: 100.9
click at [457, 362] on div "Janela de atendimento Grade de atendimento Capacidade Transportadoras Veículos …" at bounding box center [486, 237] width 973 height 474
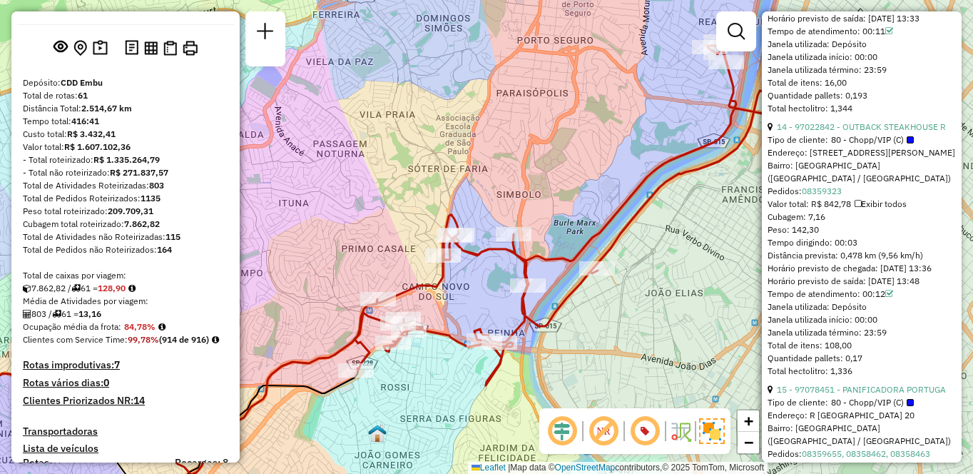
scroll to position [4238, 0]
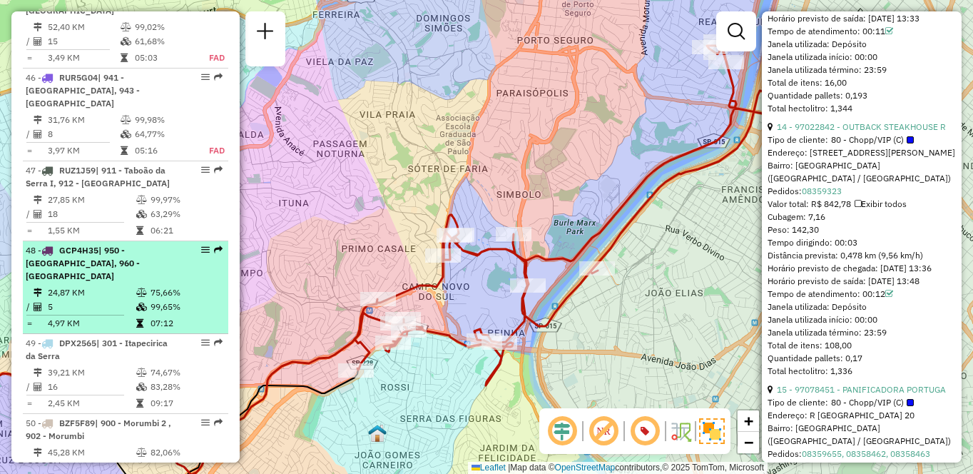
click at [136, 285] on td at bounding box center [143, 292] width 14 height 14
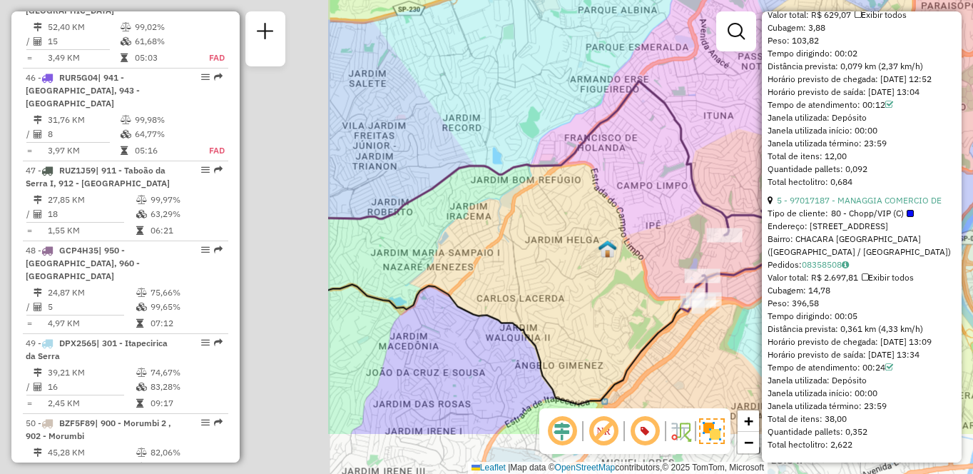
scroll to position [1604, 0]
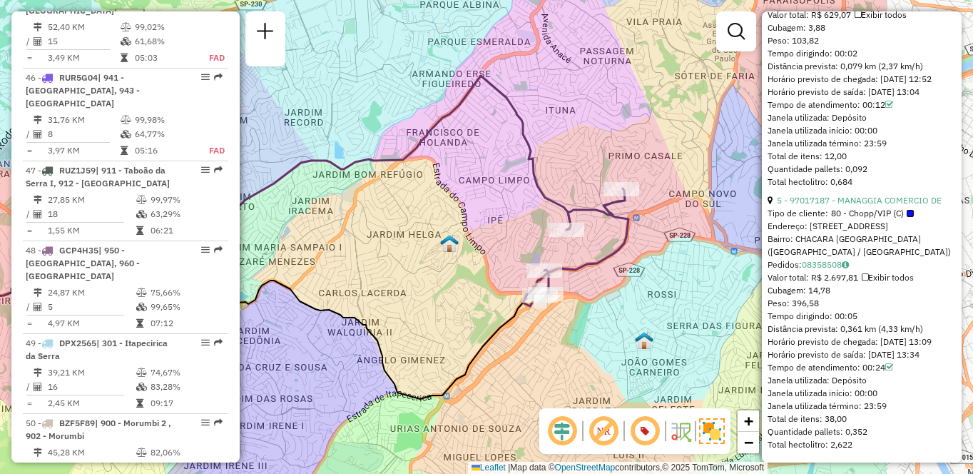
drag, startPoint x: 653, startPoint y: 292, endPoint x: 412, endPoint y: 295, distance: 241.1
click at [412, 295] on div "Janela de atendimento Grade de atendimento Capacidade Transportadoras Veículos …" at bounding box center [486, 237] width 973 height 474
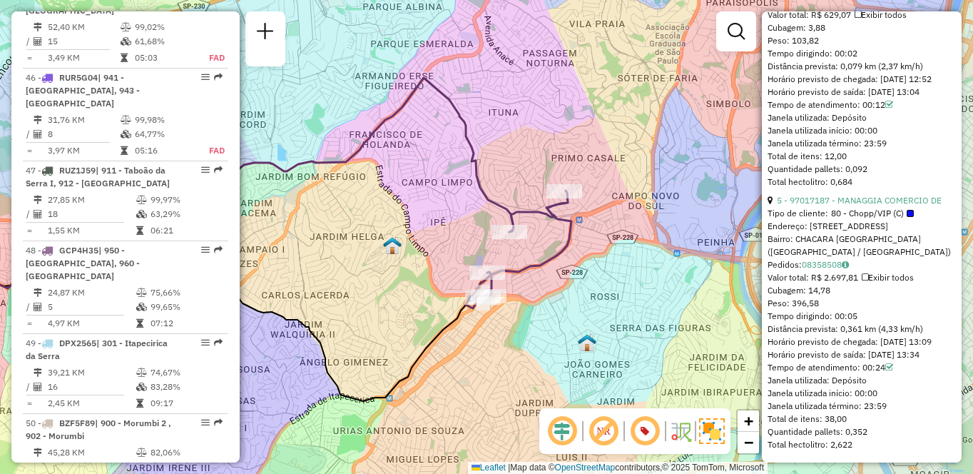
scroll to position [0, 0]
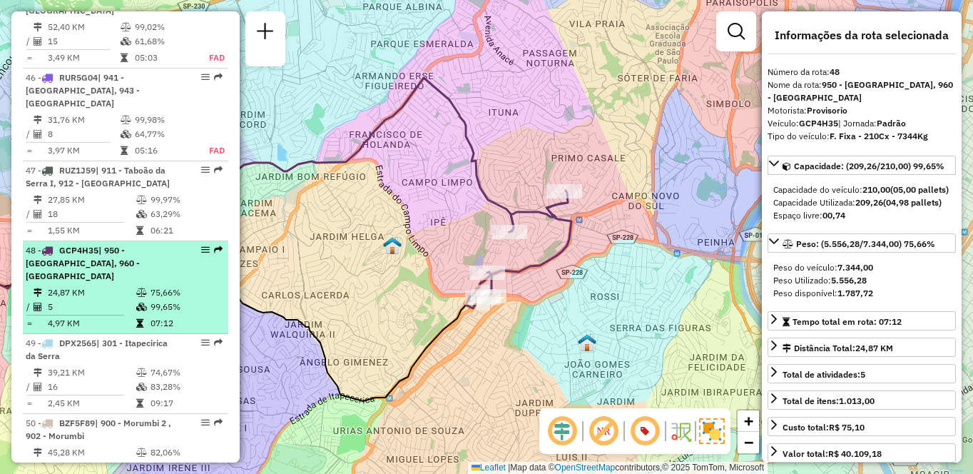
click at [117, 257] on li "48 - GCP4H35 | 950 - [GEOGRAPHIC_DATA], 960 - [GEOGRAPHIC_DATA] 24,87 KM 75,66%…" at bounding box center [125, 287] width 205 height 93
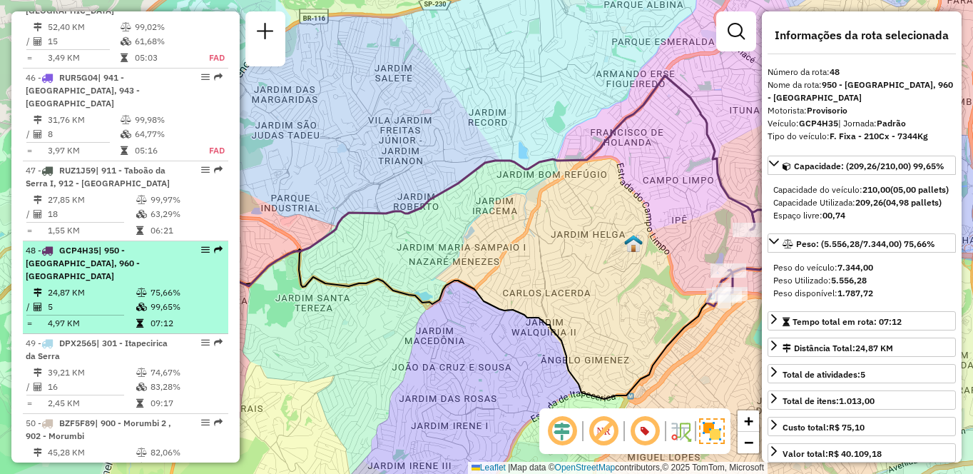
click at [147, 257] on li "48 - GCP4H35 | 950 - [GEOGRAPHIC_DATA], 960 - [GEOGRAPHIC_DATA] 24,87 KM 75,66%…" at bounding box center [125, 287] width 205 height 93
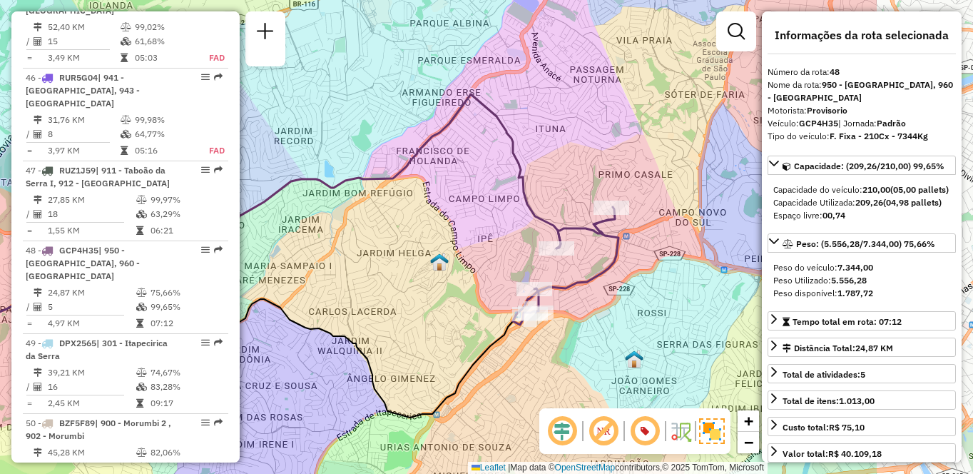
drag, startPoint x: 489, startPoint y: 330, endPoint x: 352, endPoint y: 342, distance: 138.2
click at [352, 342] on div "Janela de atendimento Grade de atendimento Capacidade Transportadoras Veículos …" at bounding box center [486, 237] width 973 height 474
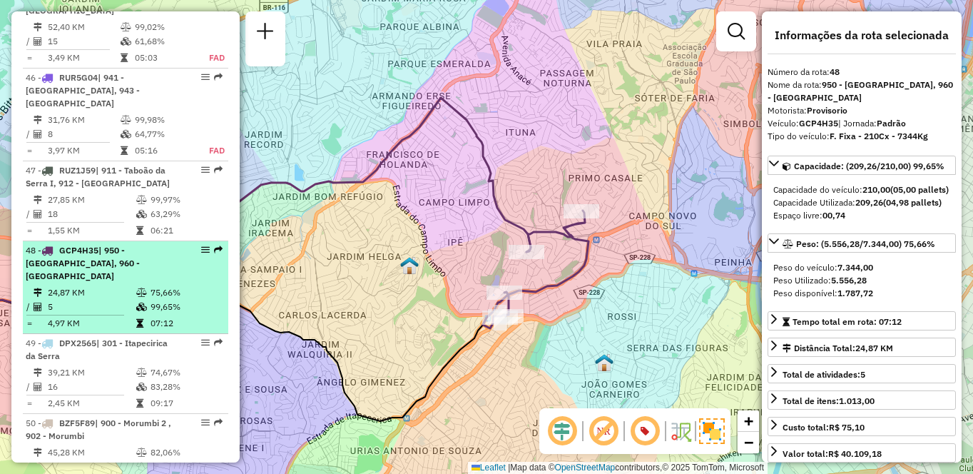
click at [34, 248] on span "| 950 - [GEOGRAPHIC_DATA], 960 - [GEOGRAPHIC_DATA]" at bounding box center [83, 263] width 114 height 36
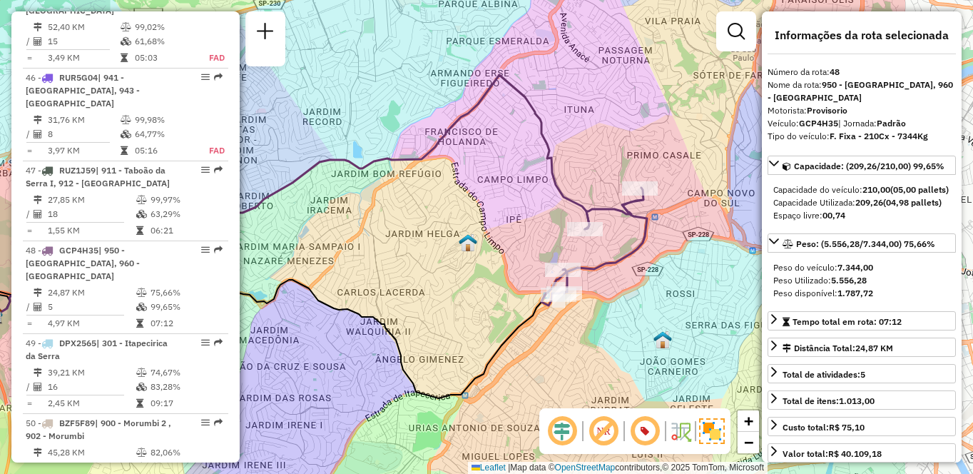
drag, startPoint x: 652, startPoint y: 298, endPoint x: 449, endPoint y: 297, distance: 203.3
click at [449, 297] on div "Janela de atendimento Grade de atendimento Capacidade Transportadoras Veículos …" at bounding box center [486, 237] width 973 height 474
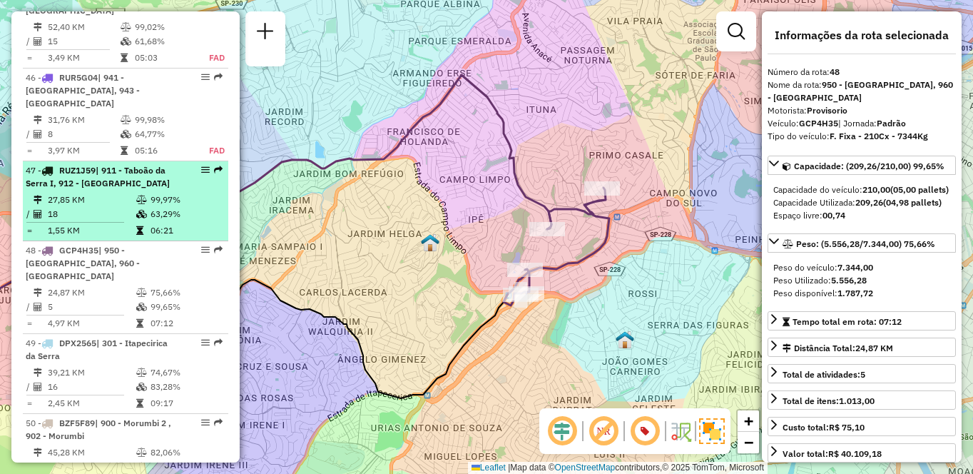
click at [126, 165] on span "| 911 - Taboão da Serra I, 912 - [GEOGRAPHIC_DATA]" at bounding box center [98, 177] width 144 height 24
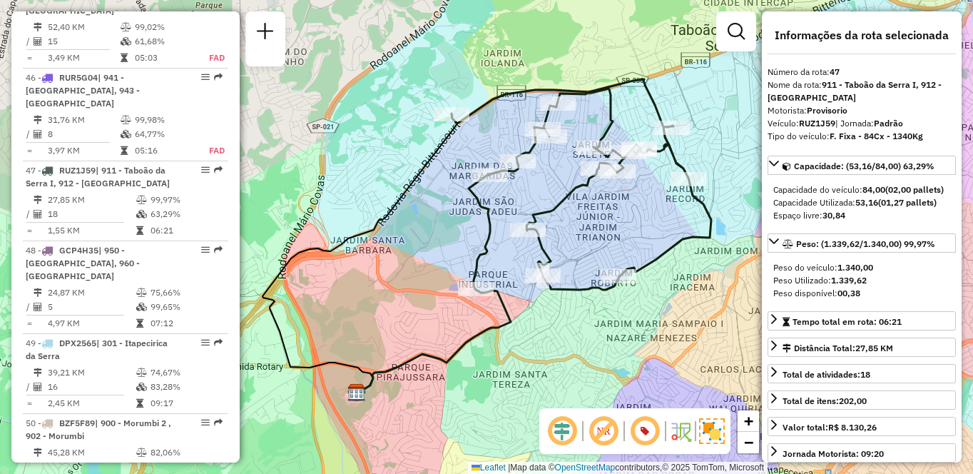
scroll to position [3986, 0]
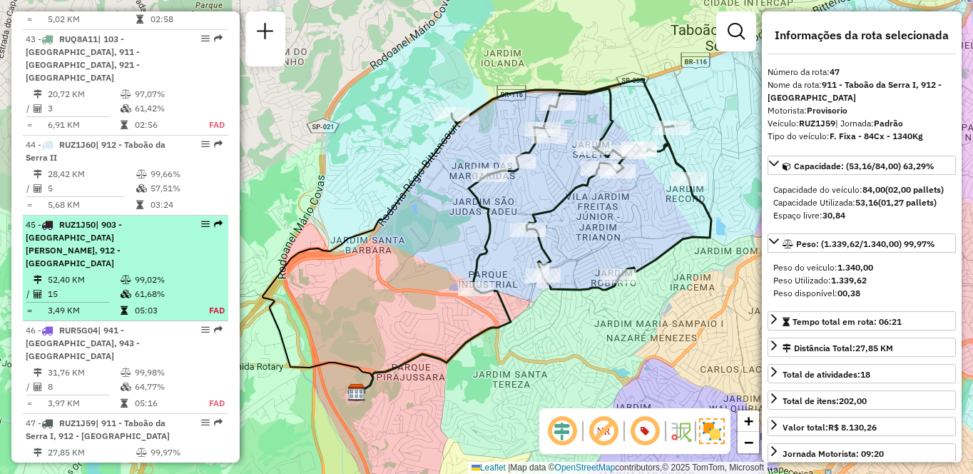
click at [84, 275] on td "52,40 KM" at bounding box center [83, 279] width 73 height 14
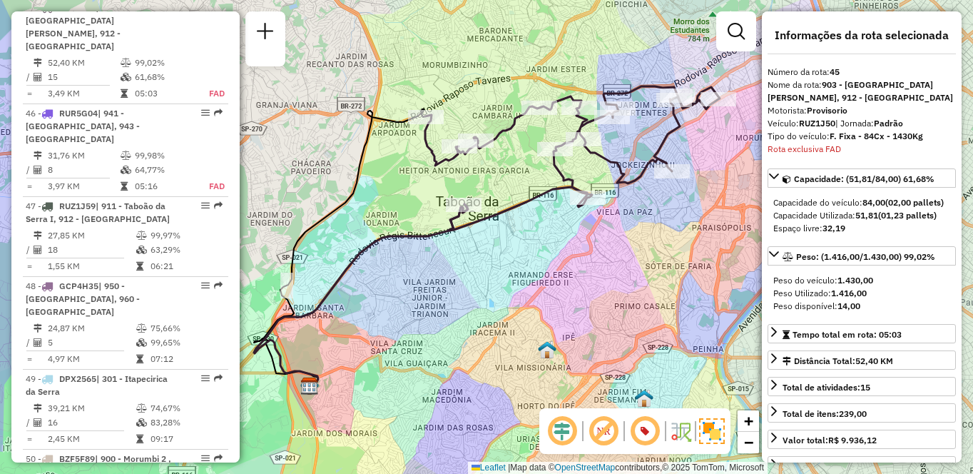
scroll to position [3813, 0]
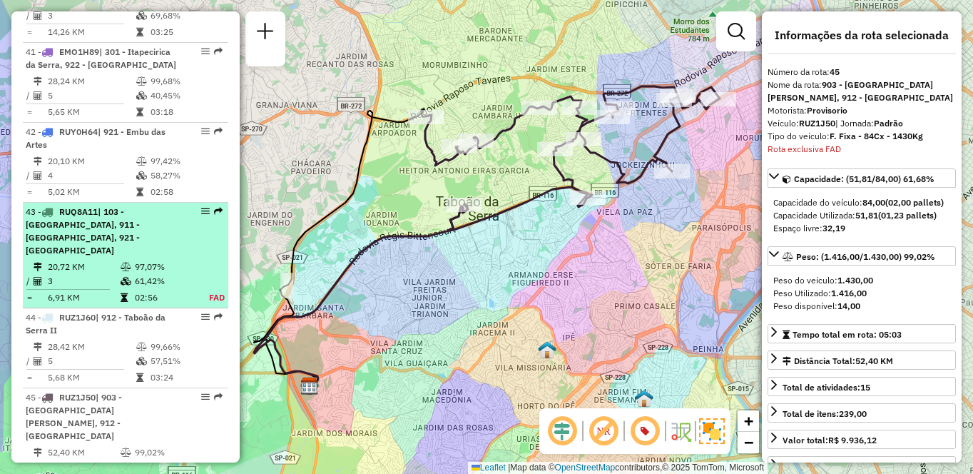
click at [120, 257] on div "43 - RUQ8A11 | 103 - [GEOGRAPHIC_DATA], 911 - [GEOGRAPHIC_DATA], 921 - [GEOGRAP…" at bounding box center [101, 230] width 151 height 51
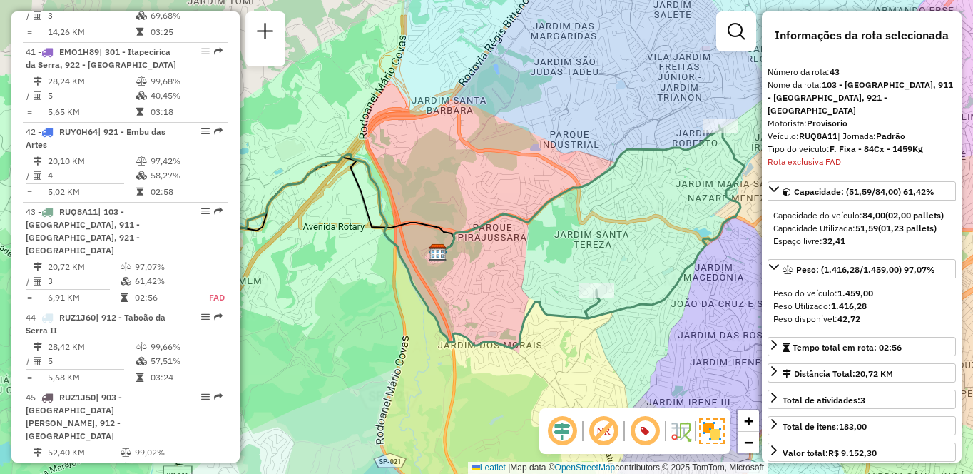
scroll to position [4030, 0]
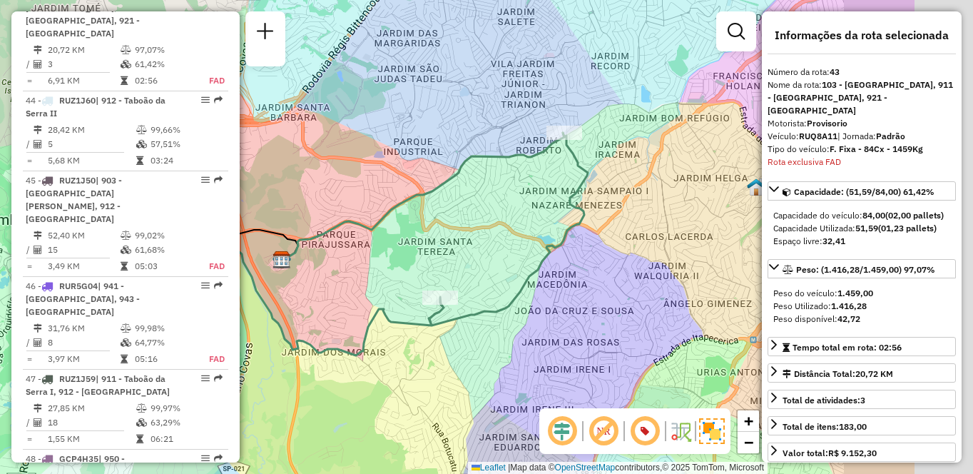
drag, startPoint x: 517, startPoint y: 235, endPoint x: 477, endPoint y: 245, distance: 41.0
click at [477, 245] on div "Janela de atendimento Grade de atendimento Capacidade Transportadoras Veículos …" at bounding box center [486, 237] width 973 height 474
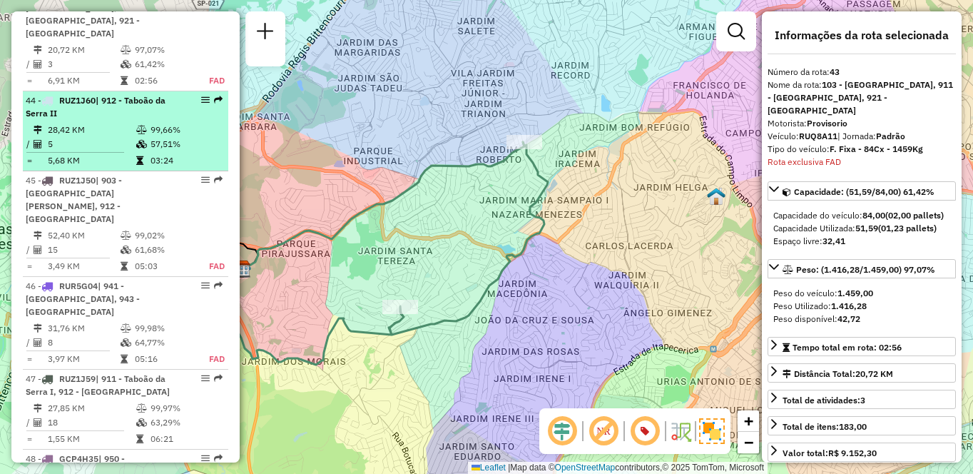
click at [155, 151] on td "57,51%" at bounding box center [186, 144] width 72 height 14
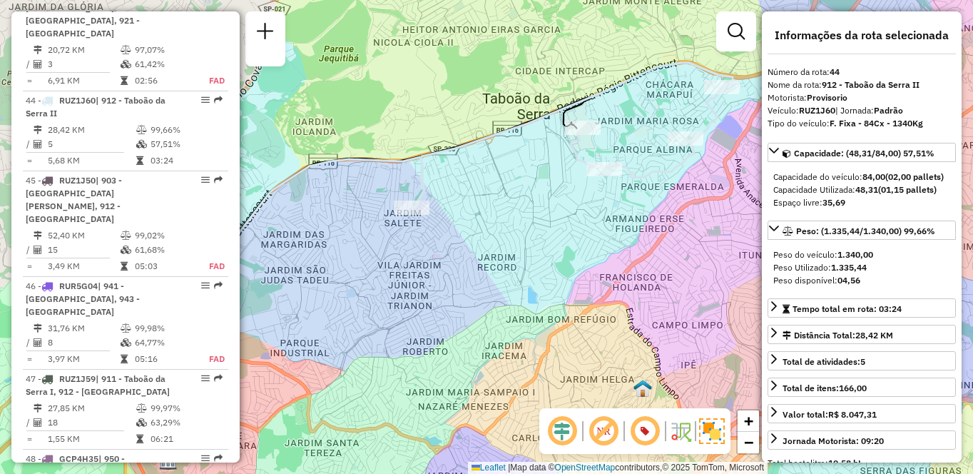
drag, startPoint x: 596, startPoint y: 204, endPoint x: 551, endPoint y: 220, distance: 47.6
click at [551, 220] on div "Janela de atendimento Grade de atendimento Capacidade Transportadoras Veículos …" at bounding box center [486, 237] width 973 height 474
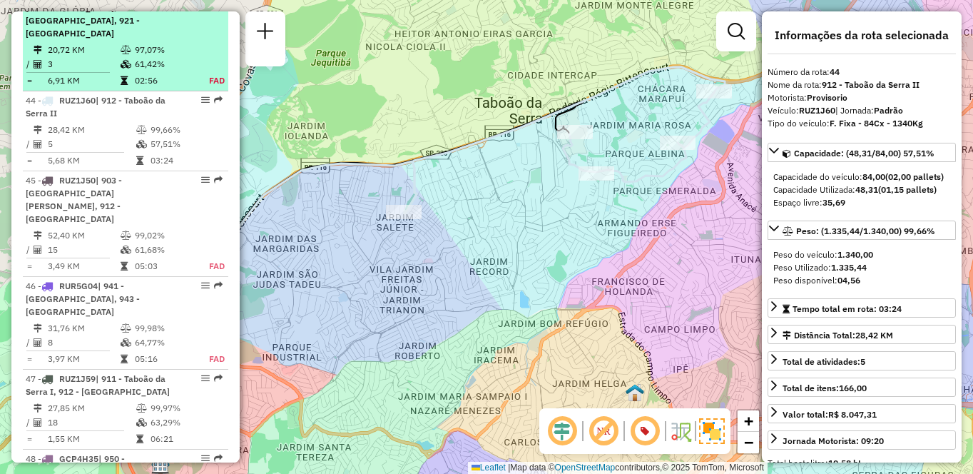
click at [138, 40] on div "43 - RUQ8A11 | 103 - [GEOGRAPHIC_DATA], 911 - [GEOGRAPHIC_DATA], 921 - [GEOGRAP…" at bounding box center [101, 14] width 151 height 51
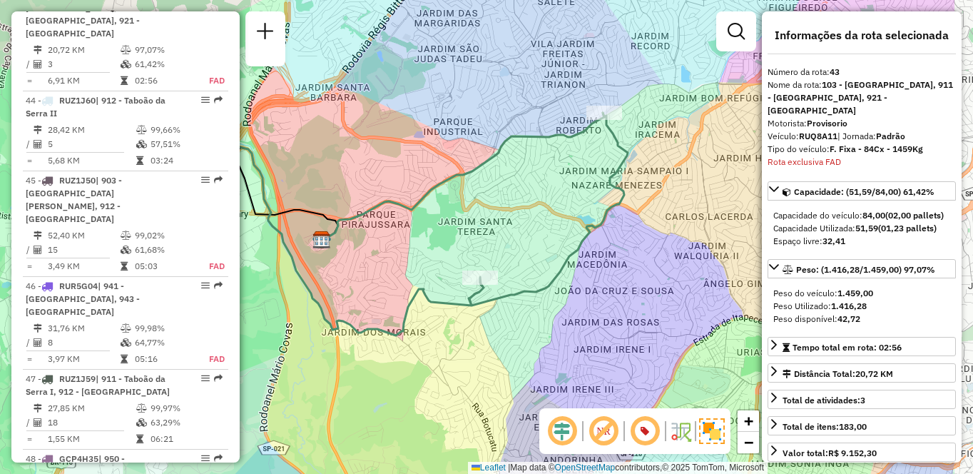
drag, startPoint x: 697, startPoint y: 258, endPoint x: 554, endPoint y: 243, distance: 144.2
click at [554, 245] on icon at bounding box center [370, 224] width 516 height 223
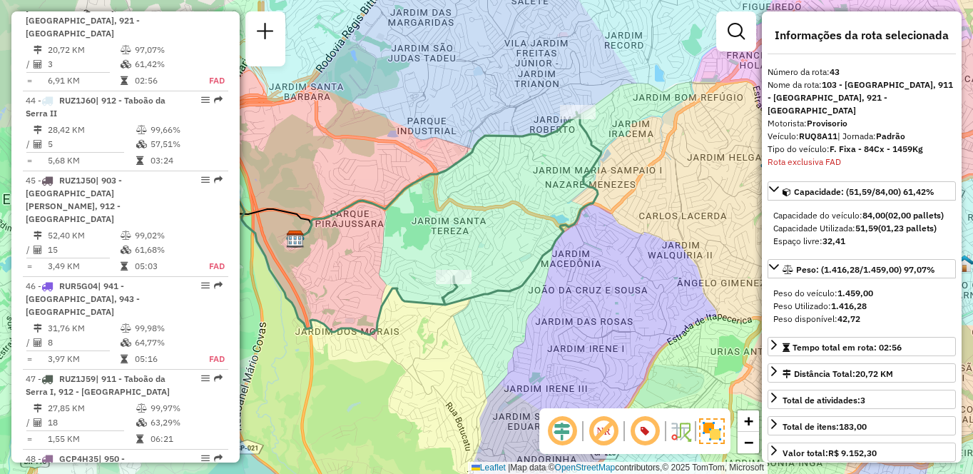
scroll to position [3733, 0]
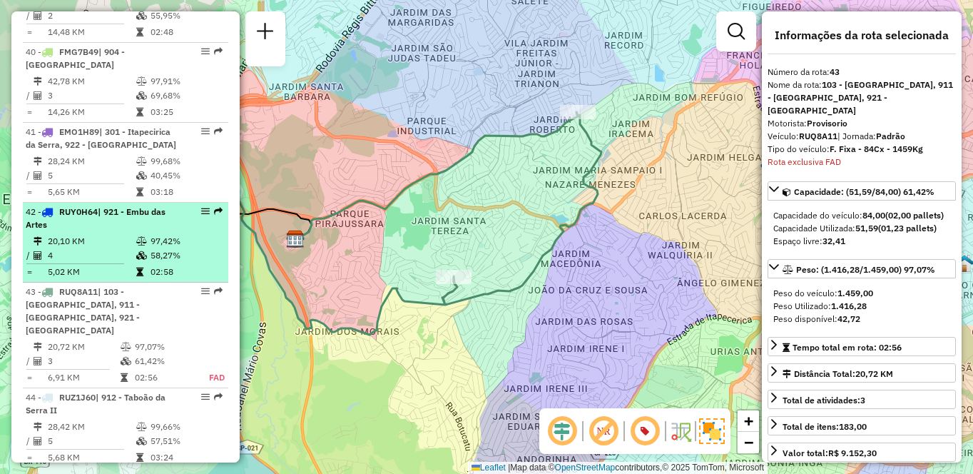
click at [118, 248] on td "20,10 KM" at bounding box center [91, 241] width 88 height 14
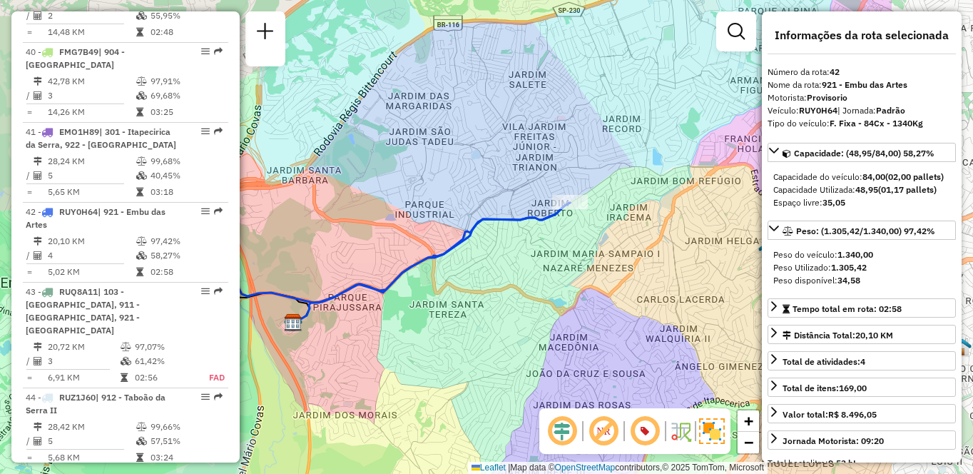
drag, startPoint x: 686, startPoint y: 264, endPoint x: 536, endPoint y: 292, distance: 153.2
click at [536, 292] on div "Janela de atendimento Grade de atendimento Capacidade Transportadoras Veículos …" at bounding box center [486, 237] width 973 height 474
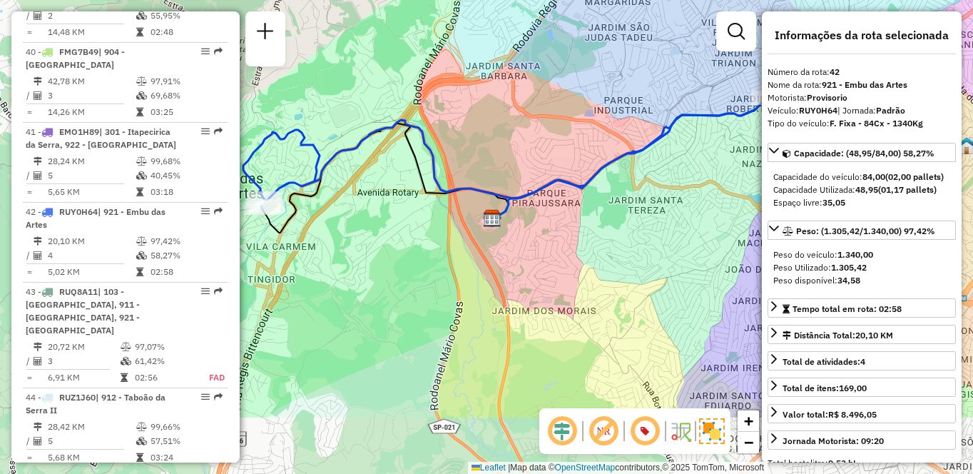
drag, startPoint x: 420, startPoint y: 353, endPoint x: 629, endPoint y: 247, distance: 234.5
click at [629, 247] on div "Janela de atendimento Grade de atendimento Capacidade Transportadoras Veículos …" at bounding box center [486, 237] width 973 height 474
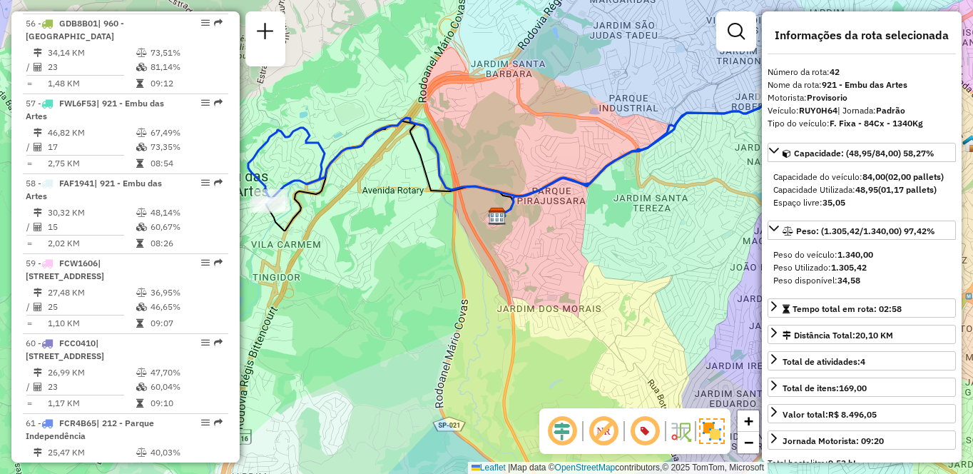
scroll to position [847, 0]
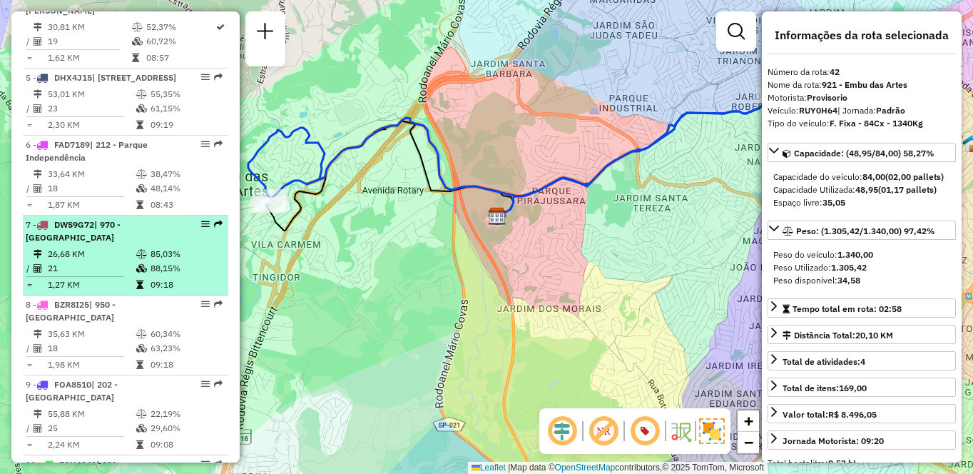
click at [108, 275] on td "21" at bounding box center [91, 268] width 88 height 14
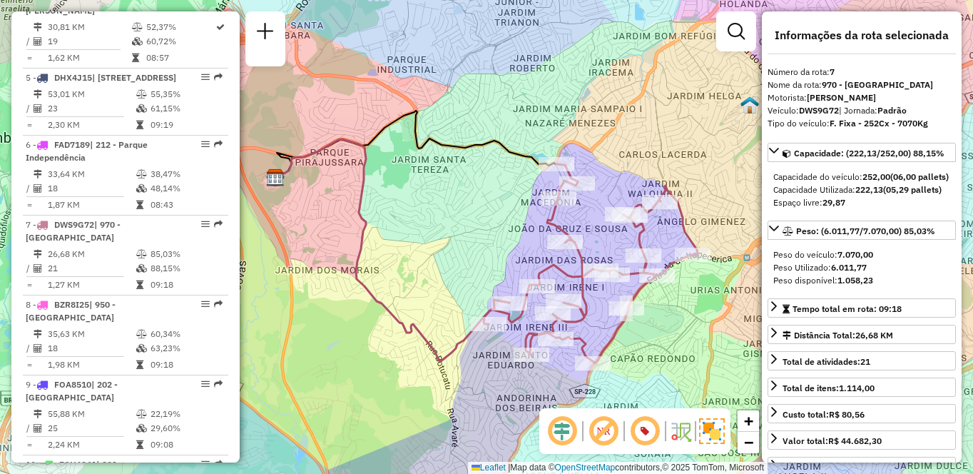
scroll to position [4798, 0]
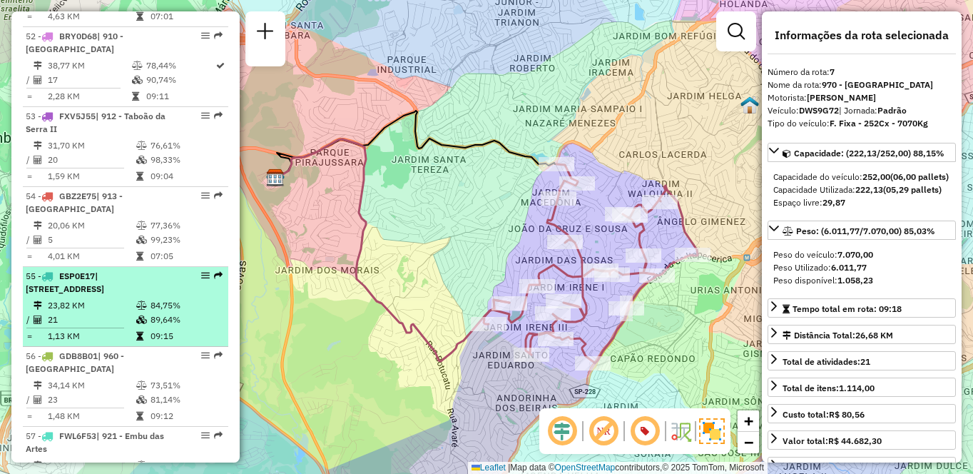
click at [149, 270] on div "55 - ESP0E17 | 102 - [GEOGRAPHIC_DATA], 911 - [GEOGRAPHIC_DATA], 920 - [GEOGRAP…" at bounding box center [101, 283] width 151 height 26
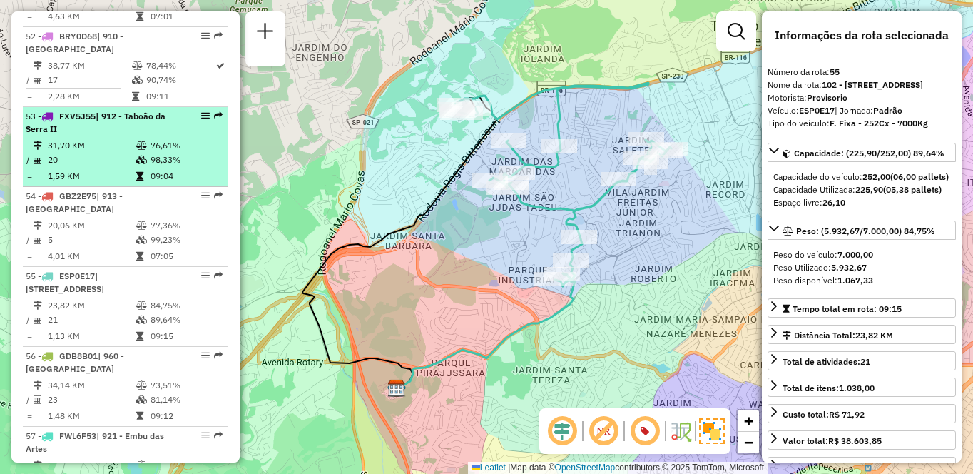
click at [125, 153] on td "20" at bounding box center [91, 160] width 88 height 14
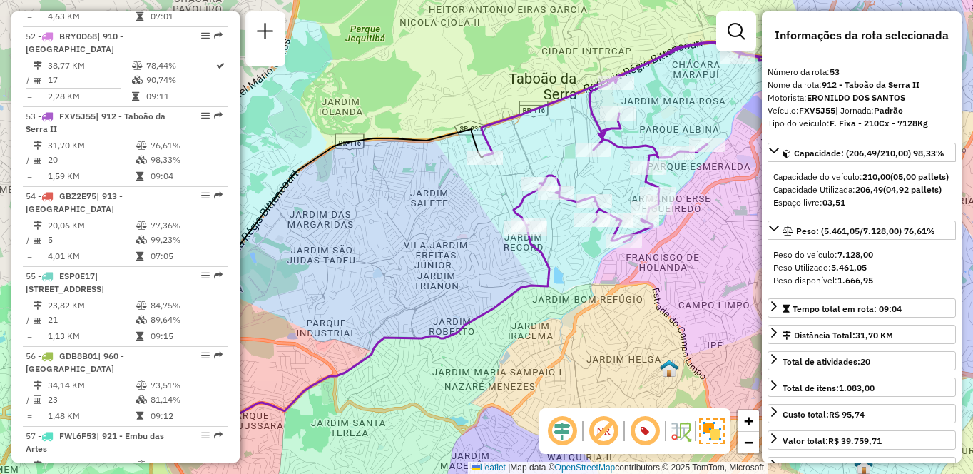
drag, startPoint x: 651, startPoint y: 285, endPoint x: 608, endPoint y: 285, distance: 42.1
click at [608, 285] on div "Janela de atendimento Grade de atendimento Capacidade Transportadoras Veículos …" at bounding box center [486, 237] width 973 height 474
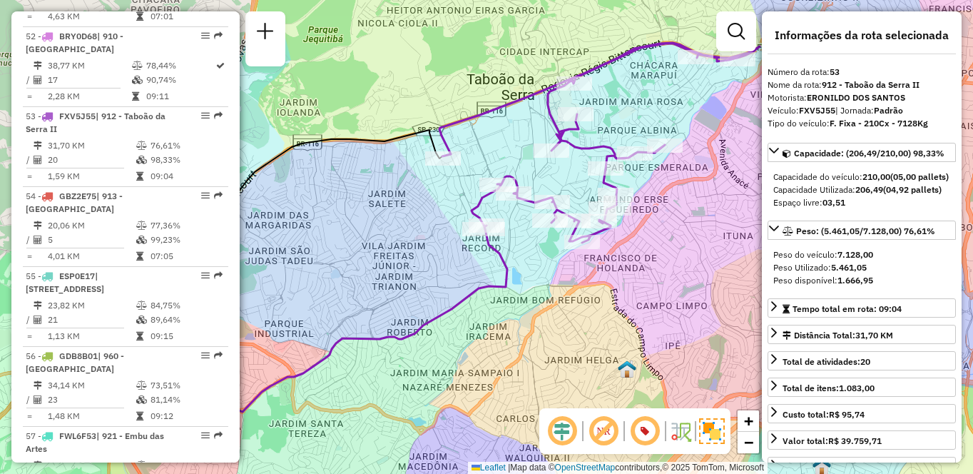
scroll to position [927, 0]
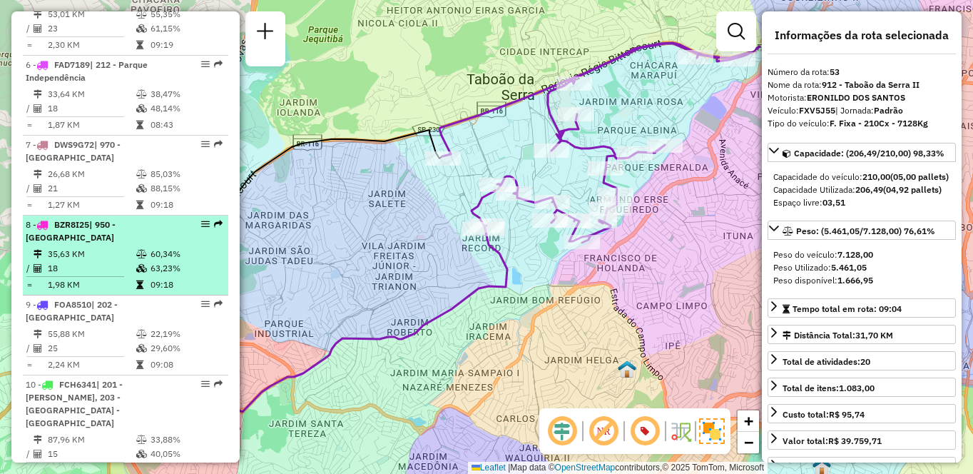
click at [113, 261] on td "35,63 KM" at bounding box center [91, 254] width 88 height 14
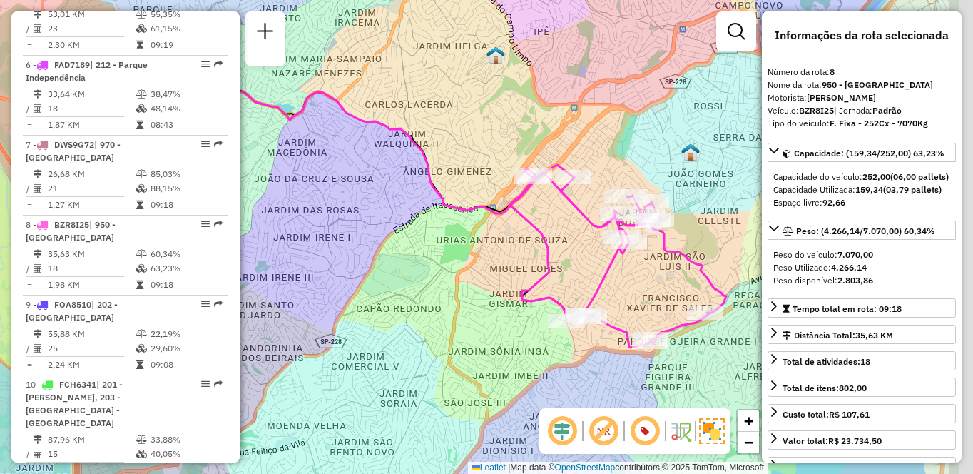
drag, startPoint x: 615, startPoint y: 273, endPoint x: 439, endPoint y: 222, distance: 182.8
click at [439, 222] on div "Janela de atendimento Grade de atendimento Capacidade Transportadoras Veículos …" at bounding box center [486, 237] width 973 height 474
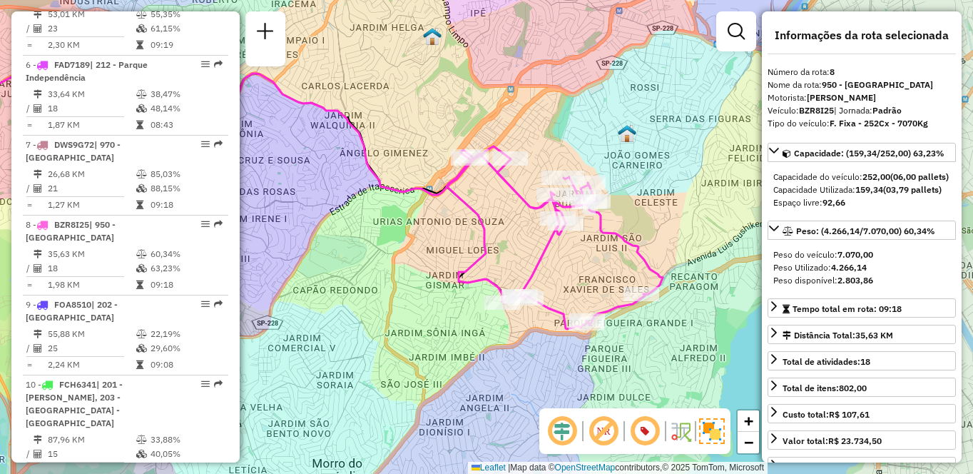
scroll to position [4558, 0]
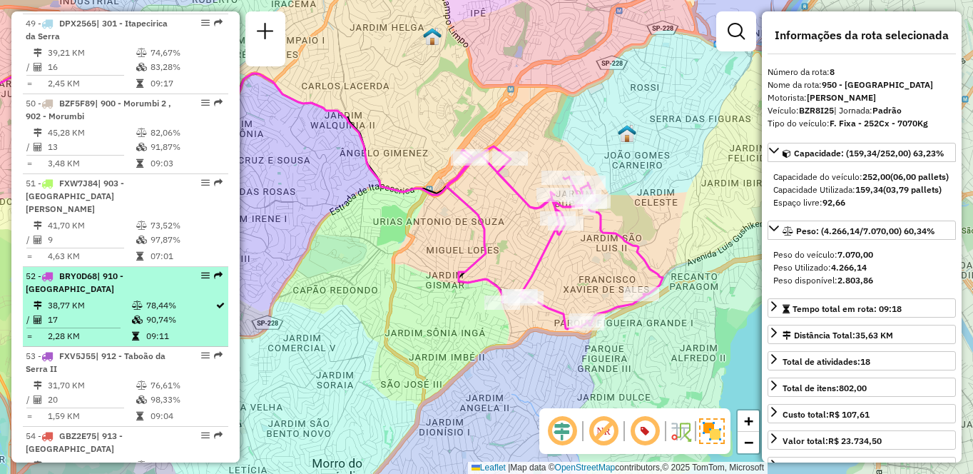
click at [143, 270] on div "52 - BRY0D68 | 910 - [GEOGRAPHIC_DATA]" at bounding box center [101, 283] width 151 height 26
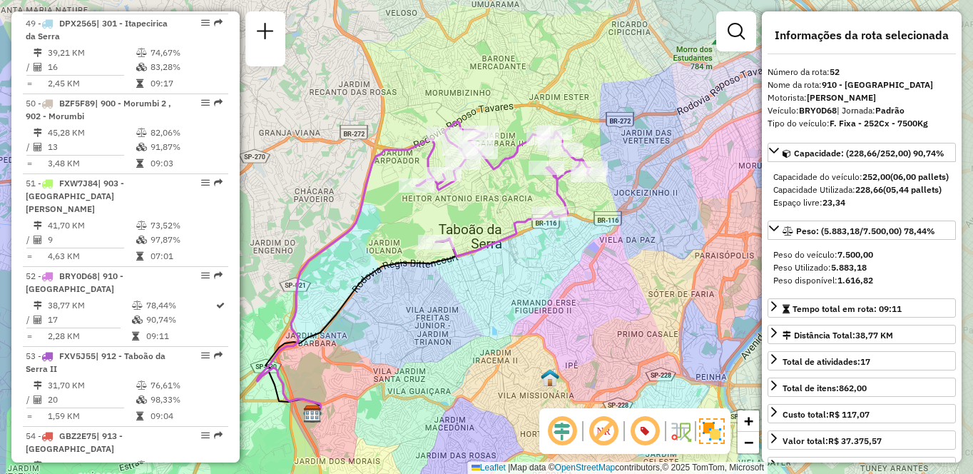
drag, startPoint x: 651, startPoint y: 253, endPoint x: 585, endPoint y: 286, distance: 73.7
click at [585, 286] on div "Janela de atendimento Grade de atendimento Capacidade Transportadoras Veículos …" at bounding box center [486, 237] width 973 height 474
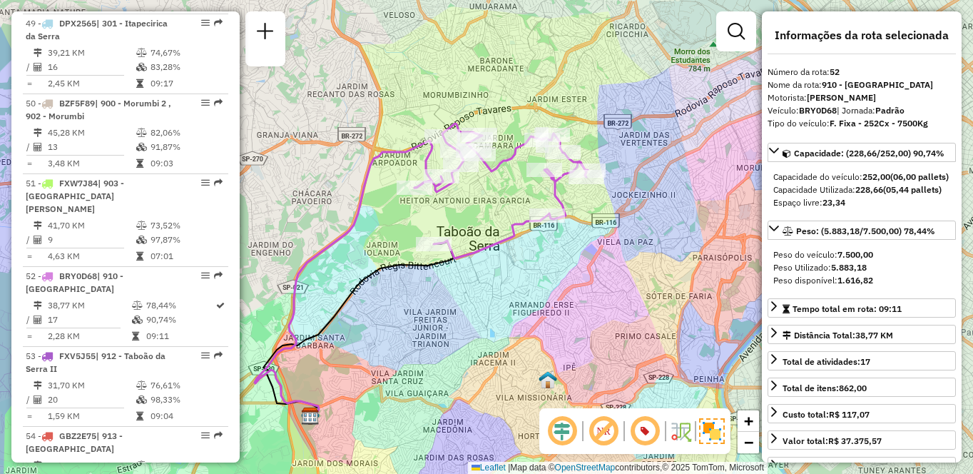
scroll to position [4970, 0]
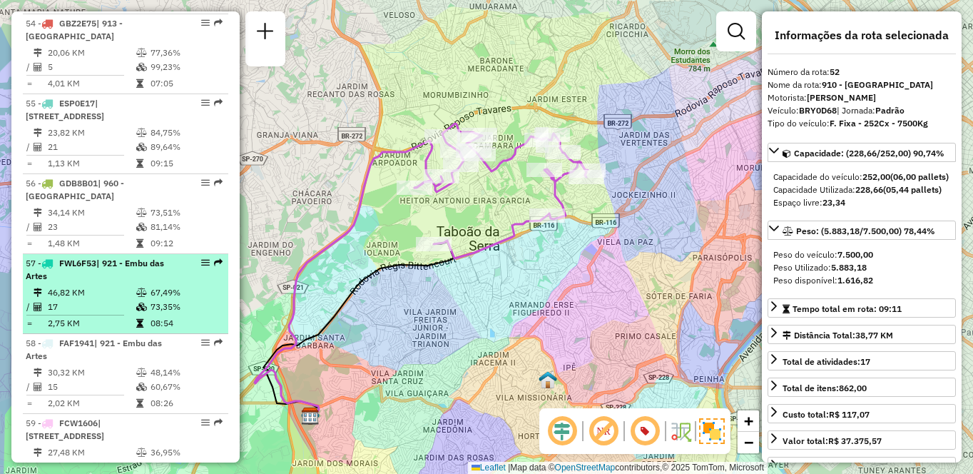
click at [53, 300] on td "17" at bounding box center [91, 307] width 88 height 14
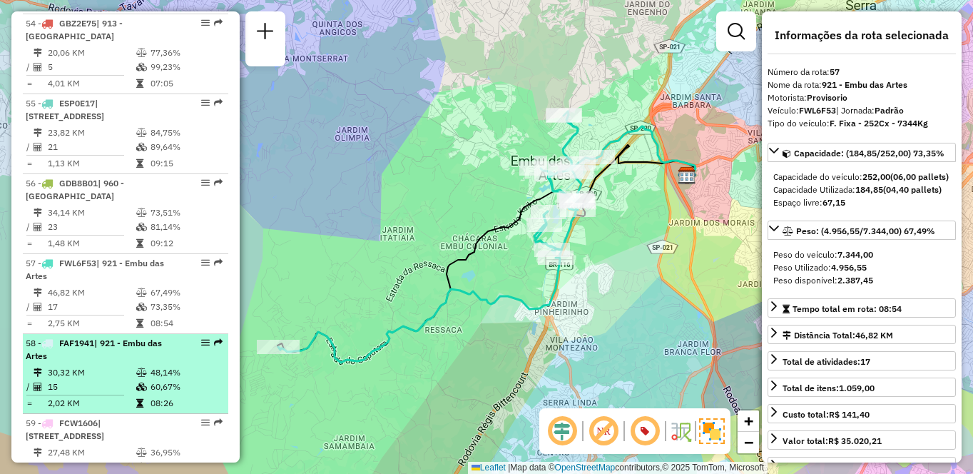
click at [106, 365] on td "30,32 KM" at bounding box center [91, 372] width 88 height 14
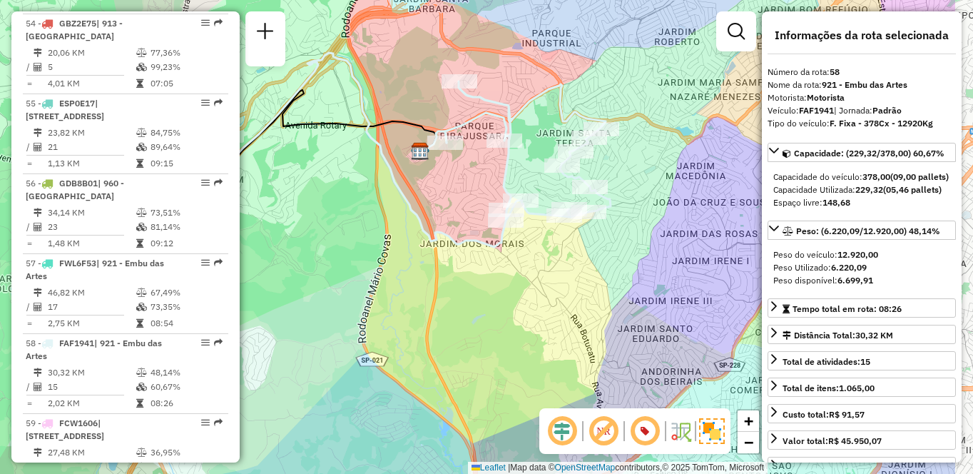
drag, startPoint x: 601, startPoint y: 332, endPoint x: 576, endPoint y: 335, distance: 25.8
click at [576, 335] on div "Janela de atendimento Grade de atendimento Capacidade Transportadoras Veículos …" at bounding box center [486, 237] width 973 height 474
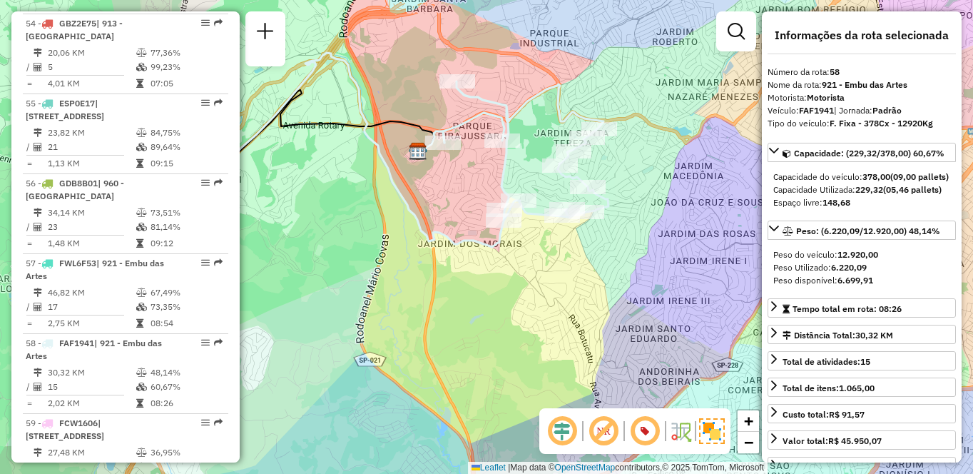
scroll to position [1087, 0]
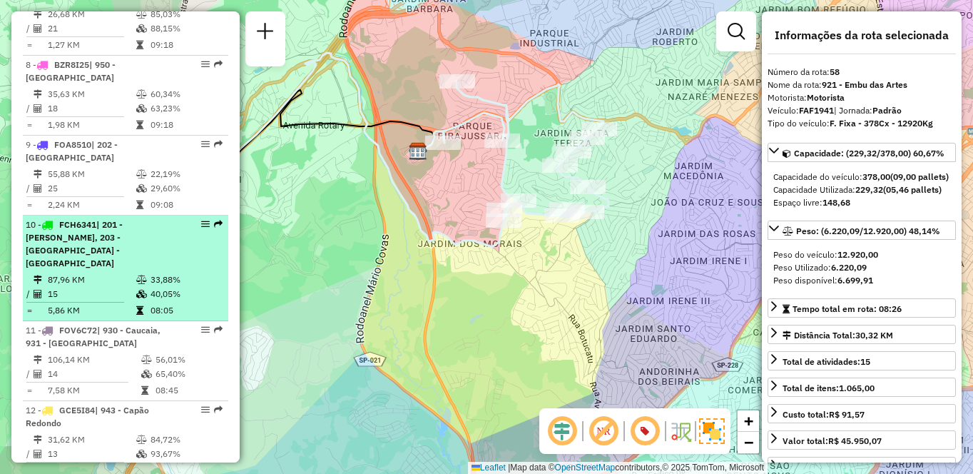
click at [130, 272] on td "87,96 KM" at bounding box center [91, 279] width 88 height 14
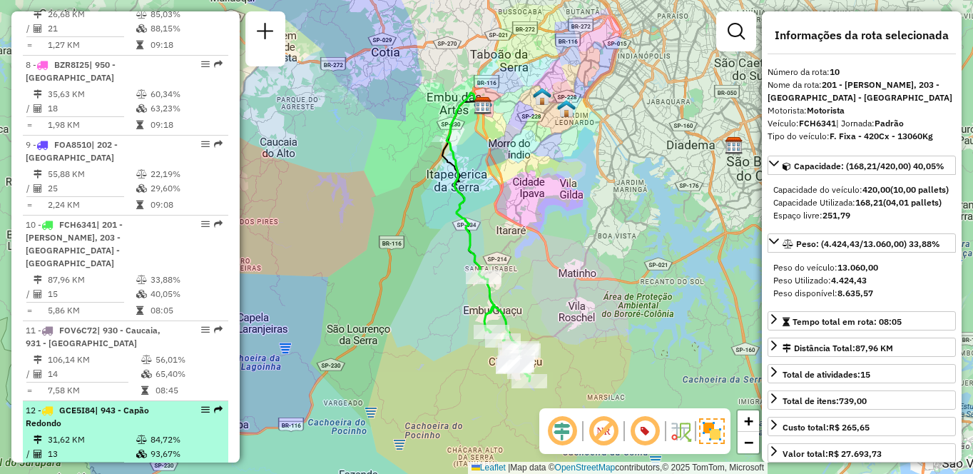
click at [155, 413] on div "12 - GCE5I84 | 943 - Capão Redondo" at bounding box center [101, 417] width 151 height 26
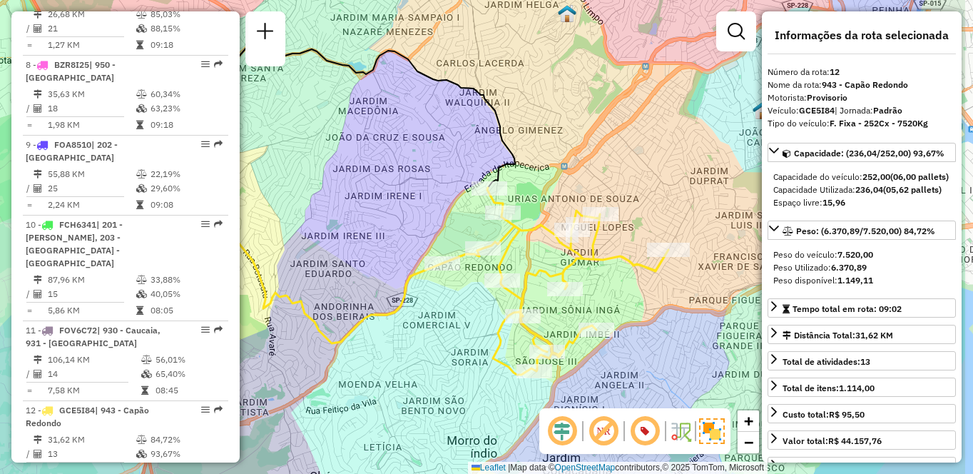
drag, startPoint x: 514, startPoint y: 259, endPoint x: 394, endPoint y: 202, distance: 132.7
click at [394, 202] on div "Janela de atendimento Grade de atendimento Capacidade Transportadoras Veículos …" at bounding box center [486, 237] width 973 height 474
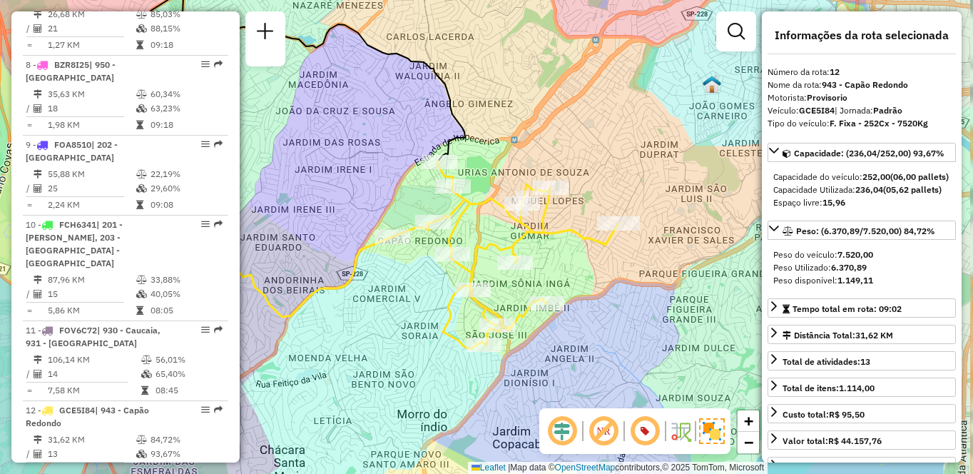
drag, startPoint x: 662, startPoint y: 347, endPoint x: 618, endPoint y: 327, distance: 48.2
click at [618, 327] on div "Janela de atendimento Grade de atendimento Capacidade Transportadoras Veículos …" at bounding box center [486, 237] width 973 height 474
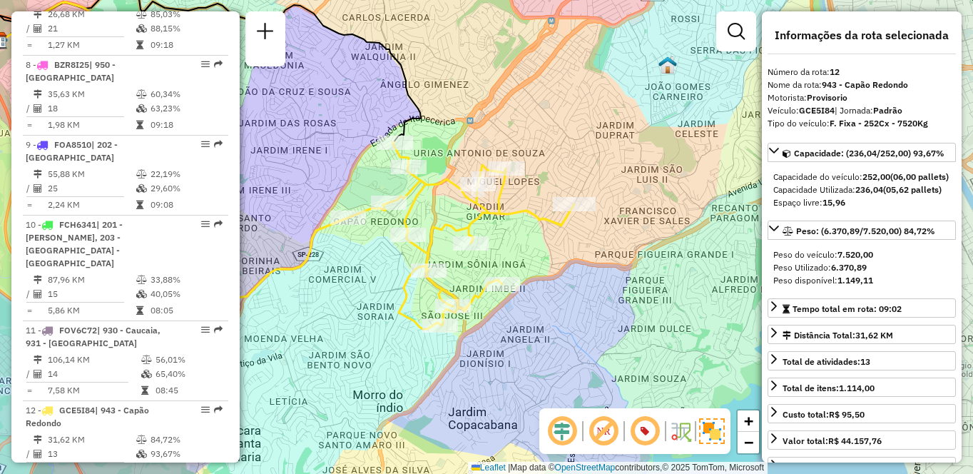
scroll to position [4398, 0]
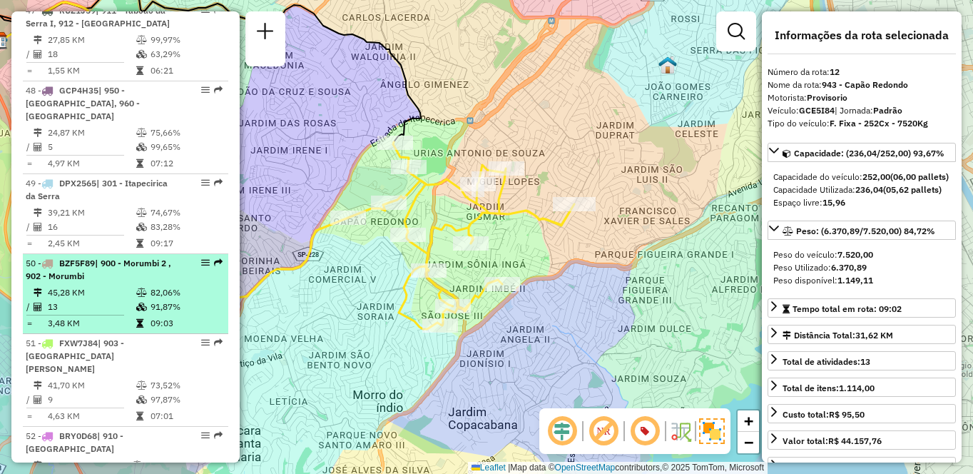
click at [71, 300] on td "13" at bounding box center [91, 307] width 88 height 14
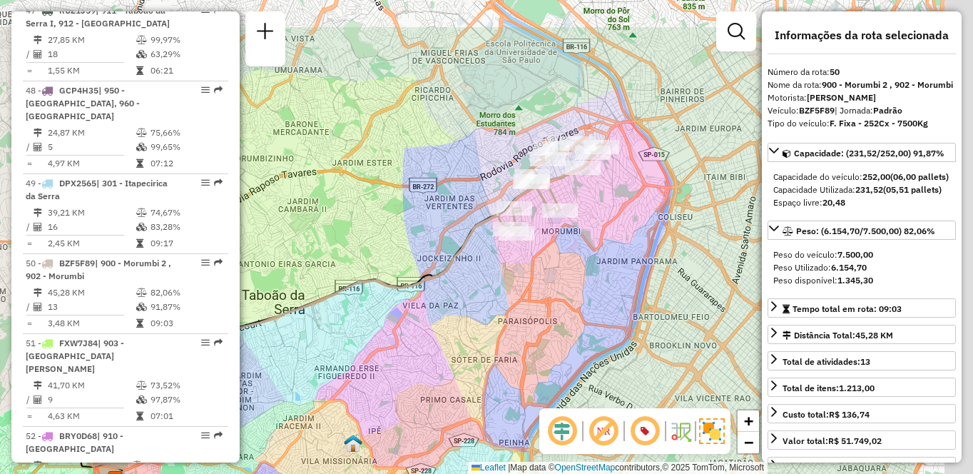
drag, startPoint x: 610, startPoint y: 275, endPoint x: 481, endPoint y: 339, distance: 143.5
click at [481, 339] on div "Janela de atendimento Grade de atendimento Capacidade Transportadoras Veículos …" at bounding box center [486, 237] width 973 height 474
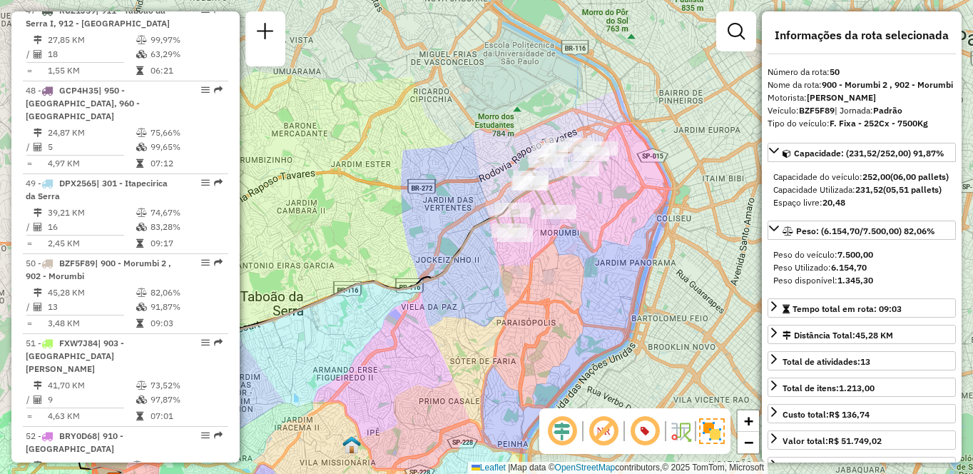
scroll to position [4079, 0]
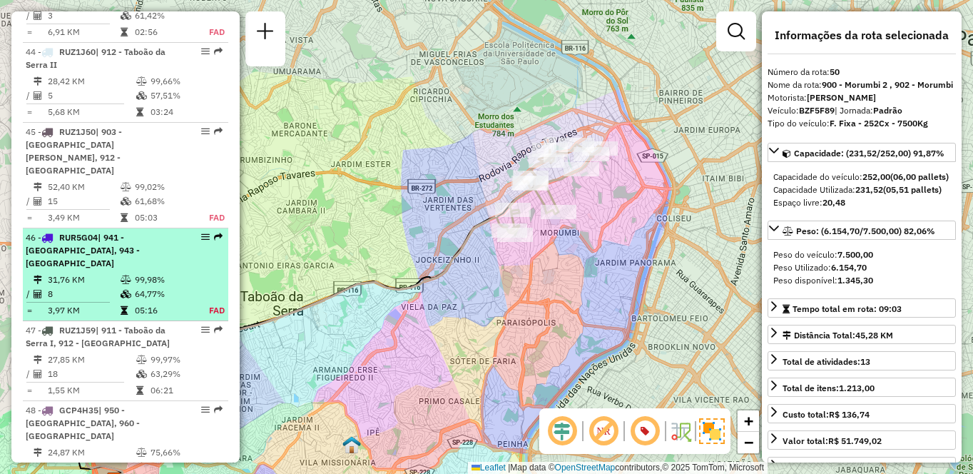
click at [131, 246] on span "| 941 - [GEOGRAPHIC_DATA], 943 - [GEOGRAPHIC_DATA]" at bounding box center [83, 250] width 114 height 36
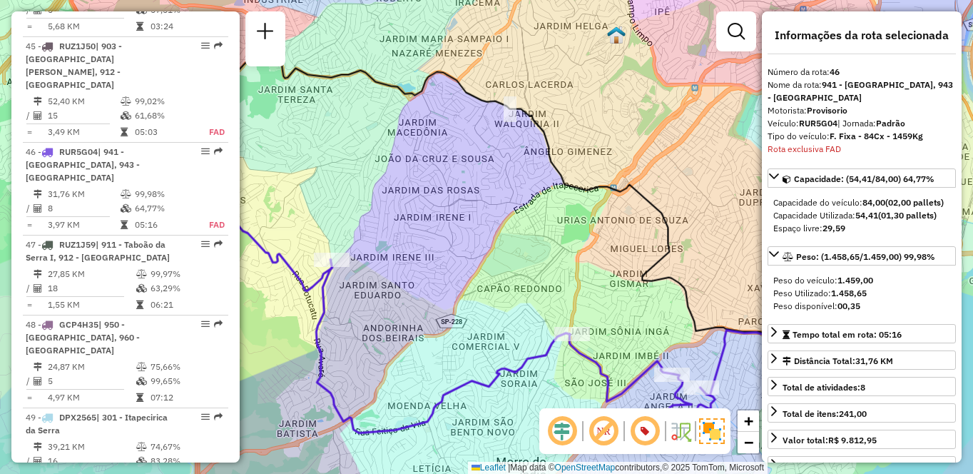
scroll to position [4295, 0]
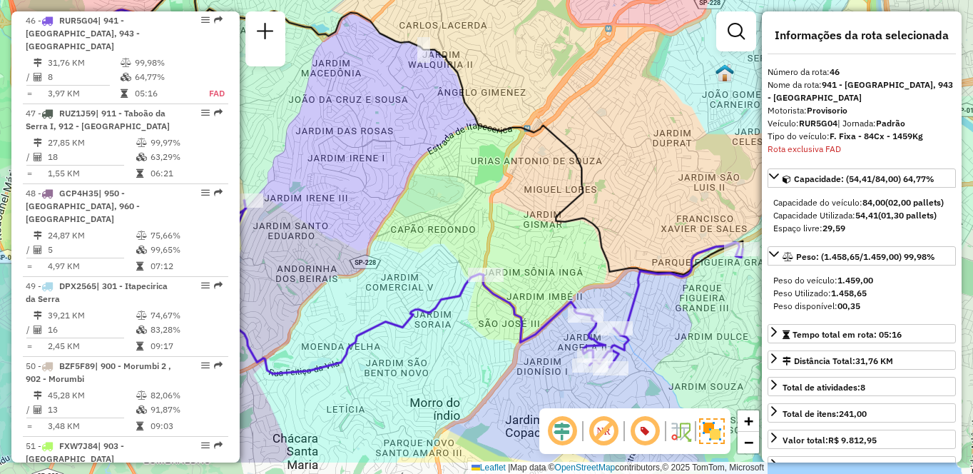
drag, startPoint x: 650, startPoint y: 297, endPoint x: 558, endPoint y: 230, distance: 113.7
click at [558, 234] on div "Janela de atendimento Grade de atendimento Capacidade Transportadoras Veículos …" at bounding box center [486, 237] width 973 height 474
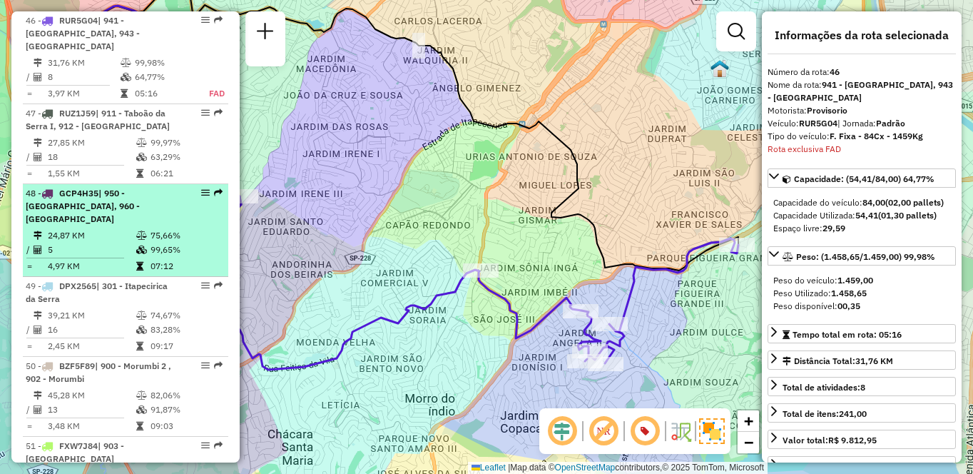
click at [98, 228] on td "24,87 KM" at bounding box center [91, 235] width 88 height 14
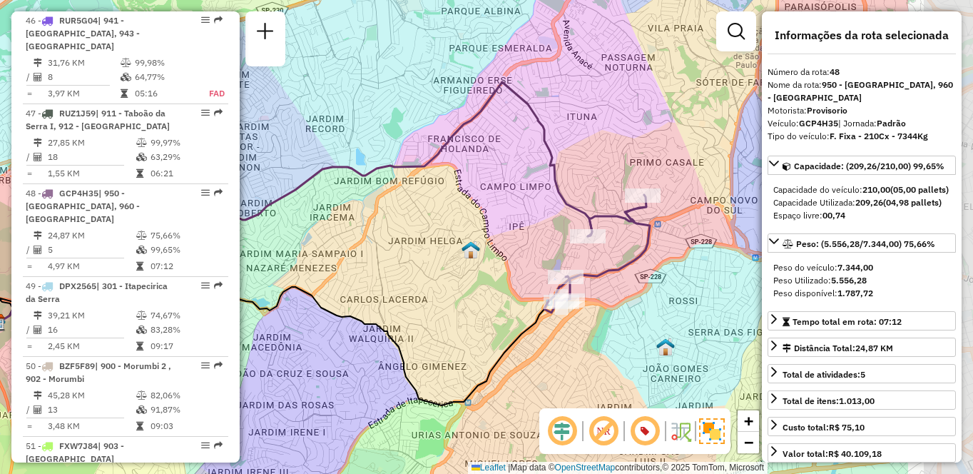
drag, startPoint x: 571, startPoint y: 284, endPoint x: 509, endPoint y: 287, distance: 62.8
click at [511, 287] on div "Janela de atendimento Grade de atendimento Capacidade Transportadoras Veículos …" at bounding box center [486, 237] width 973 height 474
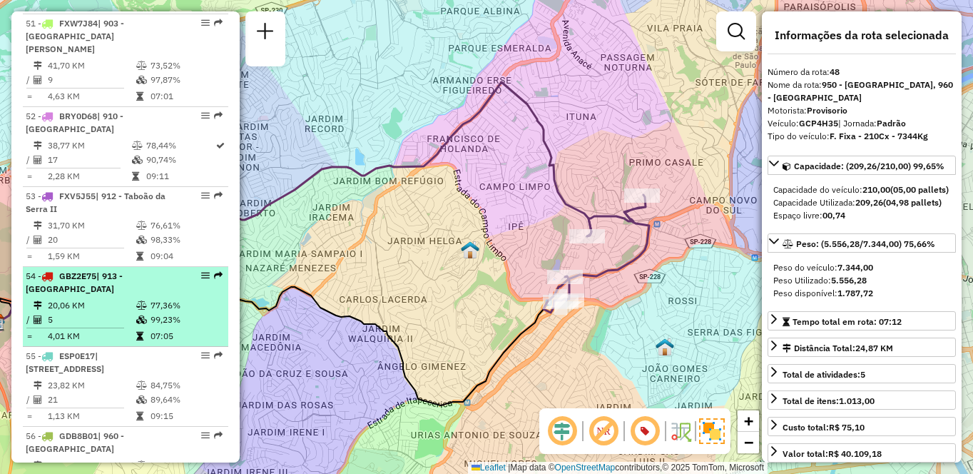
click at [182, 298] on td "77,36%" at bounding box center [186, 305] width 72 height 14
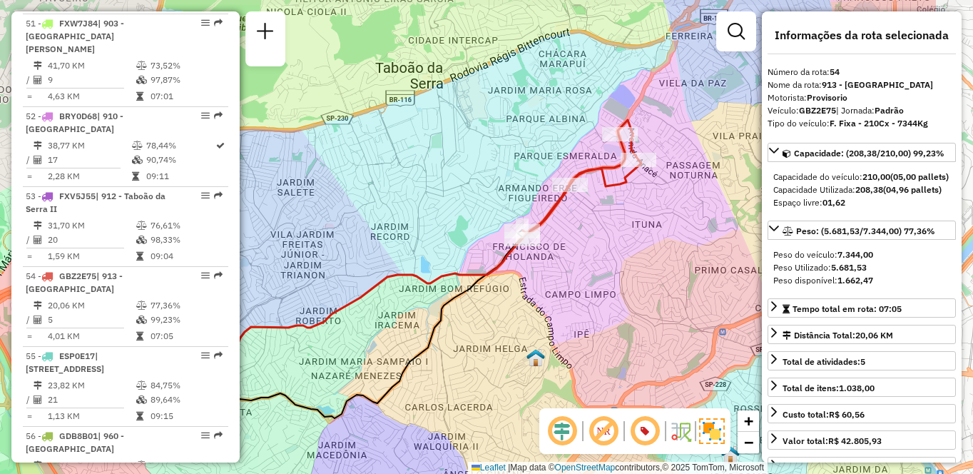
drag, startPoint x: 670, startPoint y: 245, endPoint x: 536, endPoint y: 284, distance: 140.4
click at [536, 284] on div "Janela de atendimento Grade de atendimento Capacidade Transportadoras Veículos …" at bounding box center [486, 237] width 973 height 474
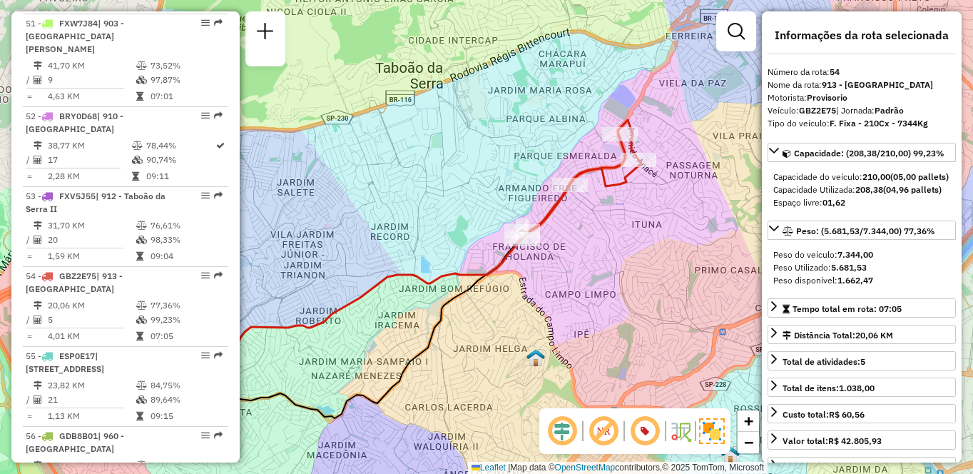
scroll to position [4238, 0]
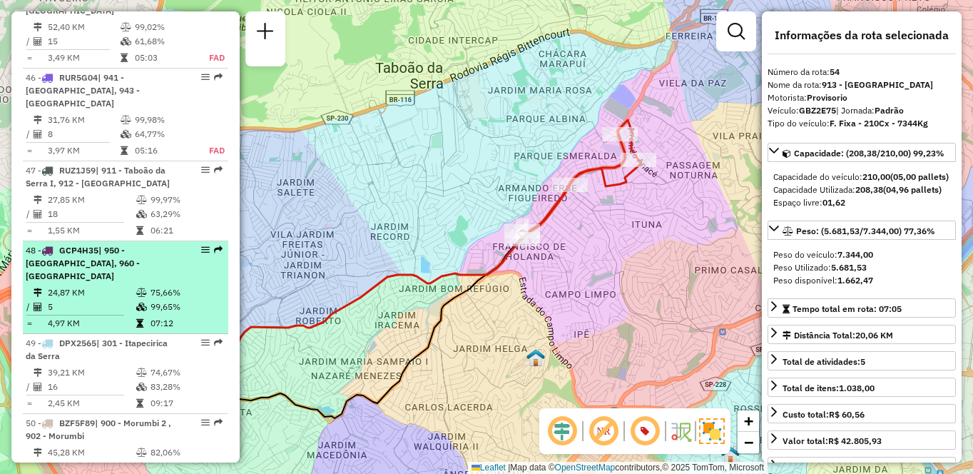
click at [140, 249] on span "| 950 - [GEOGRAPHIC_DATA], 960 - [GEOGRAPHIC_DATA]" at bounding box center [83, 263] width 114 height 36
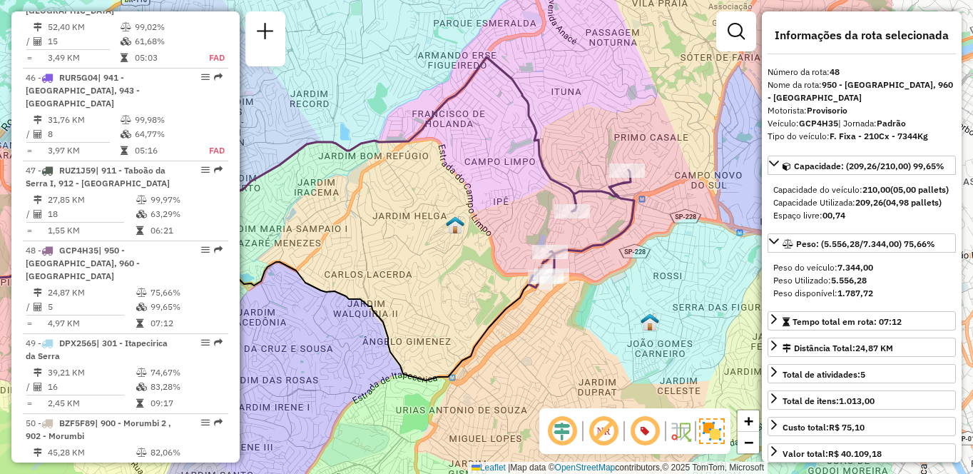
drag, startPoint x: 590, startPoint y: 317, endPoint x: 484, endPoint y: 303, distance: 107.2
click at [486, 303] on div "Janela de atendimento Grade de atendimento Capacidade Transportadoras Veículos …" at bounding box center [486, 237] width 973 height 474
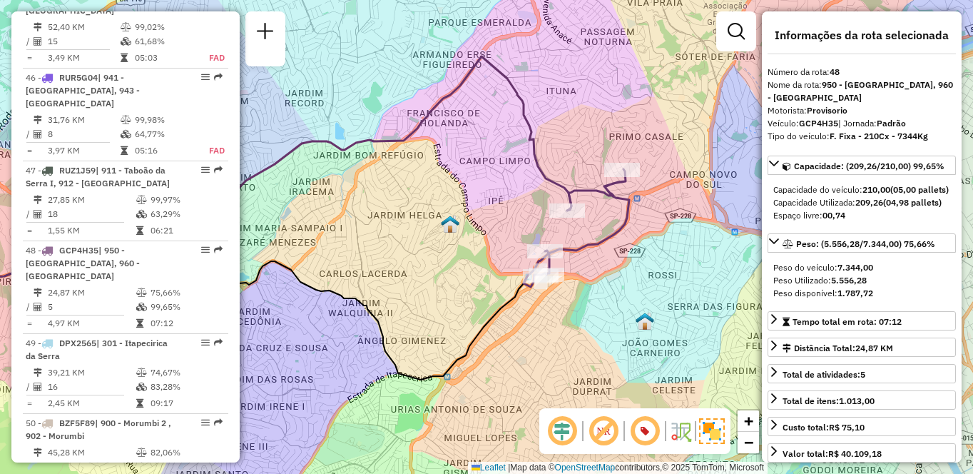
scroll to position [1247, 0]
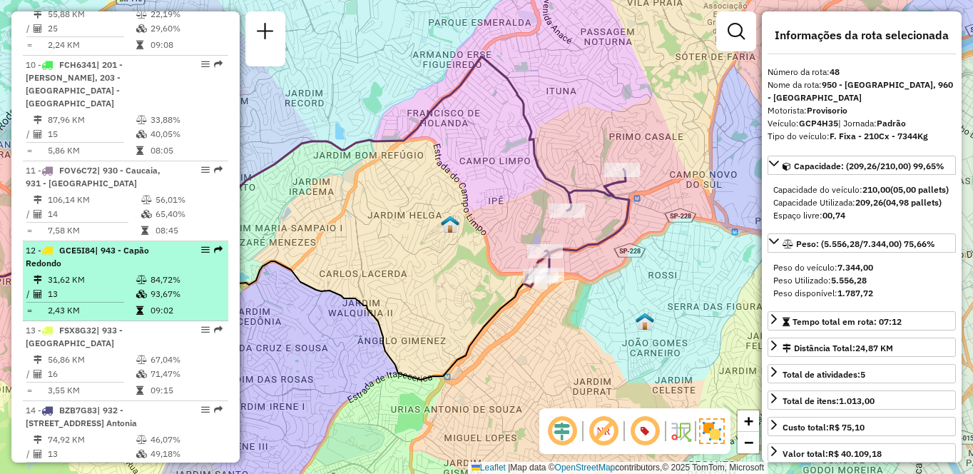
click at [122, 272] on td "31,62 KM" at bounding box center [91, 279] width 88 height 14
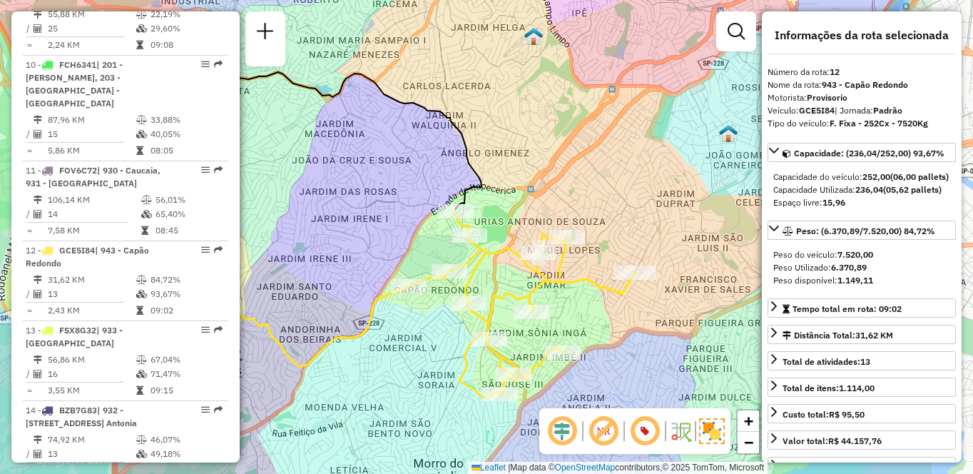
drag, startPoint x: 637, startPoint y: 302, endPoint x: 561, endPoint y: 289, distance: 77.4
click at [561, 289] on icon at bounding box center [522, 303] width 226 height 187
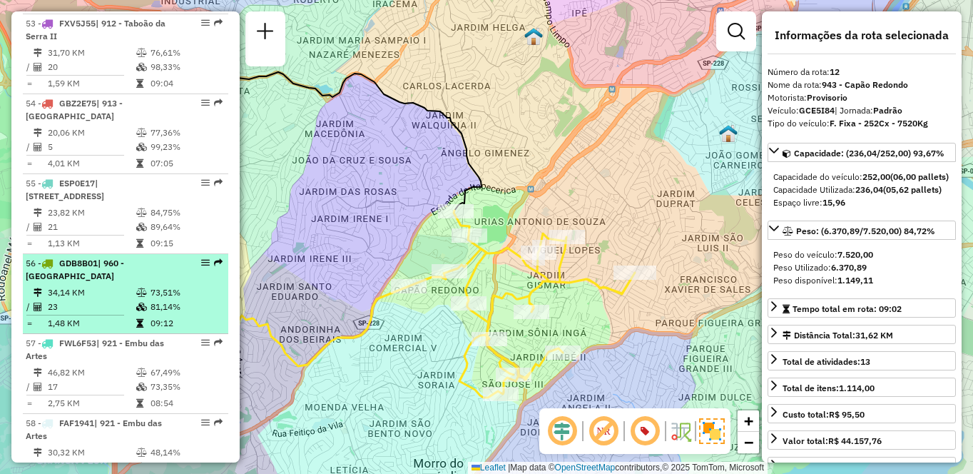
click at [141, 285] on td at bounding box center [143, 292] width 14 height 14
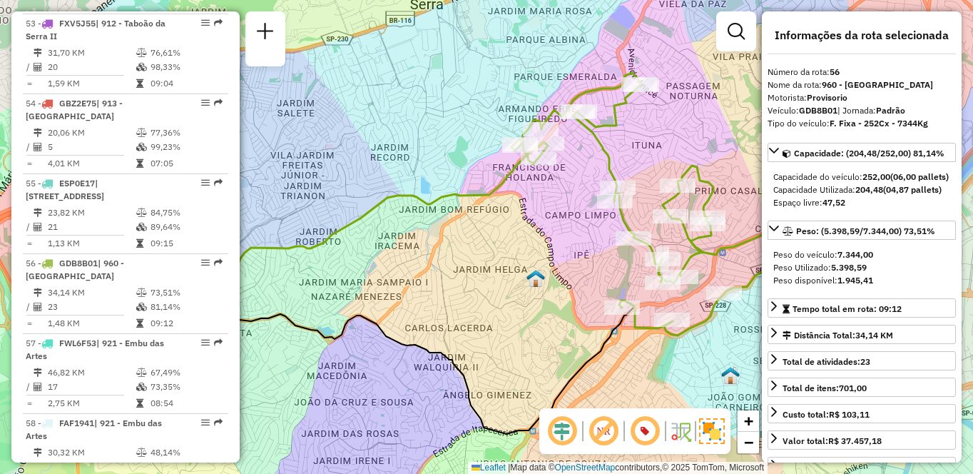
drag, startPoint x: 567, startPoint y: 288, endPoint x: 500, endPoint y: 299, distance: 67.9
click at [500, 299] on div "Janela de atendimento Grade de atendimento Capacidade Transportadoras Veículos …" at bounding box center [486, 237] width 973 height 474
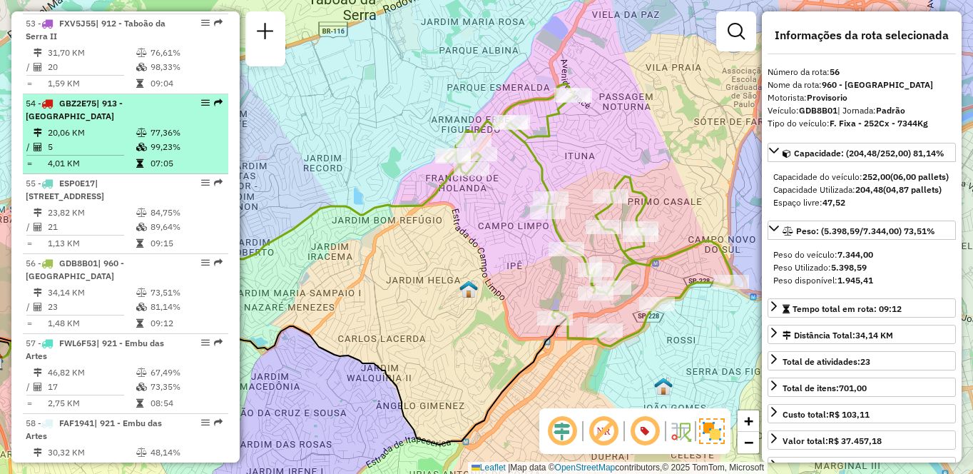
click at [75, 126] on td "20,06 KM" at bounding box center [91, 133] width 88 height 14
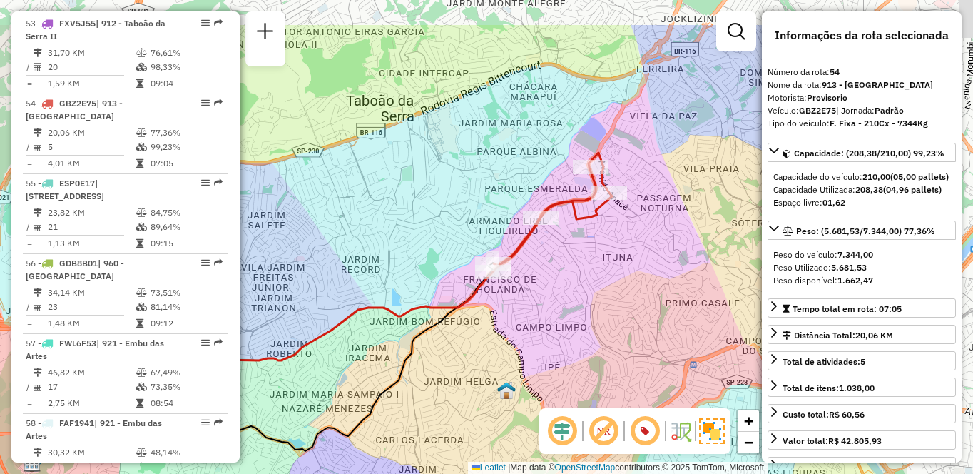
drag, startPoint x: 700, startPoint y: 245, endPoint x: 527, endPoint y: 321, distance: 188.4
click at [527, 321] on div "Janela de atendimento Grade de atendimento Capacidade Transportadoras Veículos …" at bounding box center [486, 237] width 973 height 474
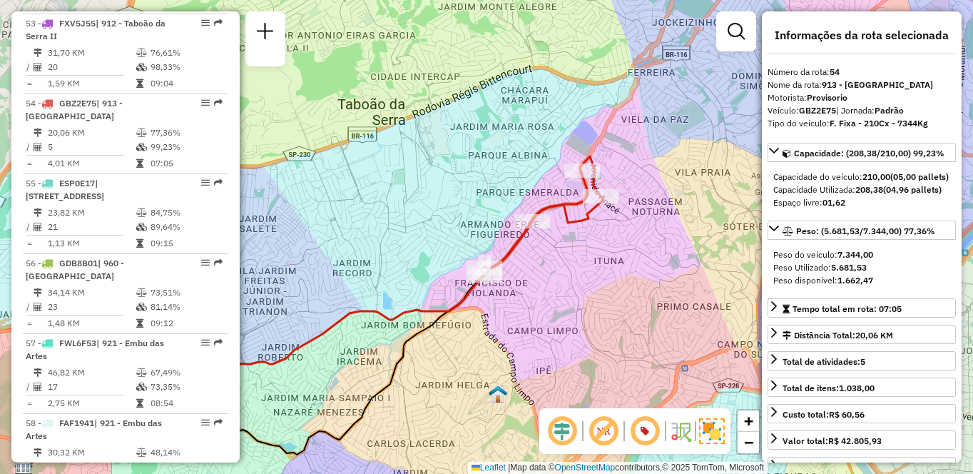
scroll to position [1247, 0]
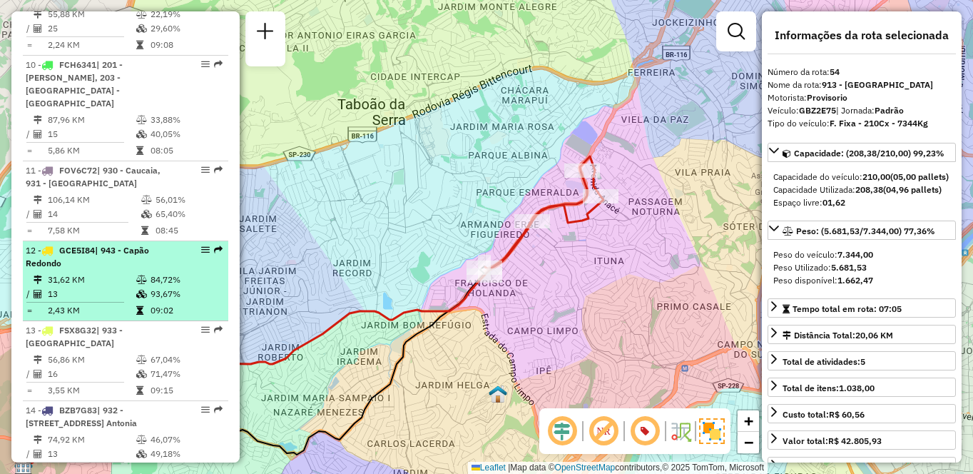
click at [119, 258] on li "12 - GCE5I84 | 943 - [GEOGRAPHIC_DATA] 31,62 KM 84,72% / 13 93,67% = 2,43 KM 09…" at bounding box center [125, 281] width 205 height 80
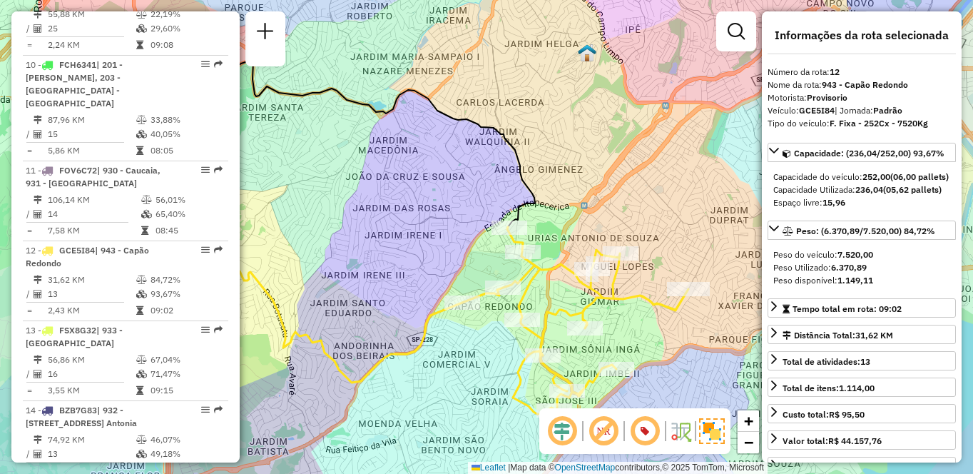
drag, startPoint x: 520, startPoint y: 344, endPoint x: 452, endPoint y: 341, distance: 67.8
click at [452, 341] on div "Janela de atendimento Grade de atendimento Capacidade Transportadoras Veículos …" at bounding box center [486, 237] width 973 height 474
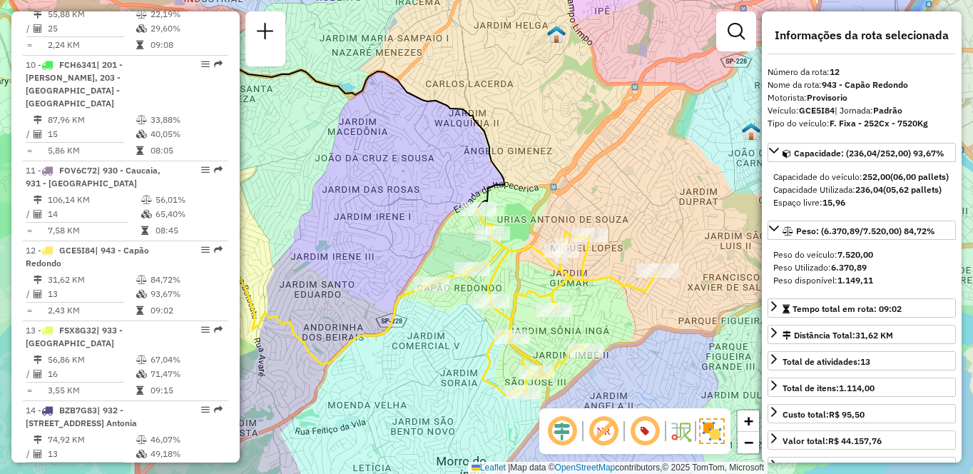
drag, startPoint x: 649, startPoint y: 330, endPoint x: 603, endPoint y: 295, distance: 58.5
click at [603, 295] on div "Janela de atendimento Grade de atendimento Capacidade Transportadoras Veículos …" at bounding box center [486, 237] width 973 height 474
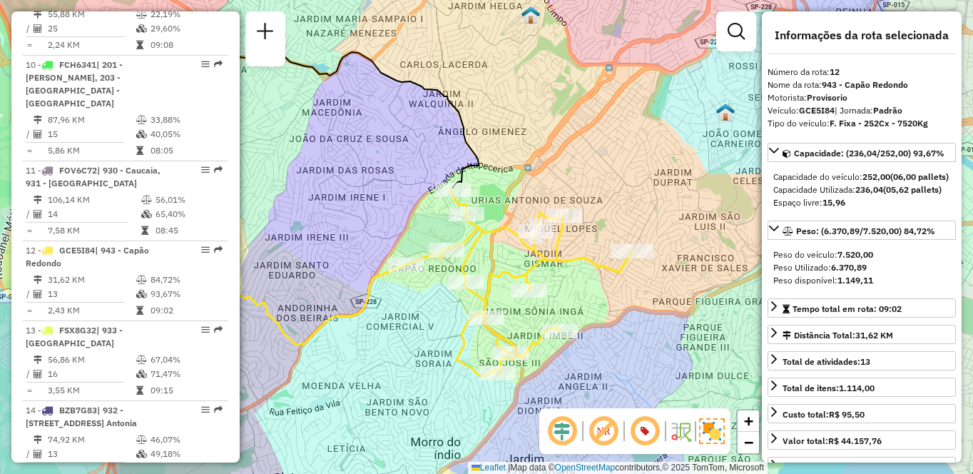
scroll to position [4890, 0]
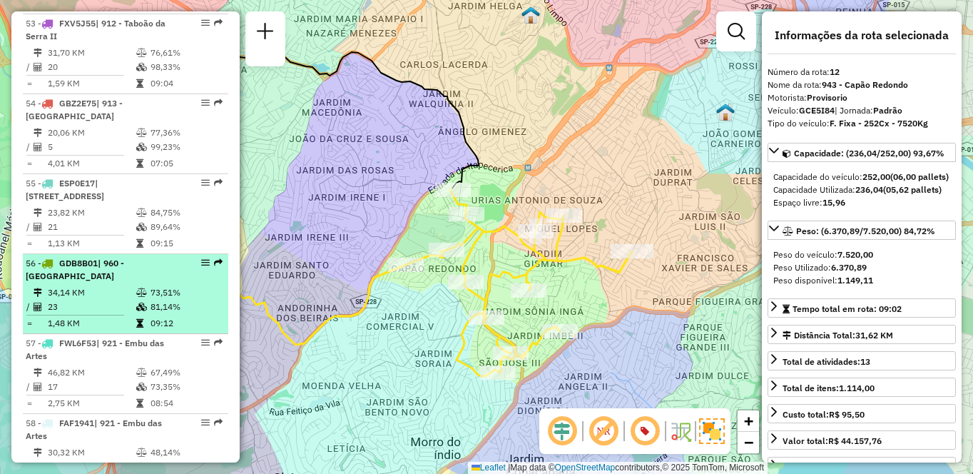
click at [157, 285] on td "73,51%" at bounding box center [186, 292] width 72 height 14
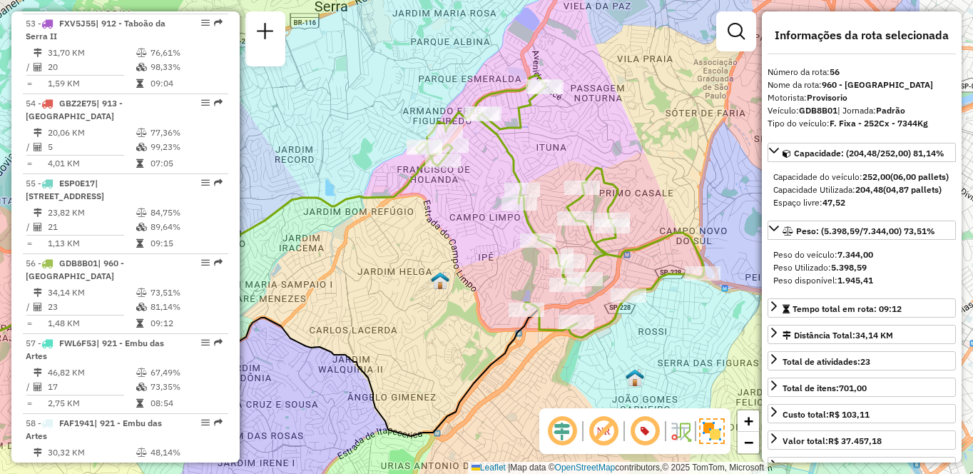
drag, startPoint x: 520, startPoint y: 323, endPoint x: 436, endPoint y: 330, distance: 84.5
click at [453, 332] on div "Janela de atendimento Grade de atendimento Capacidade Transportadoras Veículos …" at bounding box center [486, 237] width 973 height 474
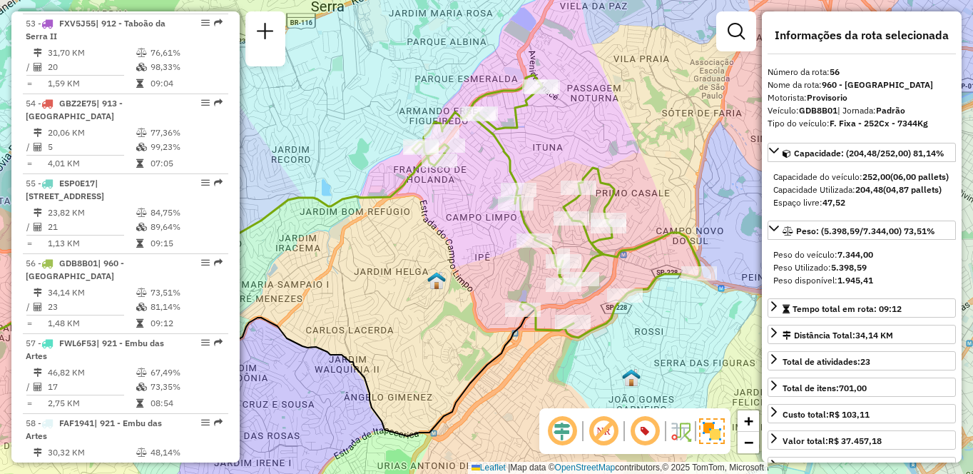
scroll to position [3733, 0]
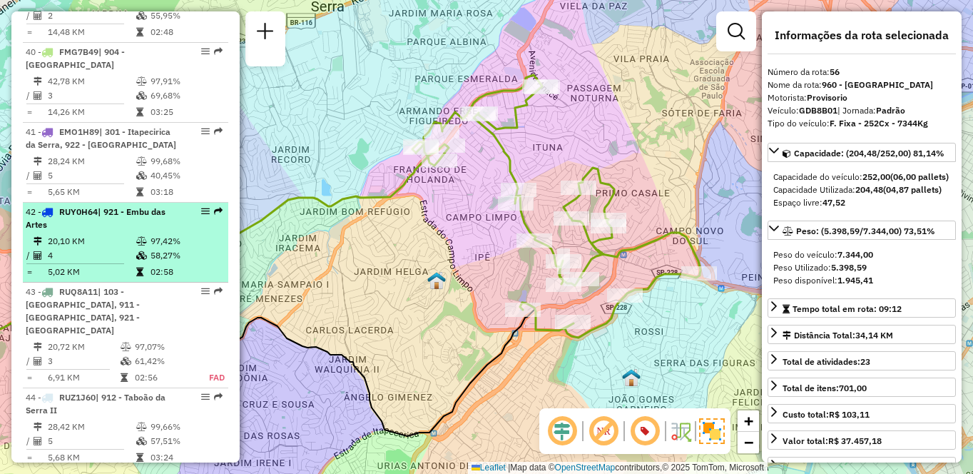
click at [97, 262] on td "4" at bounding box center [91, 255] width 88 height 14
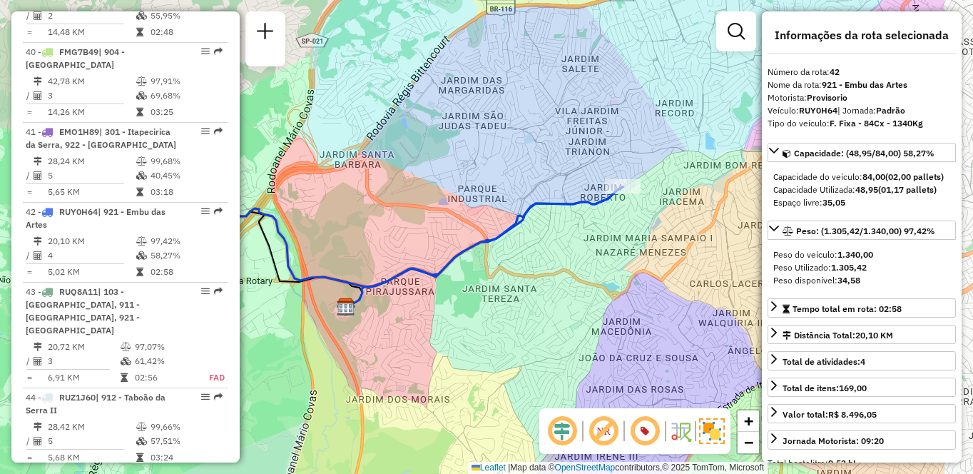
drag, startPoint x: 566, startPoint y: 337, endPoint x: 526, endPoint y: 338, distance: 40.0
click at [526, 341] on div "Janela de atendimento Grade de atendimento Capacidade Transportadoras Veículos …" at bounding box center [486, 237] width 973 height 474
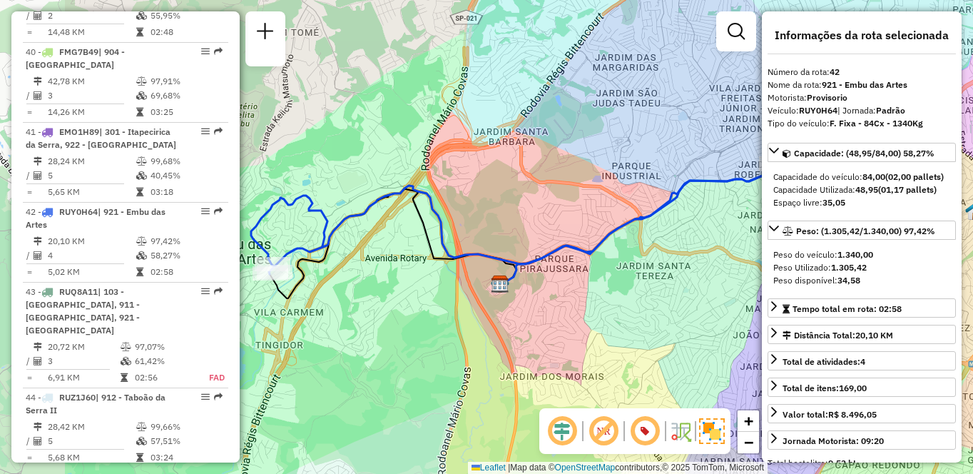
drag, startPoint x: 444, startPoint y: 352, endPoint x: 613, endPoint y: 327, distance: 171.0
click at [613, 327] on div "Janela de atendimento Grade de atendimento Capacidade Transportadoras Veículos …" at bounding box center [486, 237] width 973 height 474
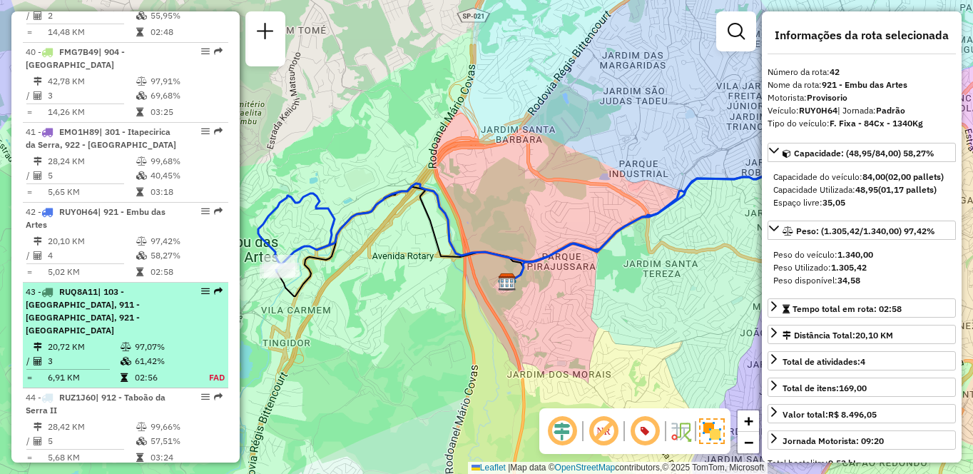
click at [113, 337] on div "43 - RUQ8A11 | 103 - [GEOGRAPHIC_DATA], 911 - [GEOGRAPHIC_DATA], 921 - [GEOGRAP…" at bounding box center [101, 310] width 151 height 51
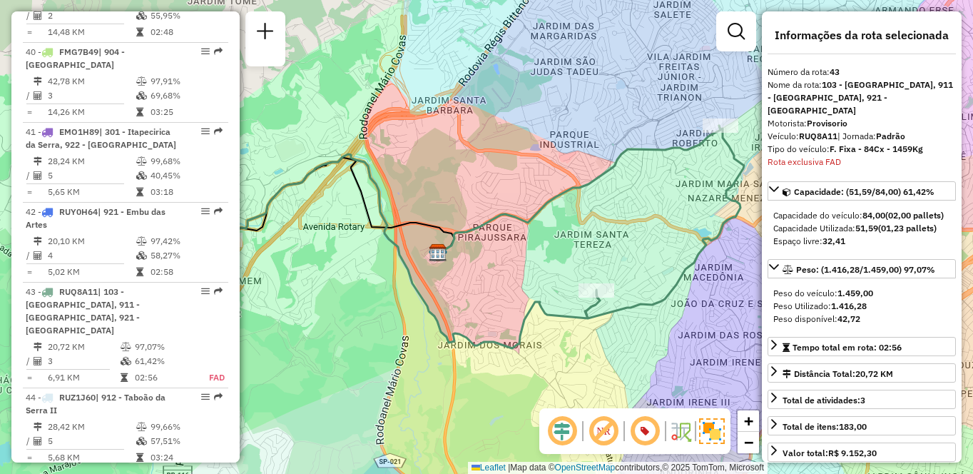
scroll to position [4030, 0]
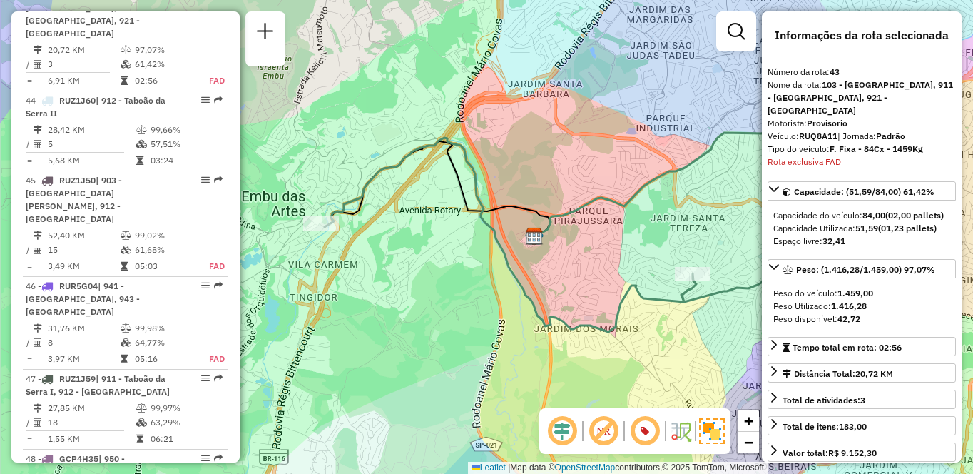
drag, startPoint x: 359, startPoint y: 289, endPoint x: 463, endPoint y: 271, distance: 105.7
click at [463, 270] on div "Janela de atendimento Grade de atendimento Capacidade Transportadoras Veículos …" at bounding box center [486, 237] width 973 height 474
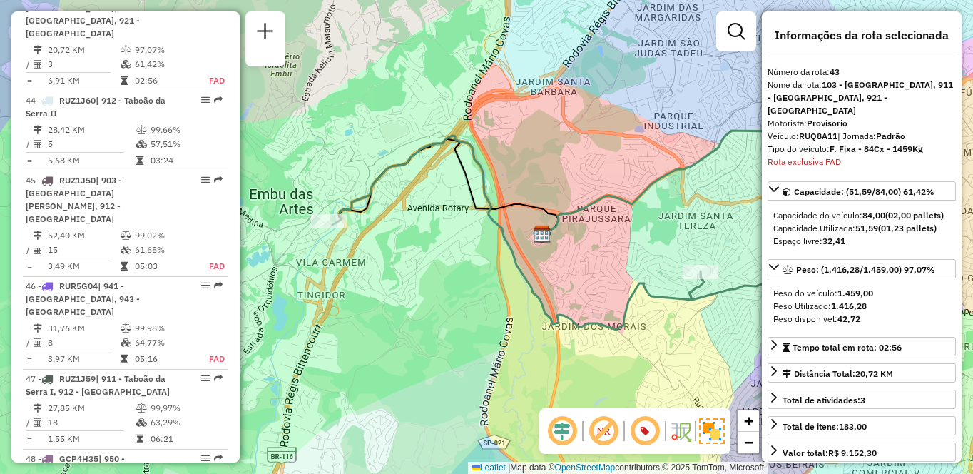
scroll to position [3733, 0]
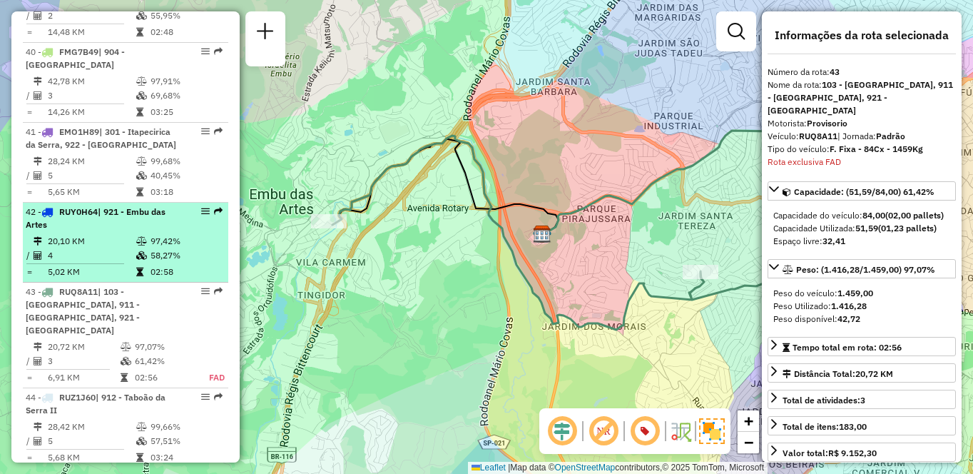
click at [96, 262] on td "4" at bounding box center [91, 255] width 88 height 14
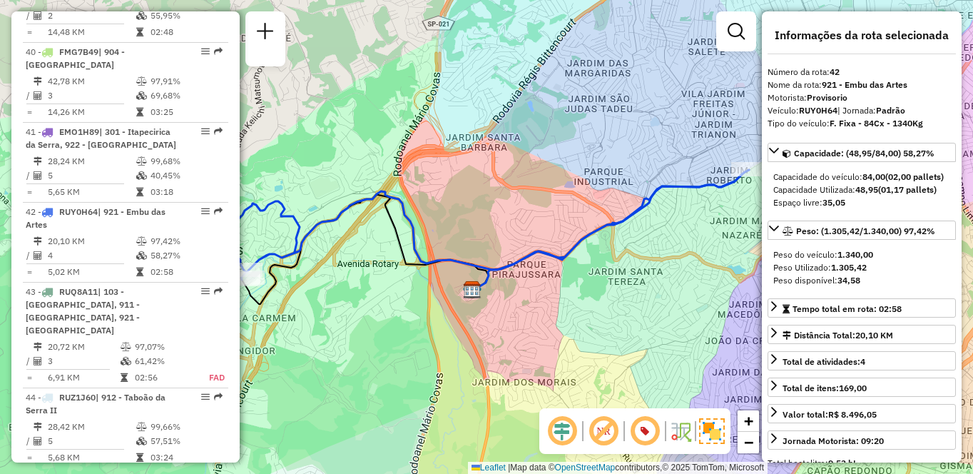
scroll to position [4718, 0]
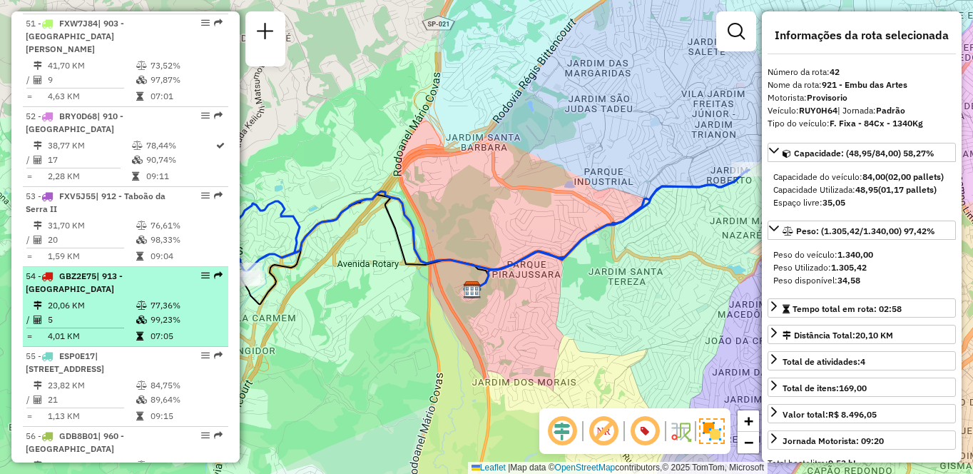
click at [141, 270] on div "54 - GBZ2E75 | 913 - [GEOGRAPHIC_DATA]" at bounding box center [101, 283] width 151 height 26
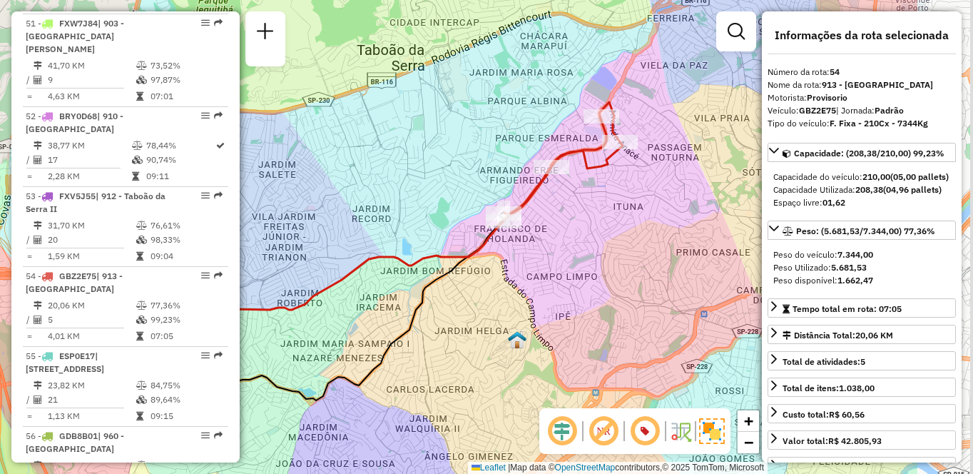
drag, startPoint x: 628, startPoint y: 293, endPoint x: 473, endPoint y: 315, distance: 156.3
click at [473, 315] on div "Janela de atendimento Grade de atendimento Capacidade Transportadoras Veículos …" at bounding box center [486, 237] width 973 height 474
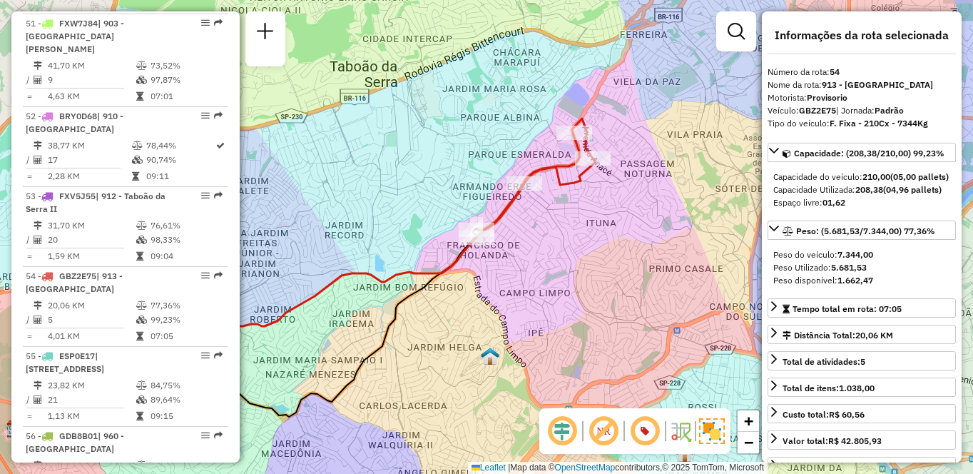
drag, startPoint x: 626, startPoint y: 213, endPoint x: 588, endPoint y: 266, distance: 65.5
click at [588, 266] on div "Janela de atendimento Grade de atendimento Capacidade Transportadoras Veículos …" at bounding box center [486, 237] width 973 height 474
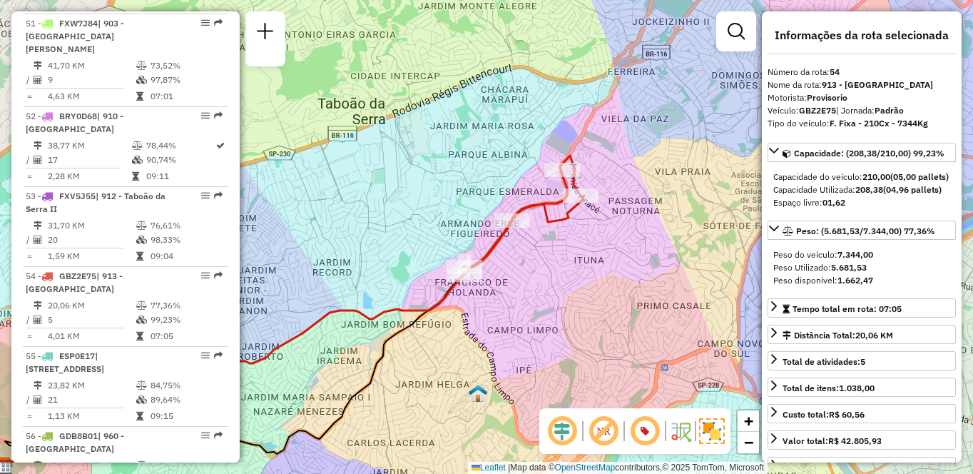
scroll to position [4238, 0]
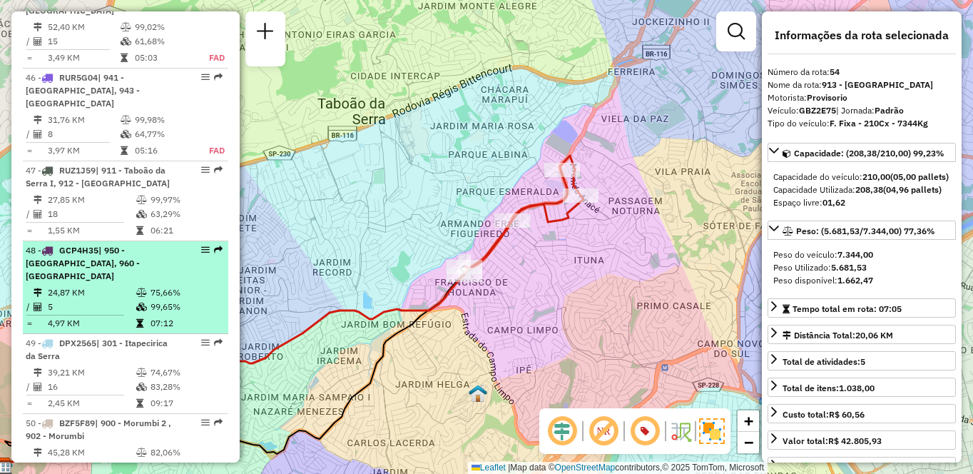
click at [94, 300] on td "5" at bounding box center [91, 307] width 88 height 14
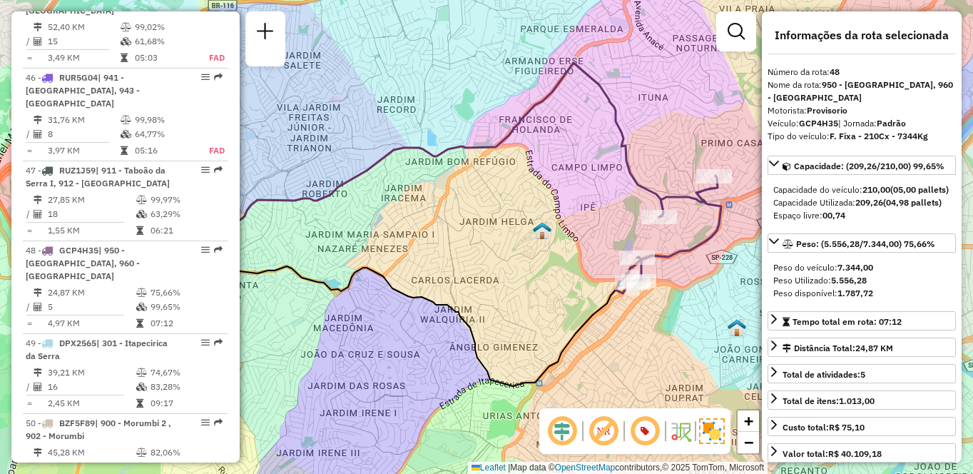
drag, startPoint x: 556, startPoint y: 289, endPoint x: 521, endPoint y: 287, distance: 35.0
click at [521, 287] on div "Janela de atendimento Grade de atendimento Capacidade Transportadoras Veículos …" at bounding box center [486, 237] width 973 height 474
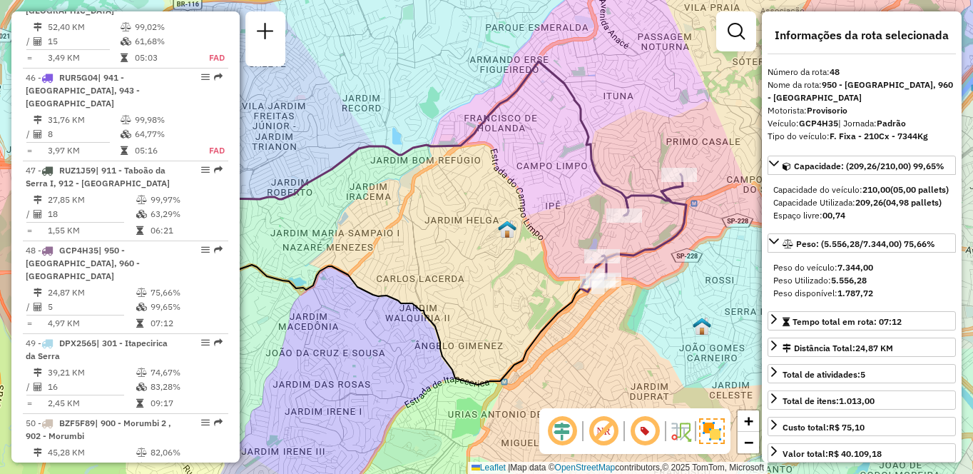
scroll to position [4718, 0]
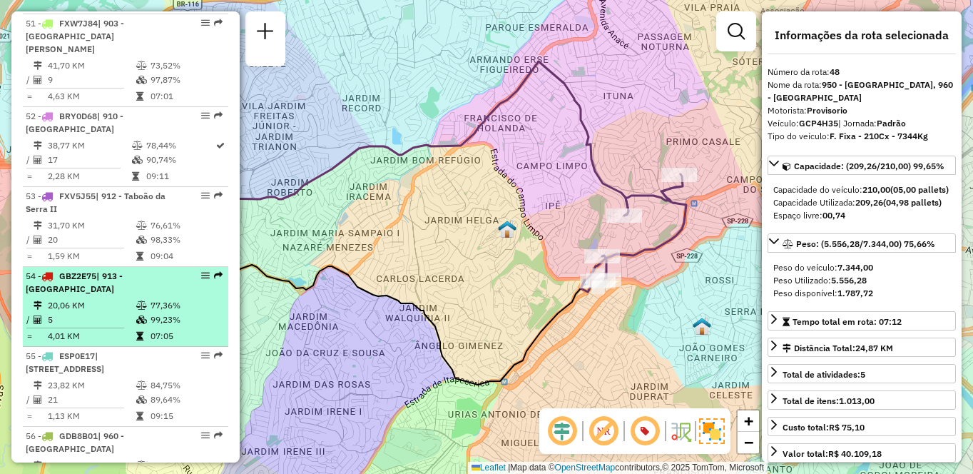
click at [113, 298] on td "20,06 KM" at bounding box center [91, 305] width 88 height 14
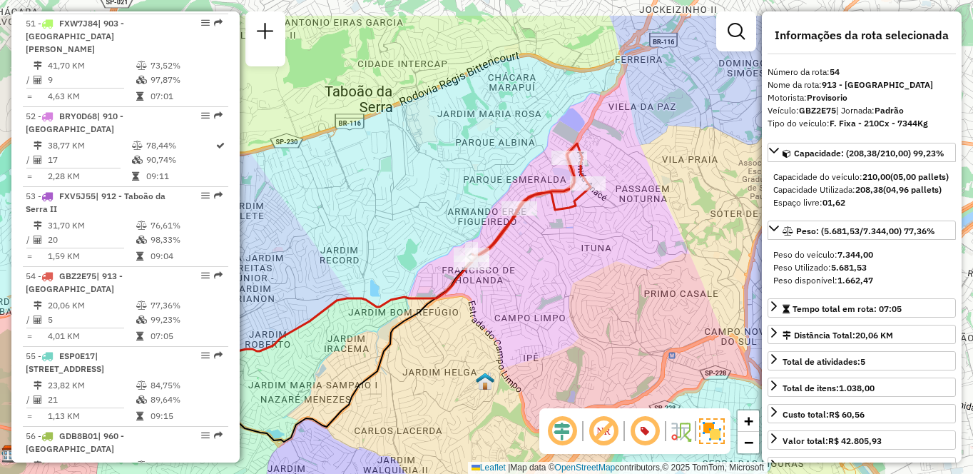
drag, startPoint x: 627, startPoint y: 237, endPoint x: 415, endPoint y: 310, distance: 224.0
click at [415, 310] on icon at bounding box center [241, 359] width 460 height 194
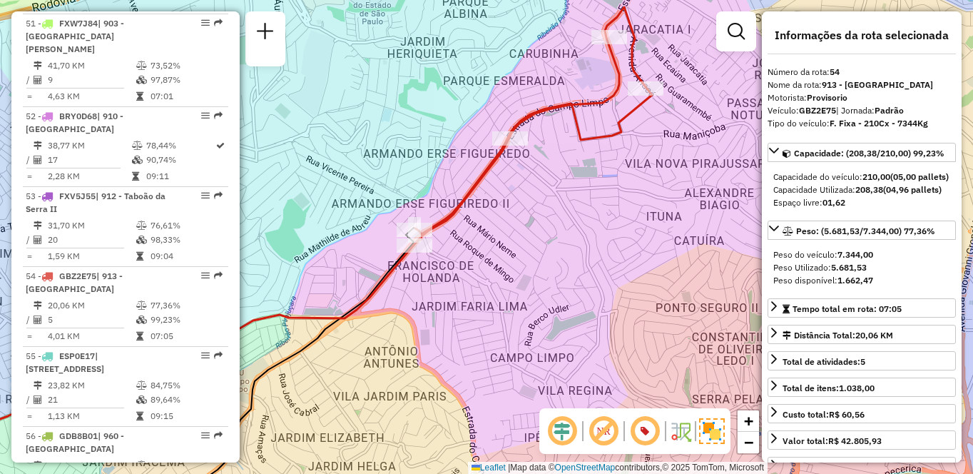
scroll to position [4238, 0]
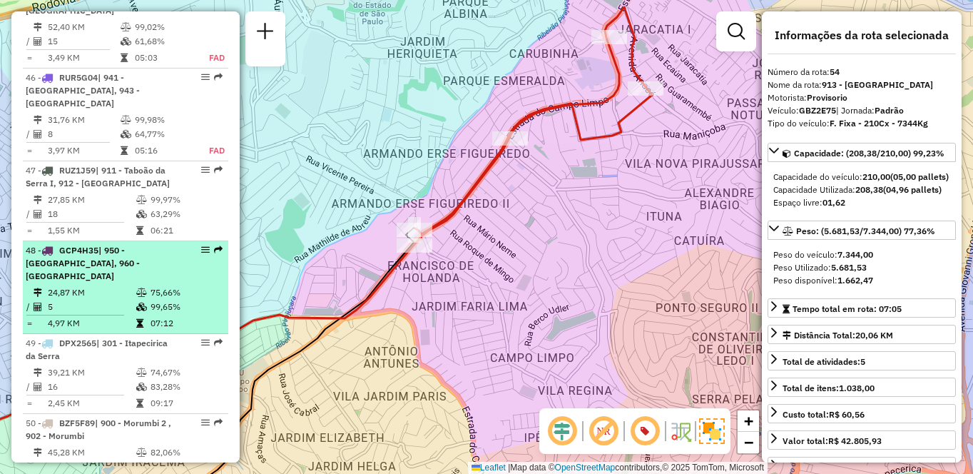
click at [179, 285] on td "75,66%" at bounding box center [186, 292] width 72 height 14
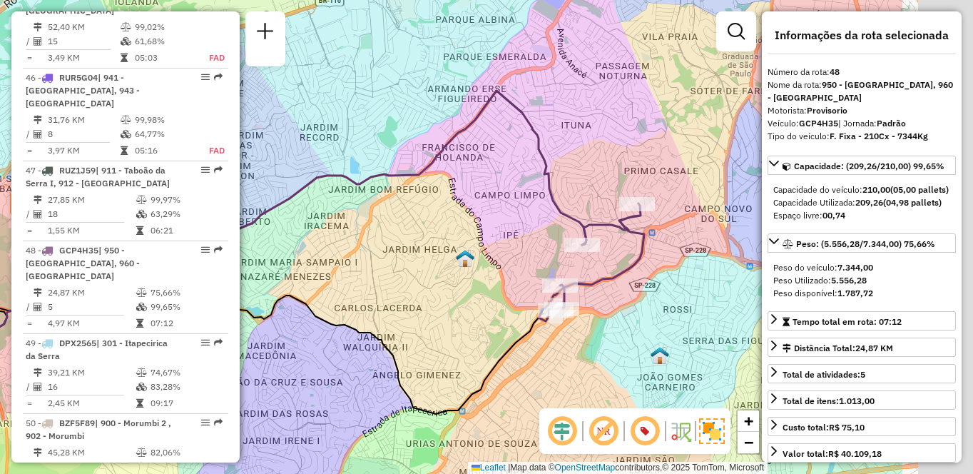
drag, startPoint x: 684, startPoint y: 272, endPoint x: 495, endPoint y: 291, distance: 190.0
click at [495, 291] on div "Janela de atendimento Grade de atendimento Capacidade Transportadoras Veículos …" at bounding box center [486, 237] width 973 height 474
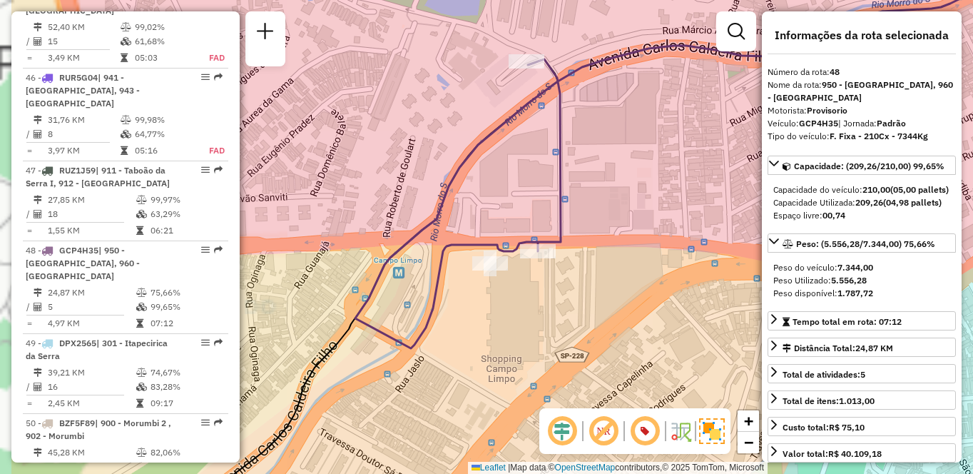
drag, startPoint x: 417, startPoint y: 289, endPoint x: 526, endPoint y: 270, distance: 110.8
click at [526, 270] on div "Janela de atendimento Grade de atendimento Capacidade Transportadoras Veículos …" at bounding box center [486, 237] width 973 height 474
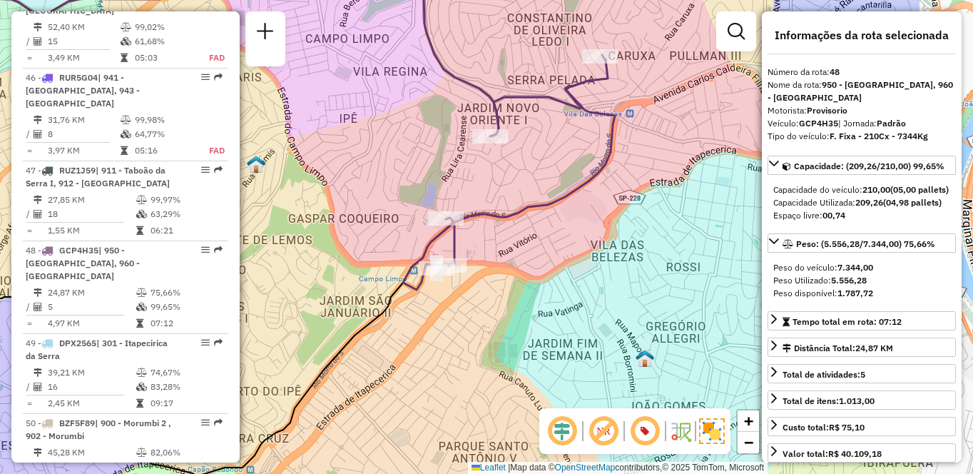
drag, startPoint x: 663, startPoint y: 290, endPoint x: 493, endPoint y: 290, distance: 170.5
click at [495, 293] on div "Janela de atendimento Grade de atendimento Capacidade Transportadoras Veículos …" at bounding box center [486, 237] width 973 height 474
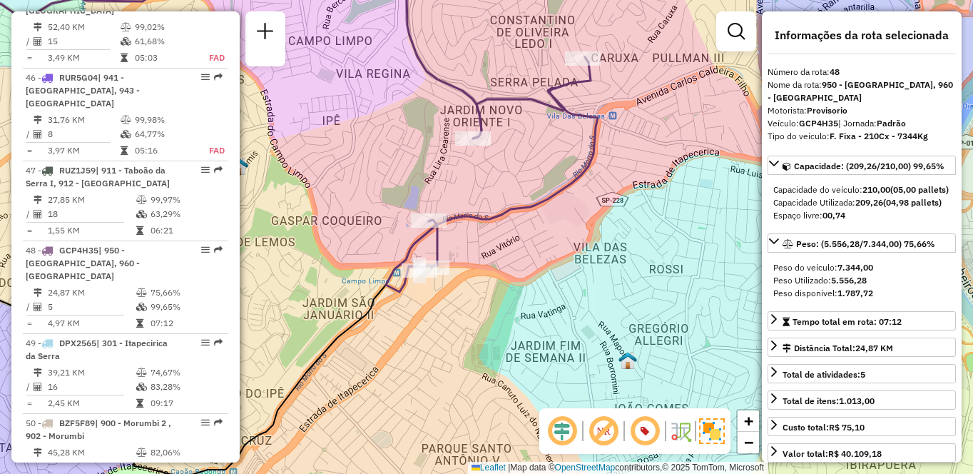
scroll to position [5303, 0]
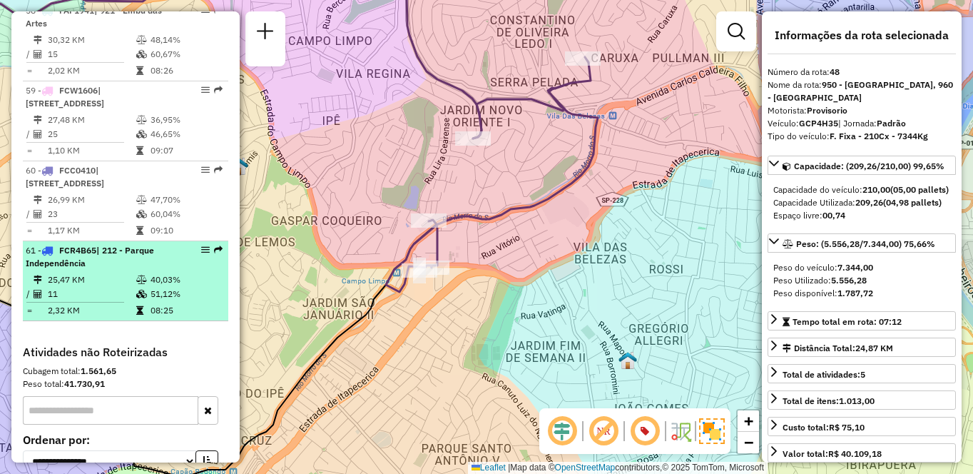
click at [140, 275] on icon at bounding box center [141, 279] width 11 height 9
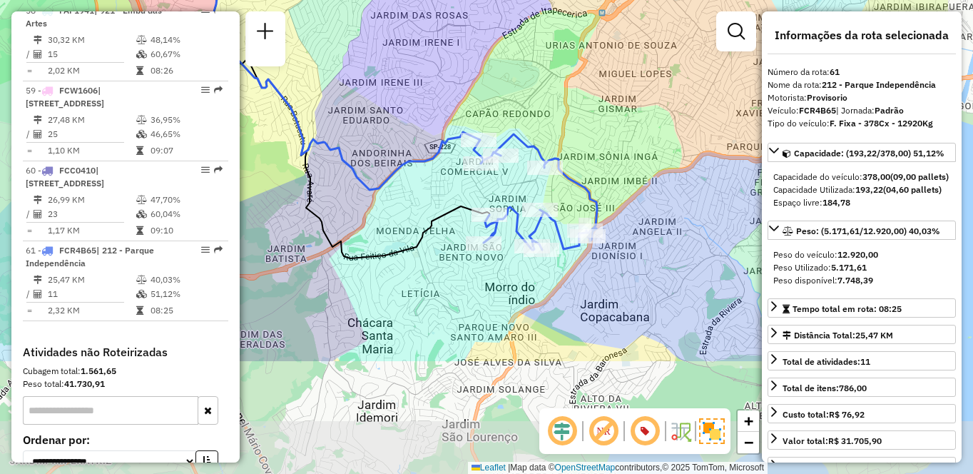
drag, startPoint x: 611, startPoint y: 243, endPoint x: 498, endPoint y: 89, distance: 190.3
click at [498, 89] on div "Janela de atendimento Grade de atendimento Capacidade Transportadoras Veículos …" at bounding box center [486, 237] width 973 height 474
